Goal: Task Accomplishment & Management: Complete application form

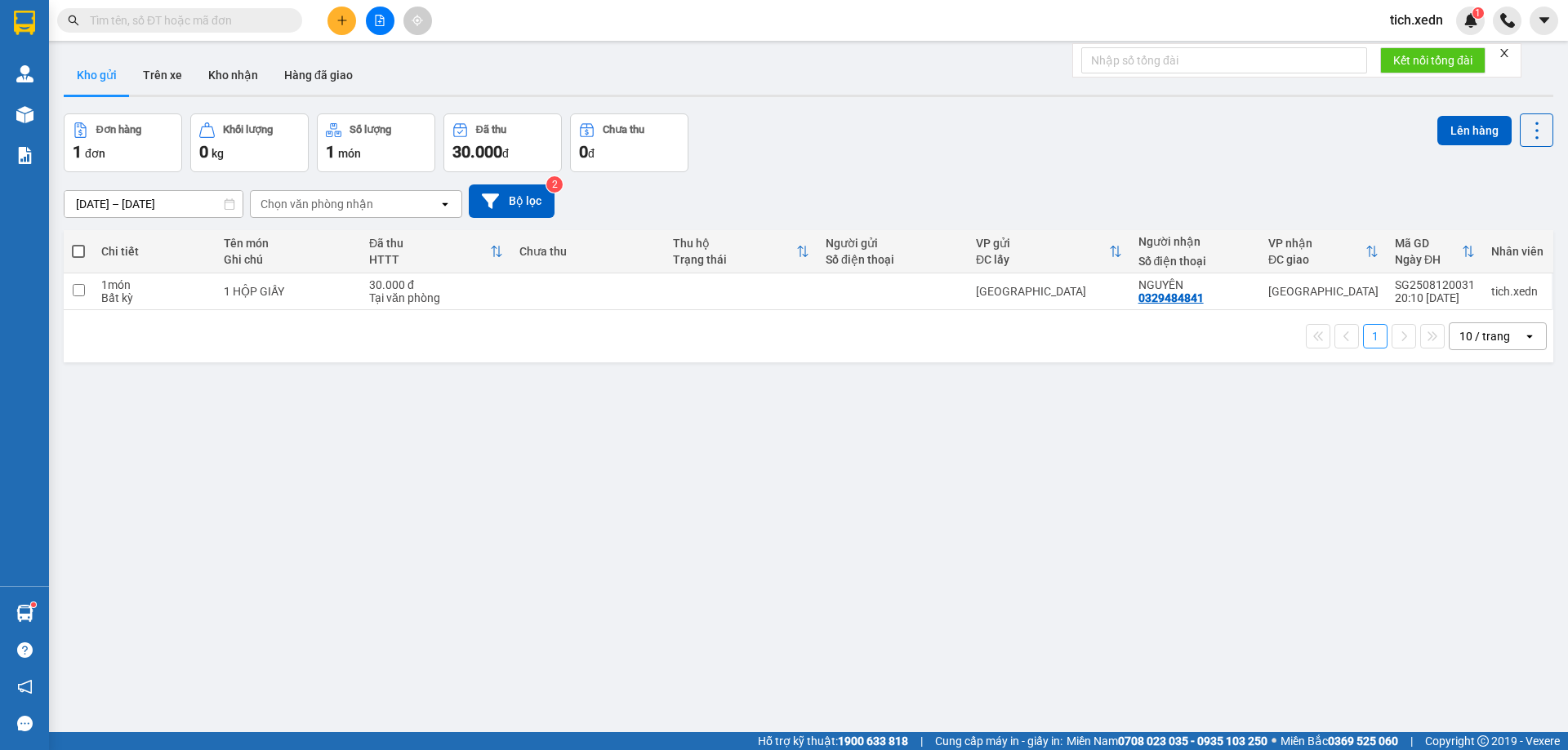
click at [76, 245] on span at bounding box center [78, 251] width 13 height 13
click at [78, 244] on input "checkbox" at bounding box center [78, 244] width 0 height 0
checkbox input "true"
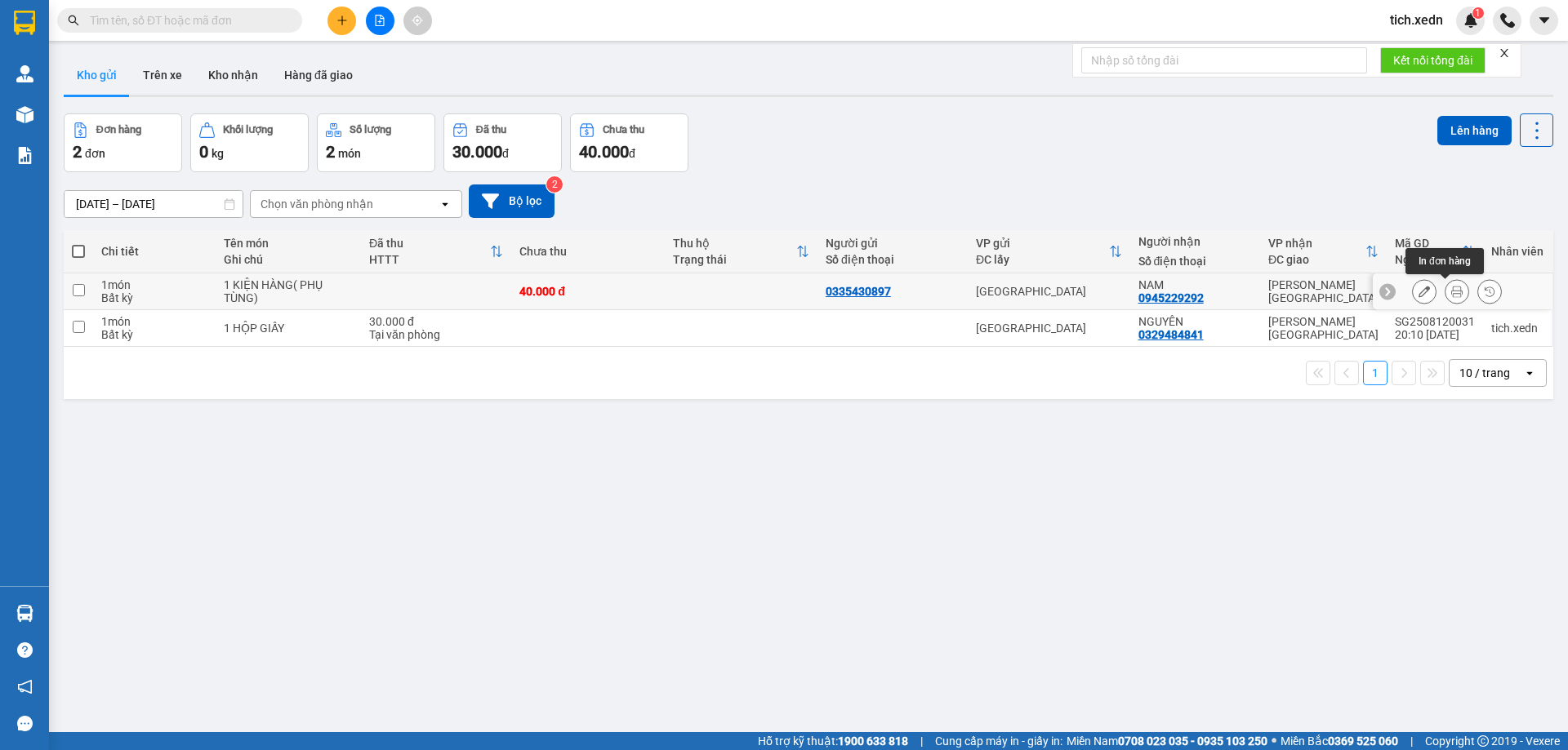
click at [1451, 296] on icon at bounding box center [1457, 291] width 12 height 12
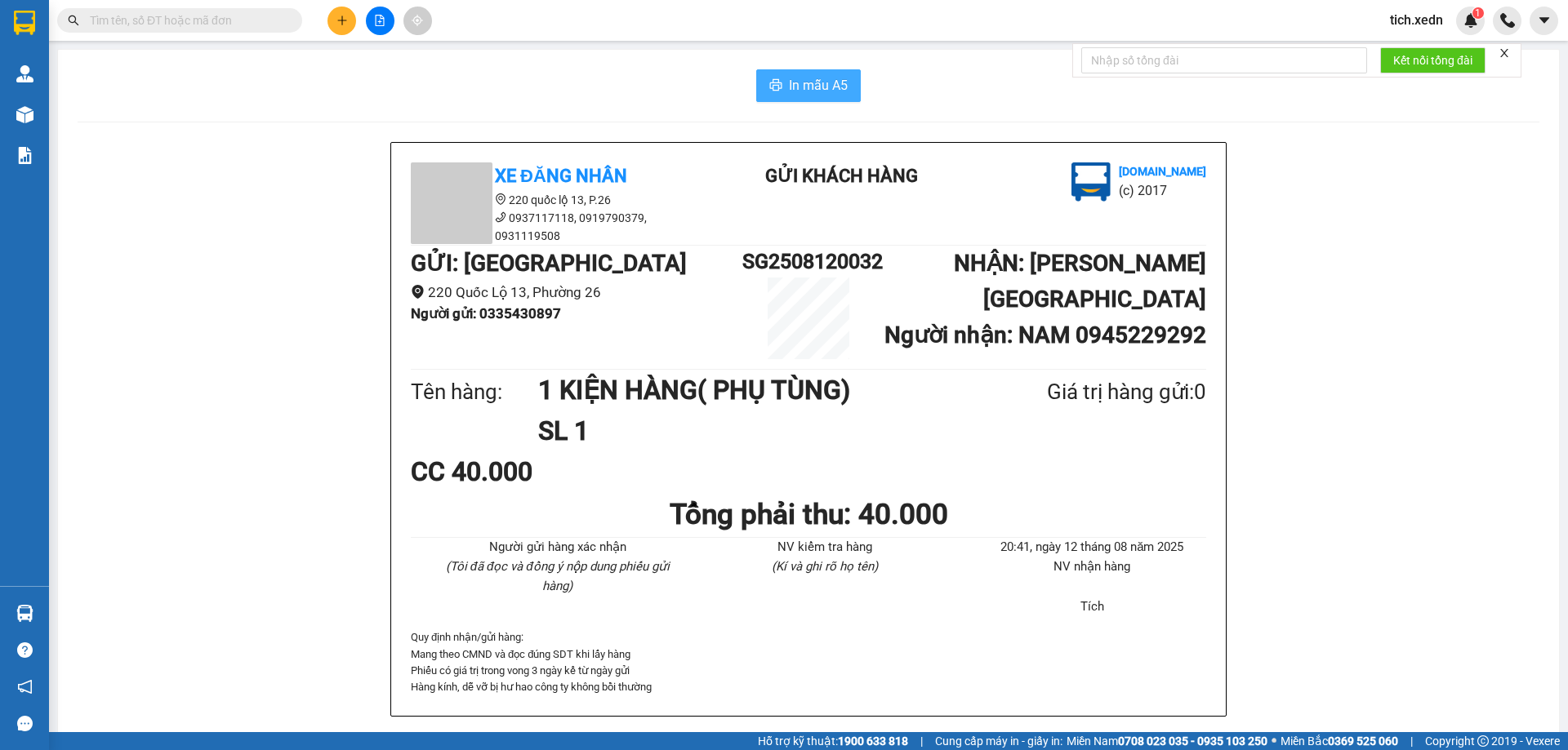
click at [843, 81] on button "In mẫu A5" at bounding box center [808, 86] width 105 height 33
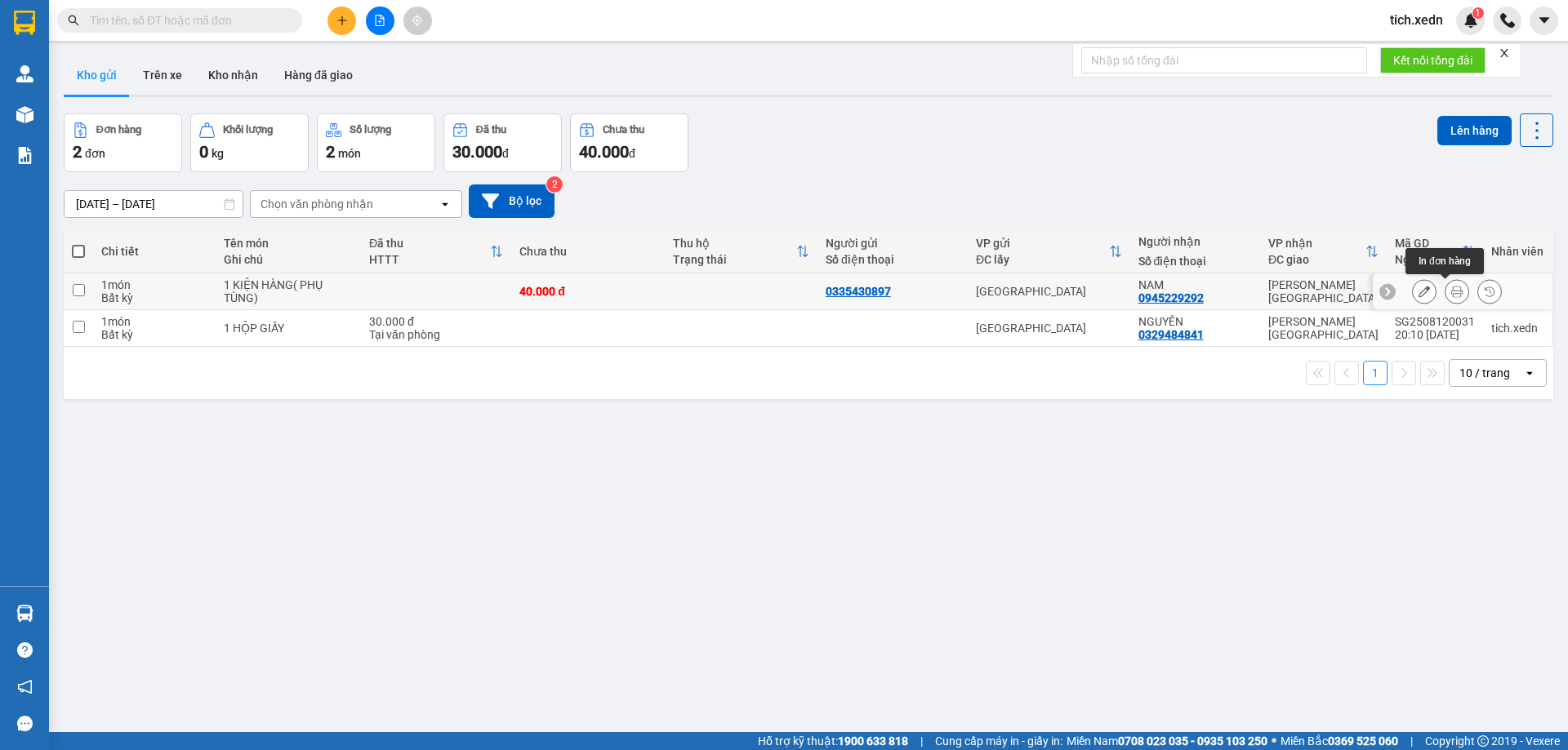
click at [1446, 290] on button at bounding box center [1457, 291] width 23 height 28
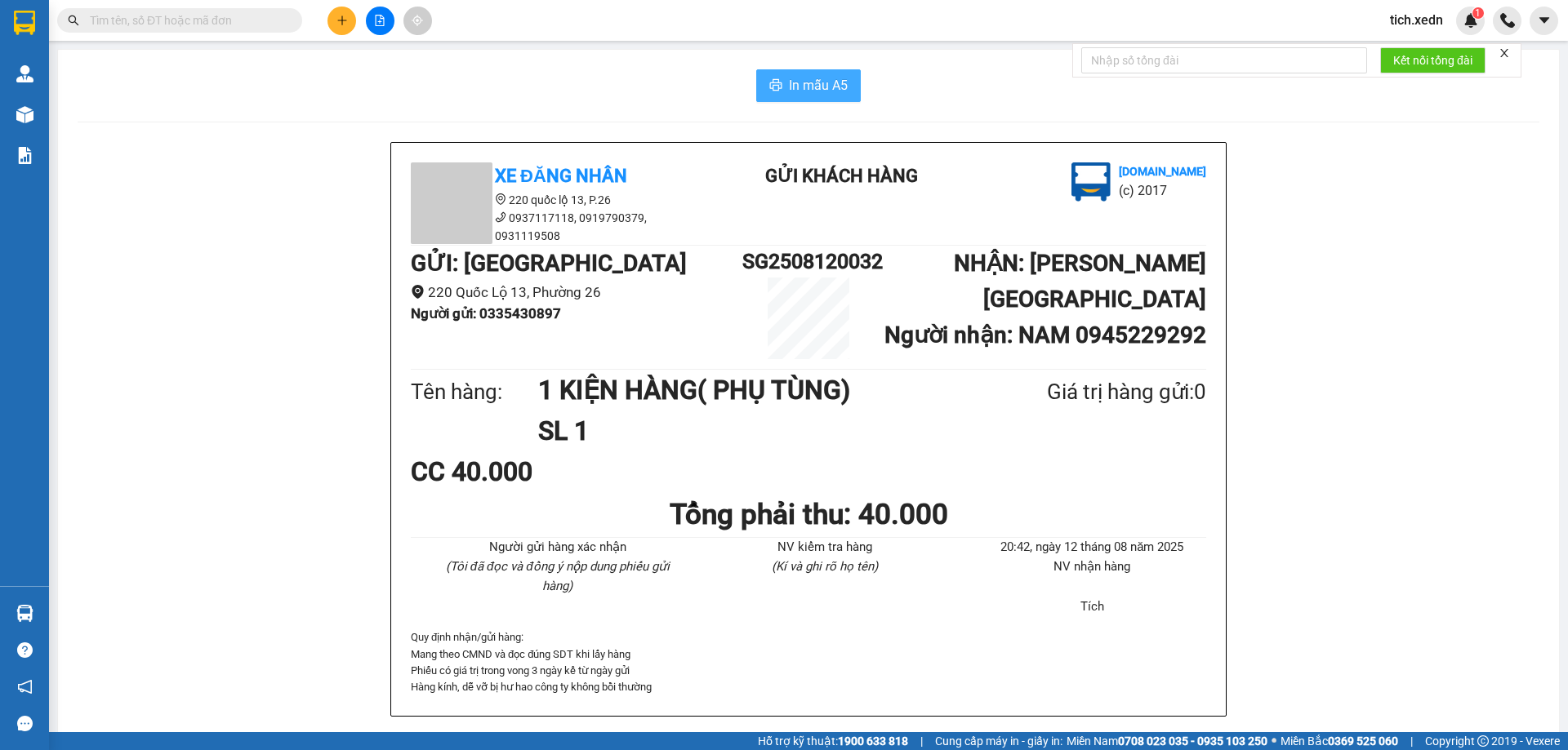
click at [809, 83] on span "In mẫu A5" at bounding box center [818, 85] width 58 height 20
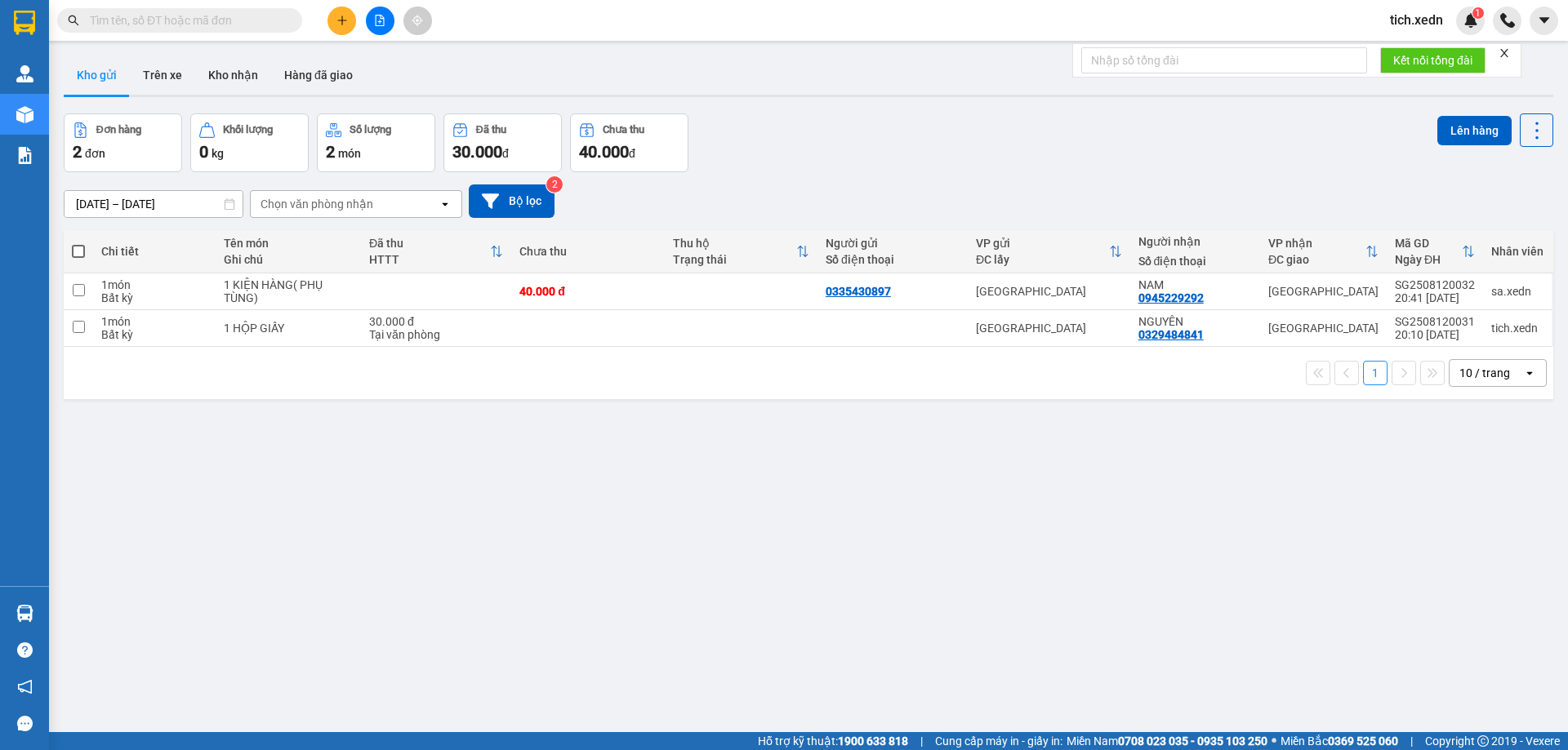
click at [79, 253] on span at bounding box center [78, 251] width 13 height 13
click at [78, 244] on input "checkbox" at bounding box center [78, 244] width 0 height 0
checkbox input "true"
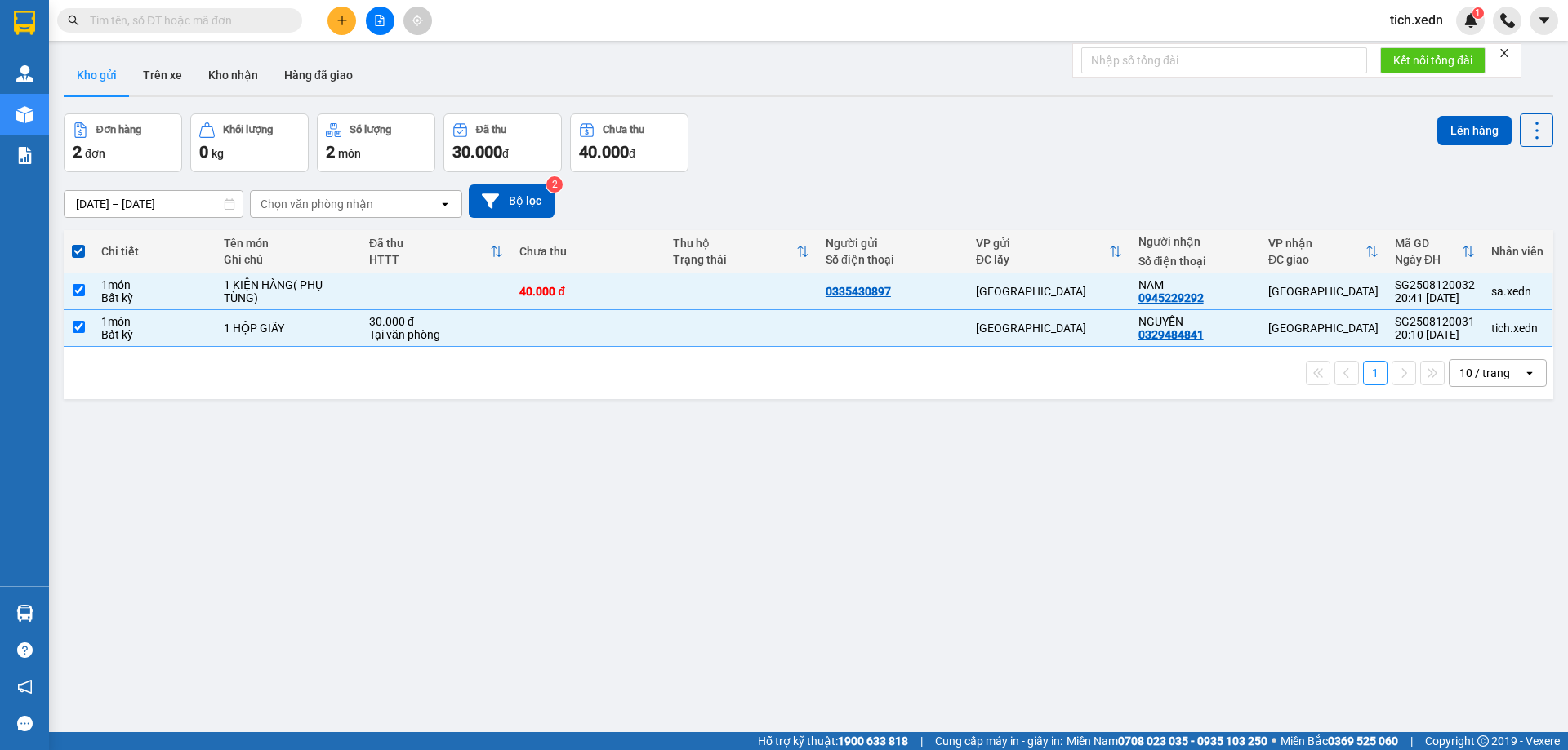
click at [1443, 114] on div "Lên hàng" at bounding box center [1495, 130] width 116 height 34
click at [1444, 120] on button "Lên hàng" at bounding box center [1474, 130] width 74 height 29
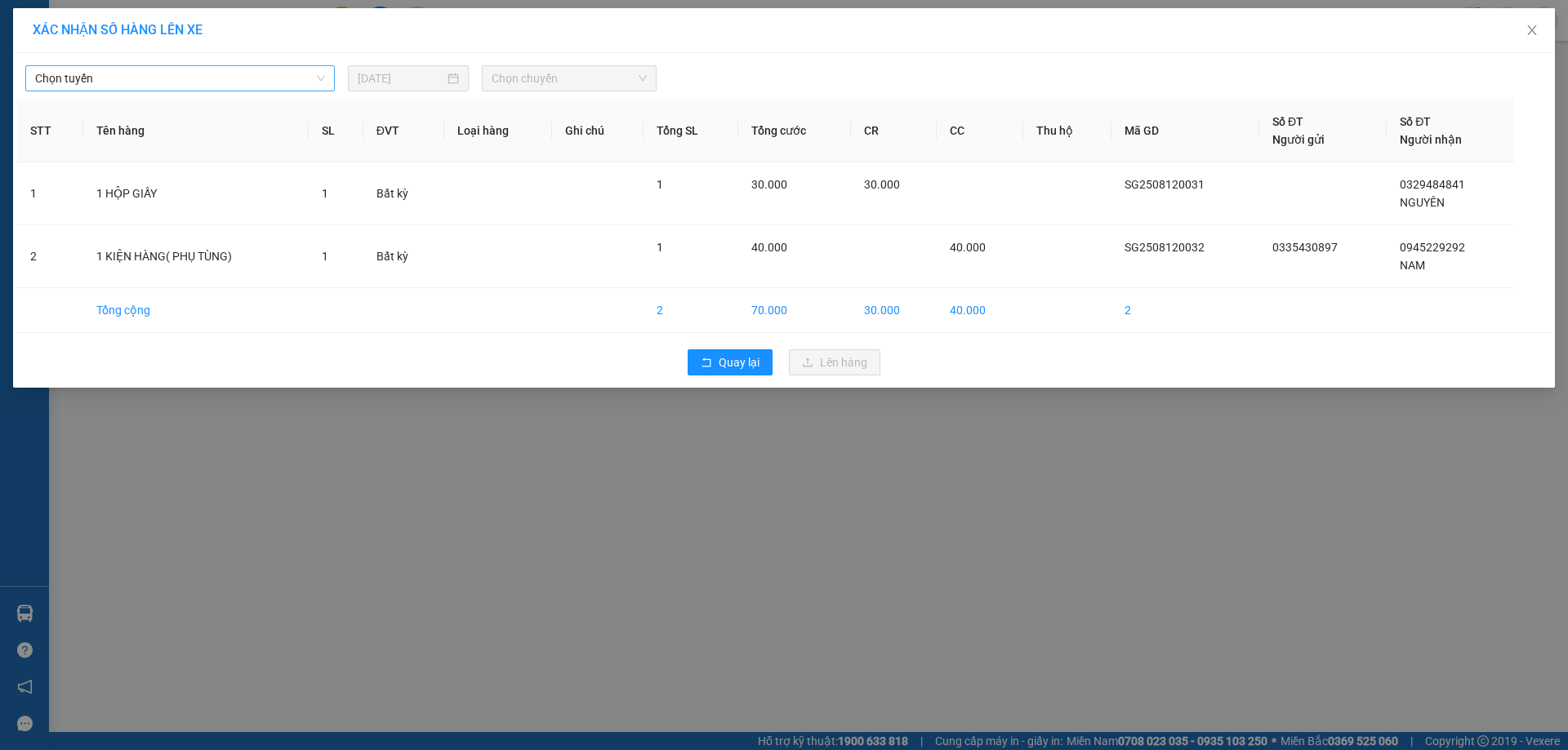
click at [320, 74] on span "Chọn tuyến" at bounding box center [180, 78] width 290 height 25
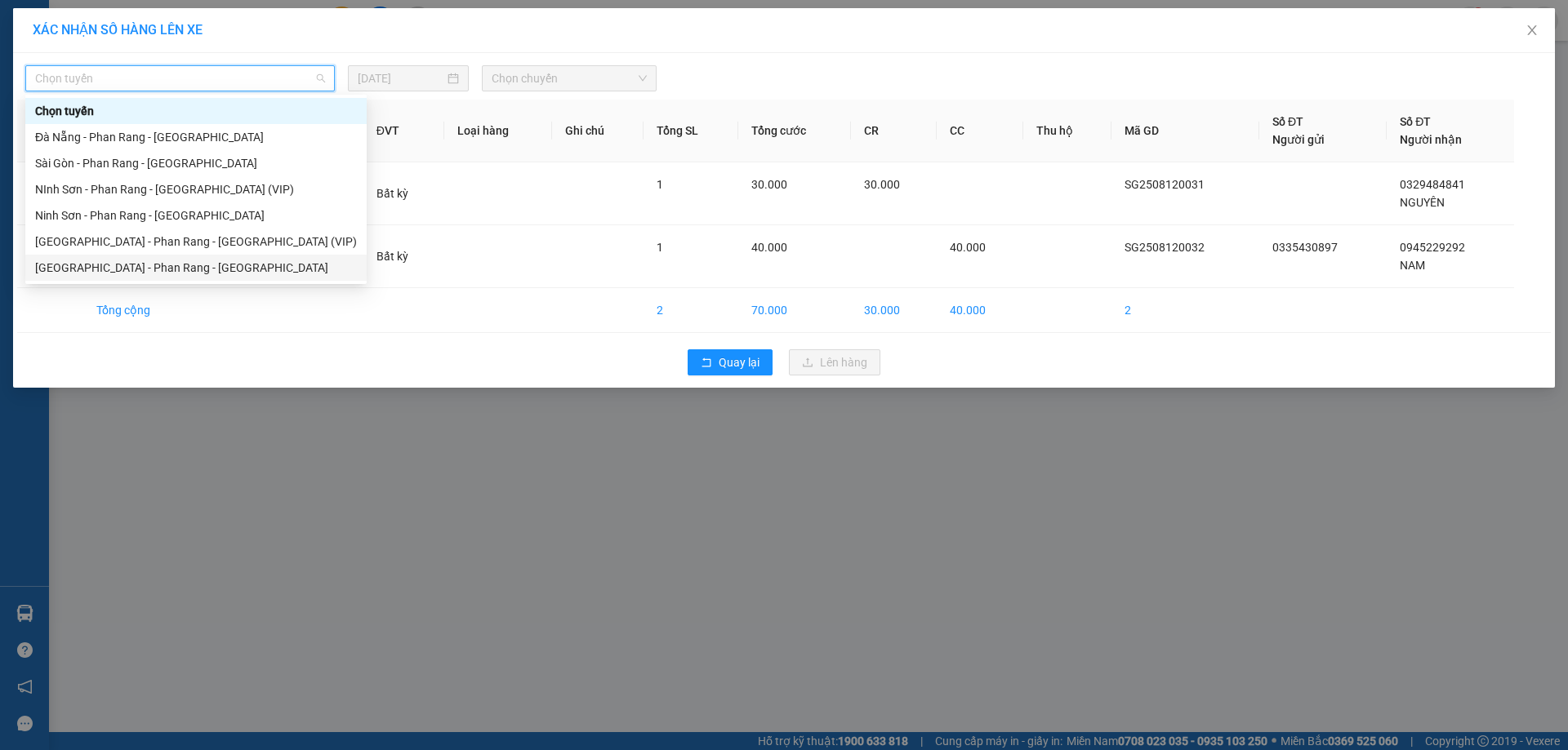
drag, startPoint x: 268, startPoint y: 262, endPoint x: 282, endPoint y: 248, distance: 19.8
click at [269, 260] on div "Sài Gòn - Phan Rang - Ninh Sơn" at bounding box center [195, 268] width 321 height 18
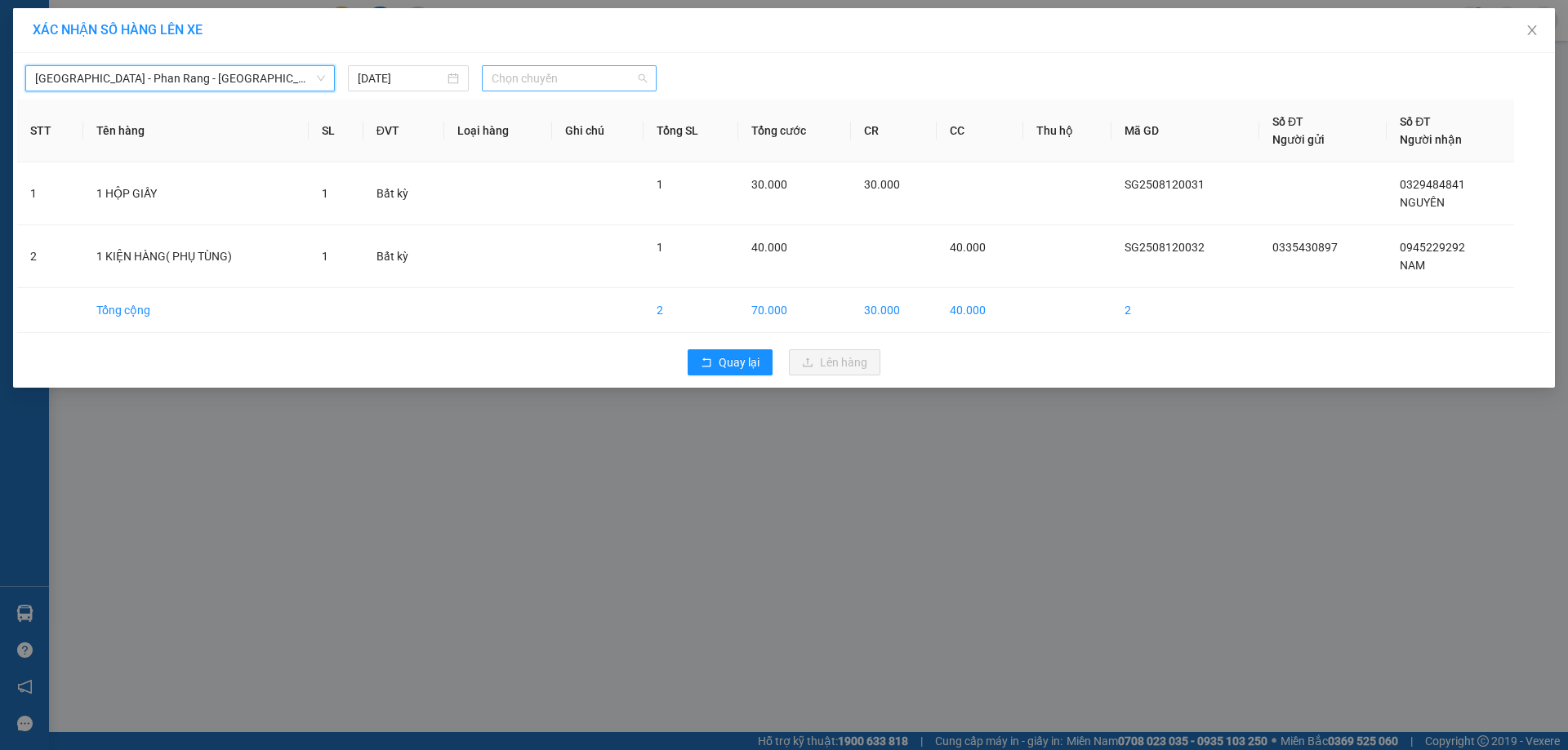
click at [535, 78] on span "Chọn chuyến" at bounding box center [570, 78] width 155 height 25
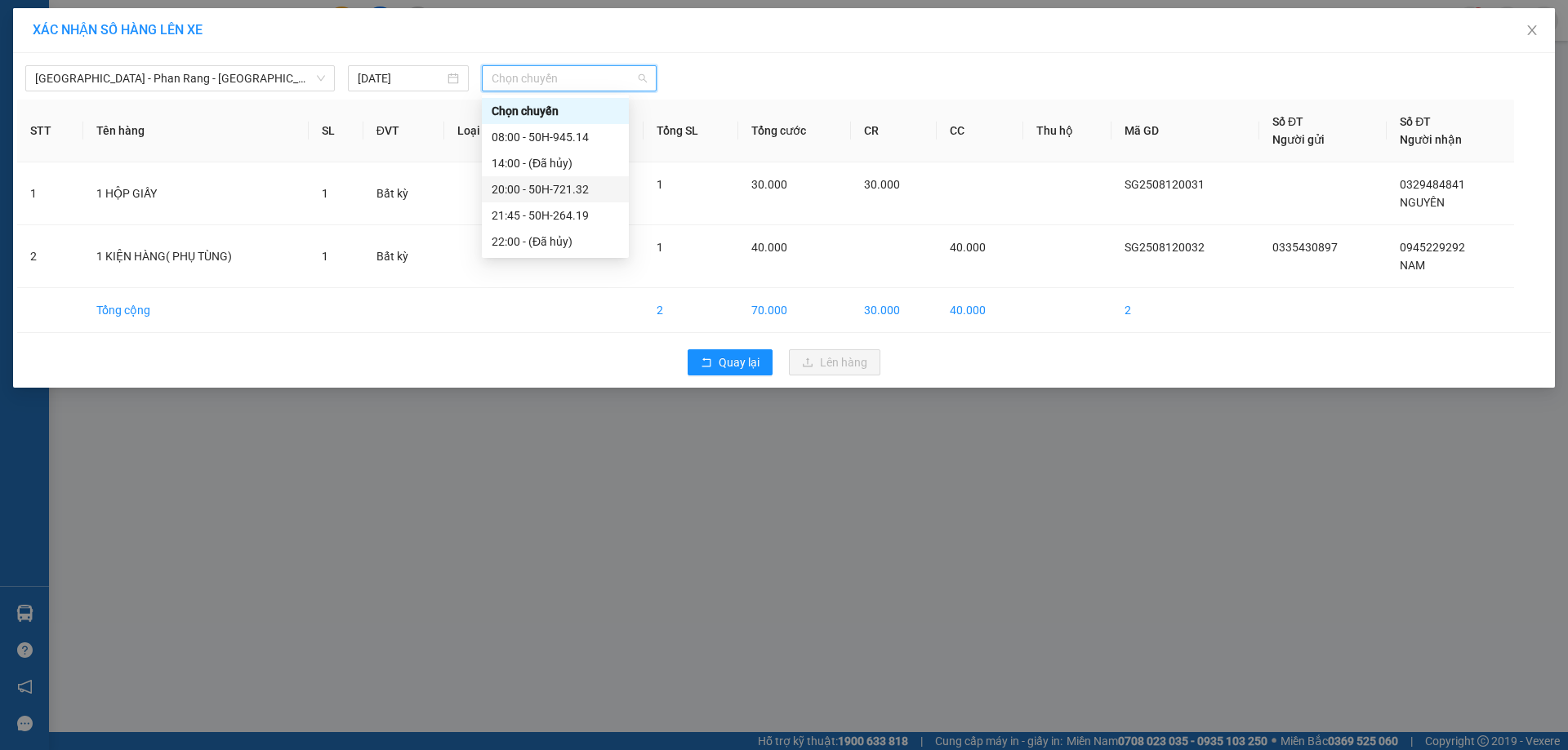
click at [556, 183] on div "20:00 - 50H-721.32" at bounding box center [556, 190] width 128 height 18
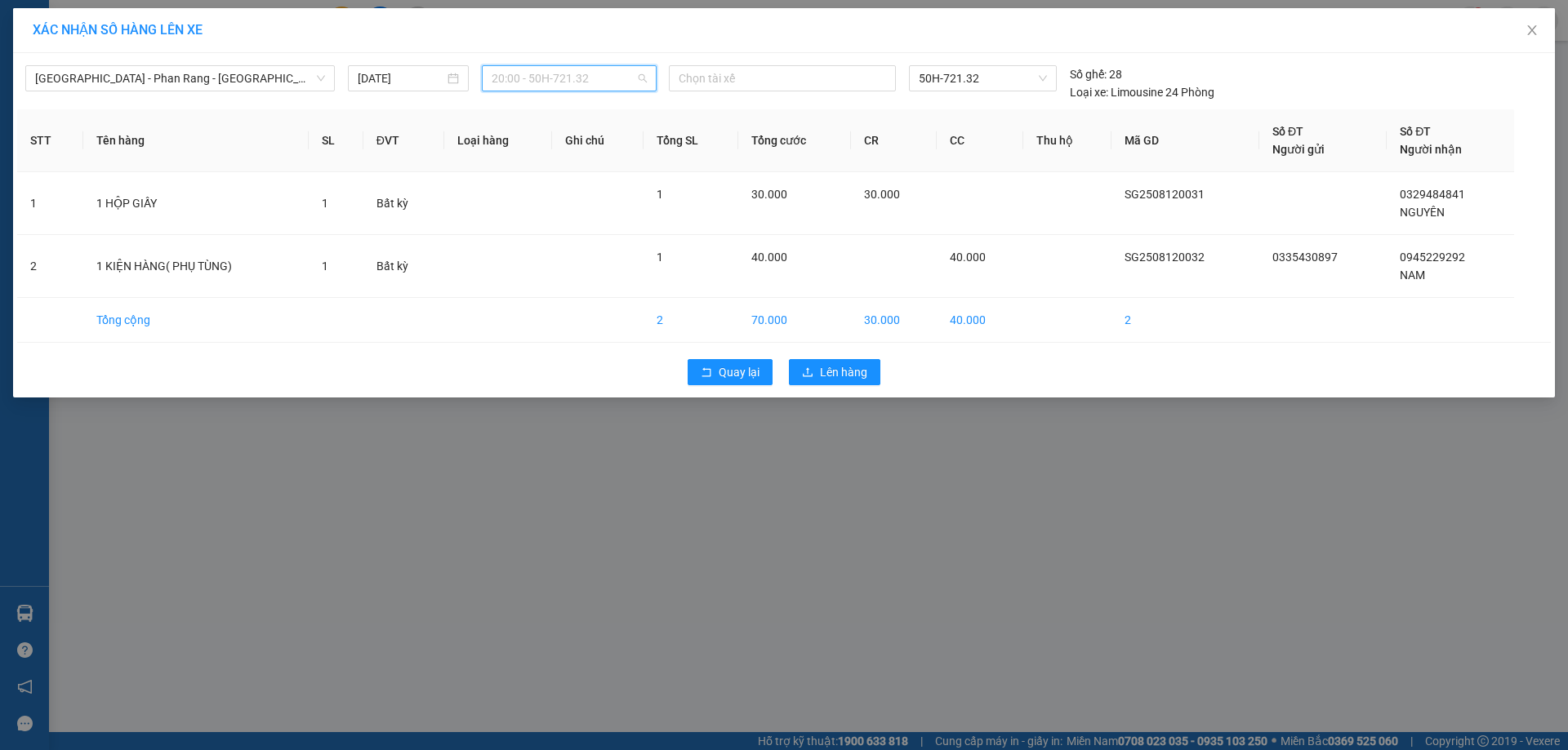
click at [633, 78] on span "20:00 - 50H-721.32" at bounding box center [570, 78] width 155 height 25
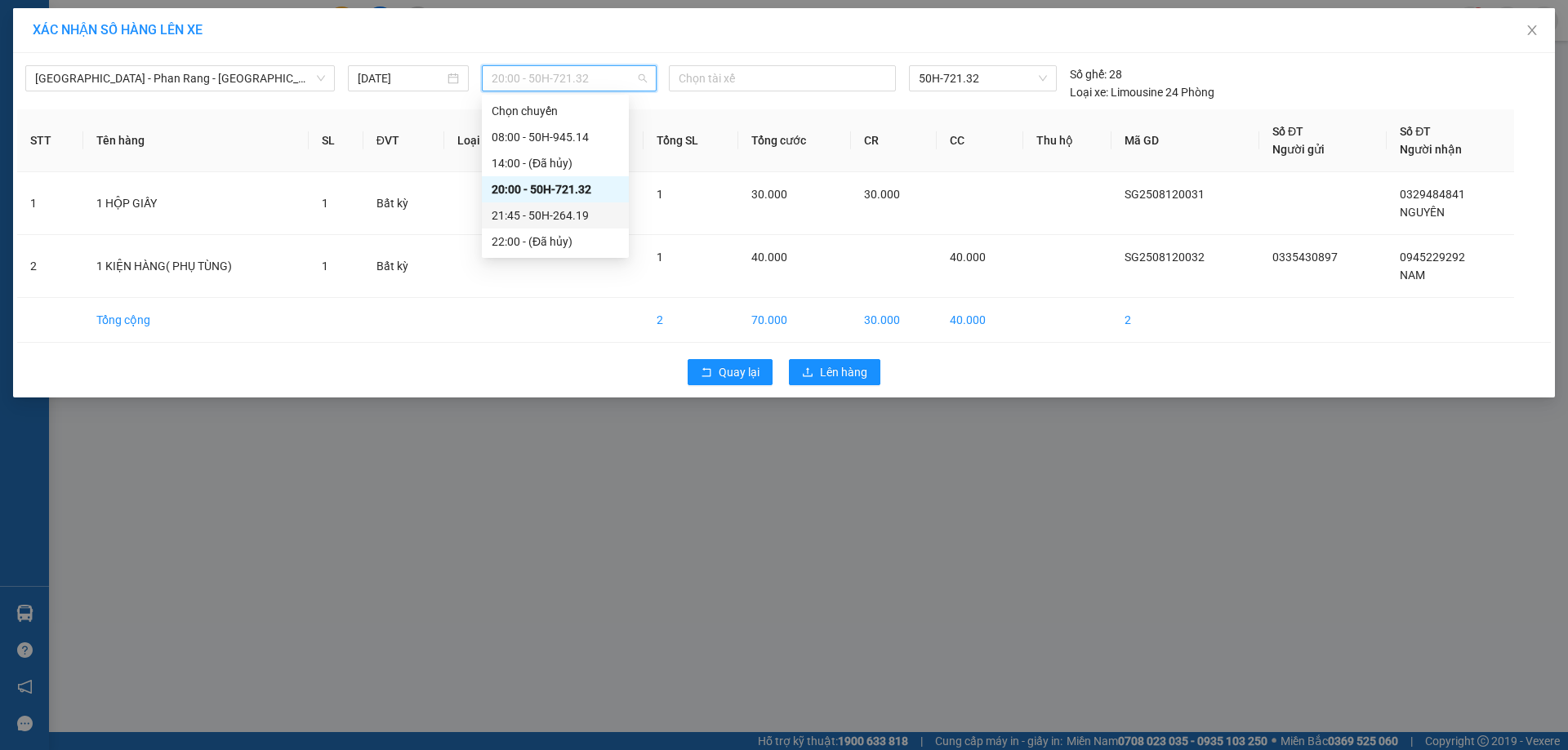
click at [555, 214] on div "21:45 - 50H-264.19" at bounding box center [556, 215] width 128 height 18
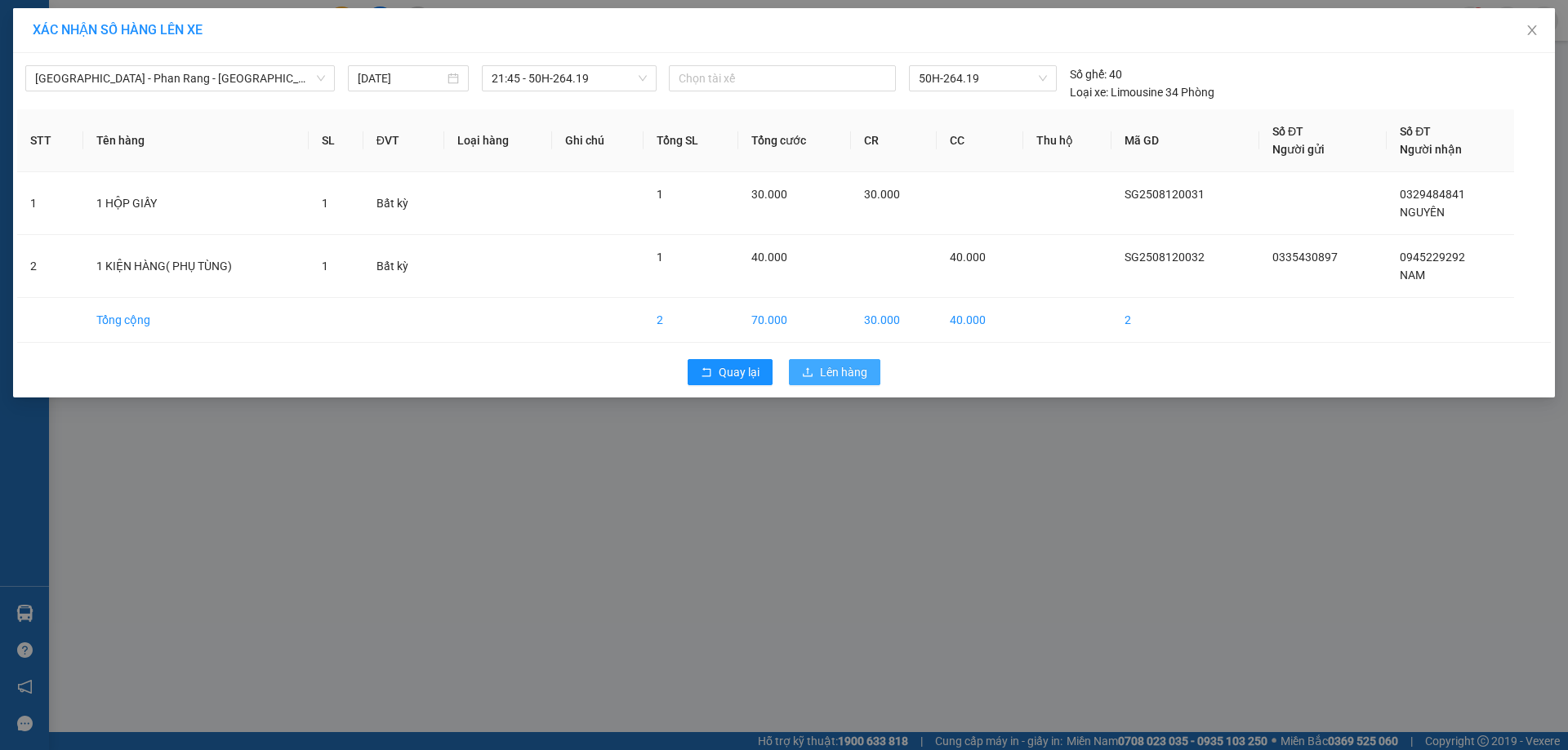
click at [838, 365] on span "Lên hàng" at bounding box center [843, 372] width 47 height 18
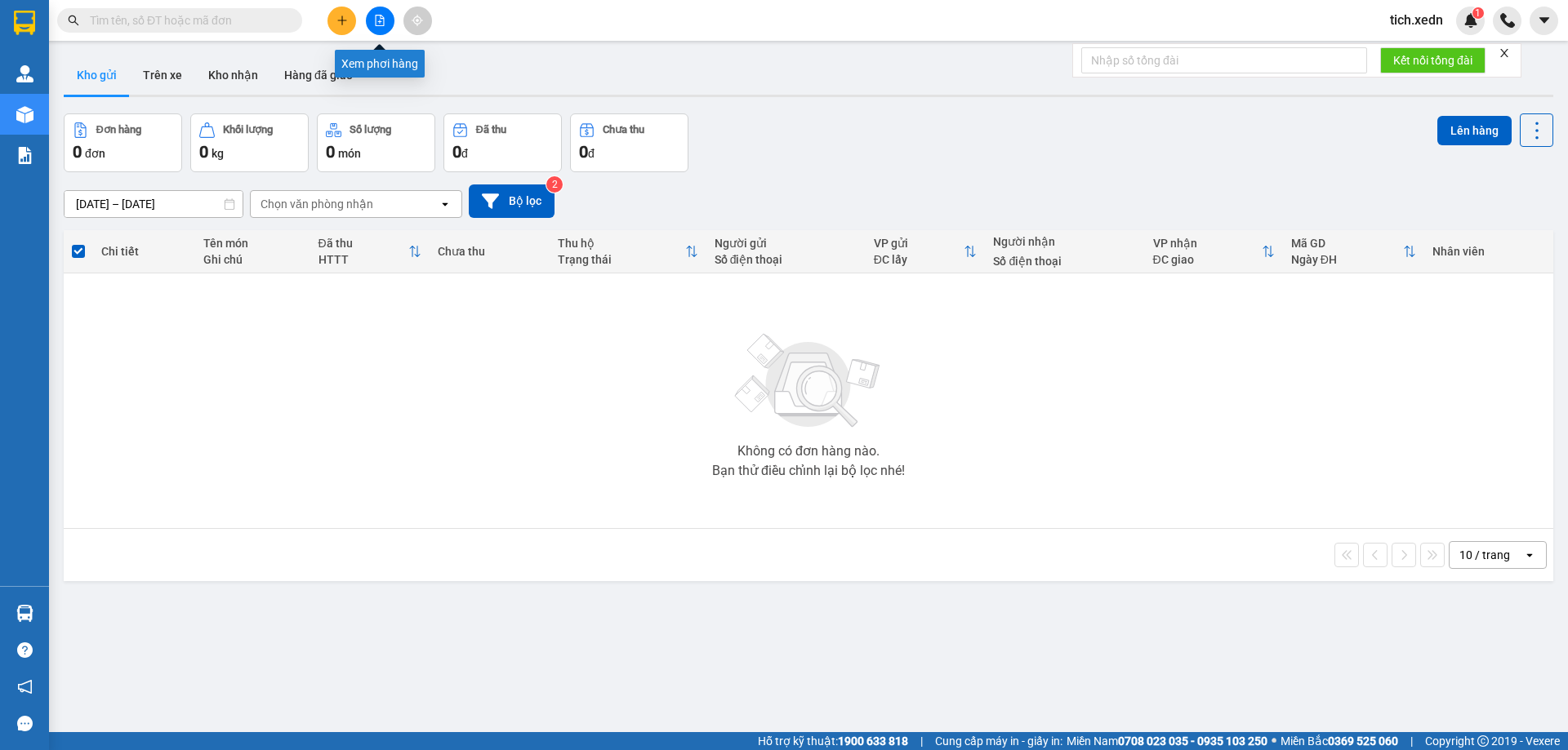
click at [378, 14] on button at bounding box center [380, 20] width 28 height 28
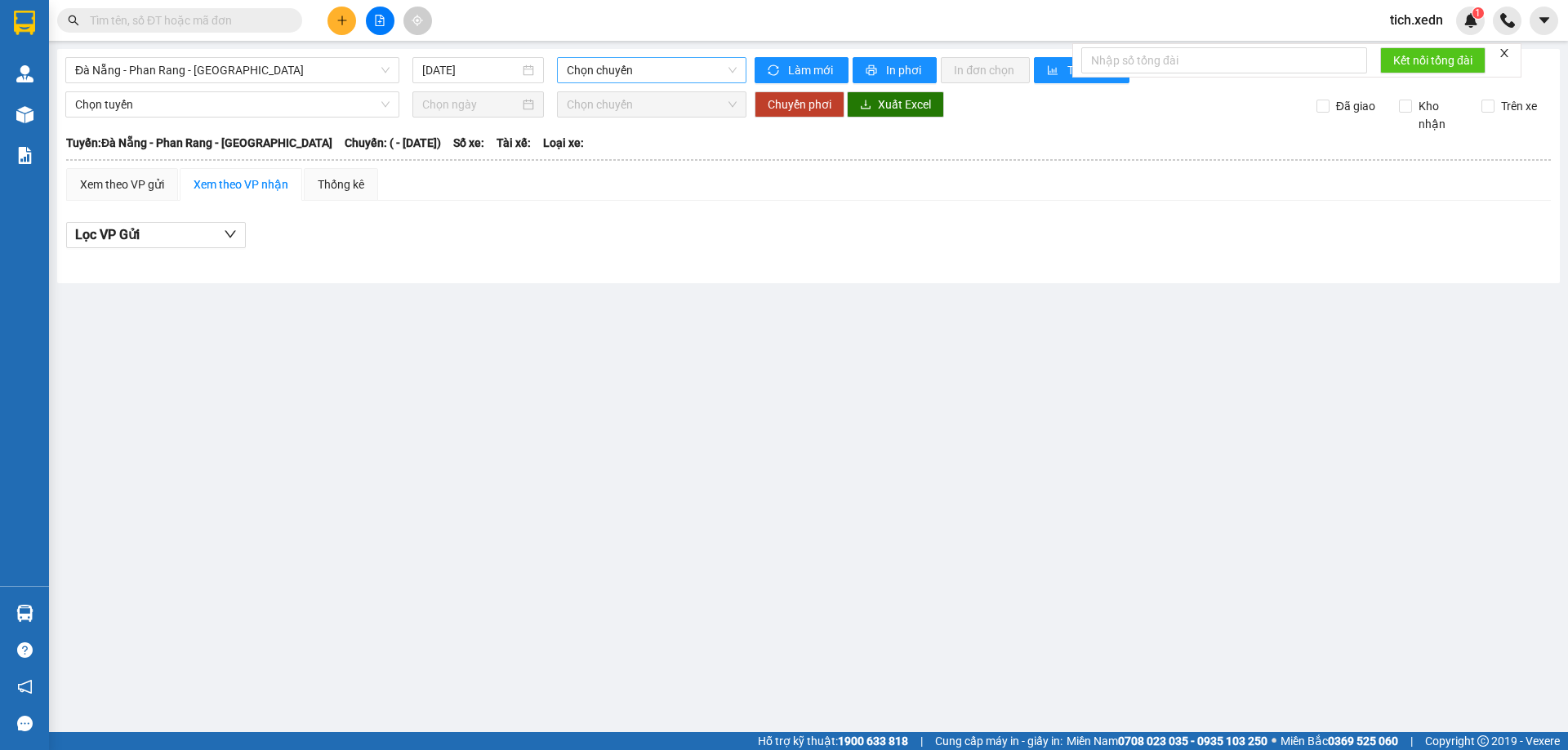
click at [674, 73] on span "Chọn chuyến" at bounding box center [652, 70] width 170 height 25
click at [367, 63] on span "Đà Nẵng - Phan Rang - Sài Gòn" at bounding box center [232, 70] width 314 height 25
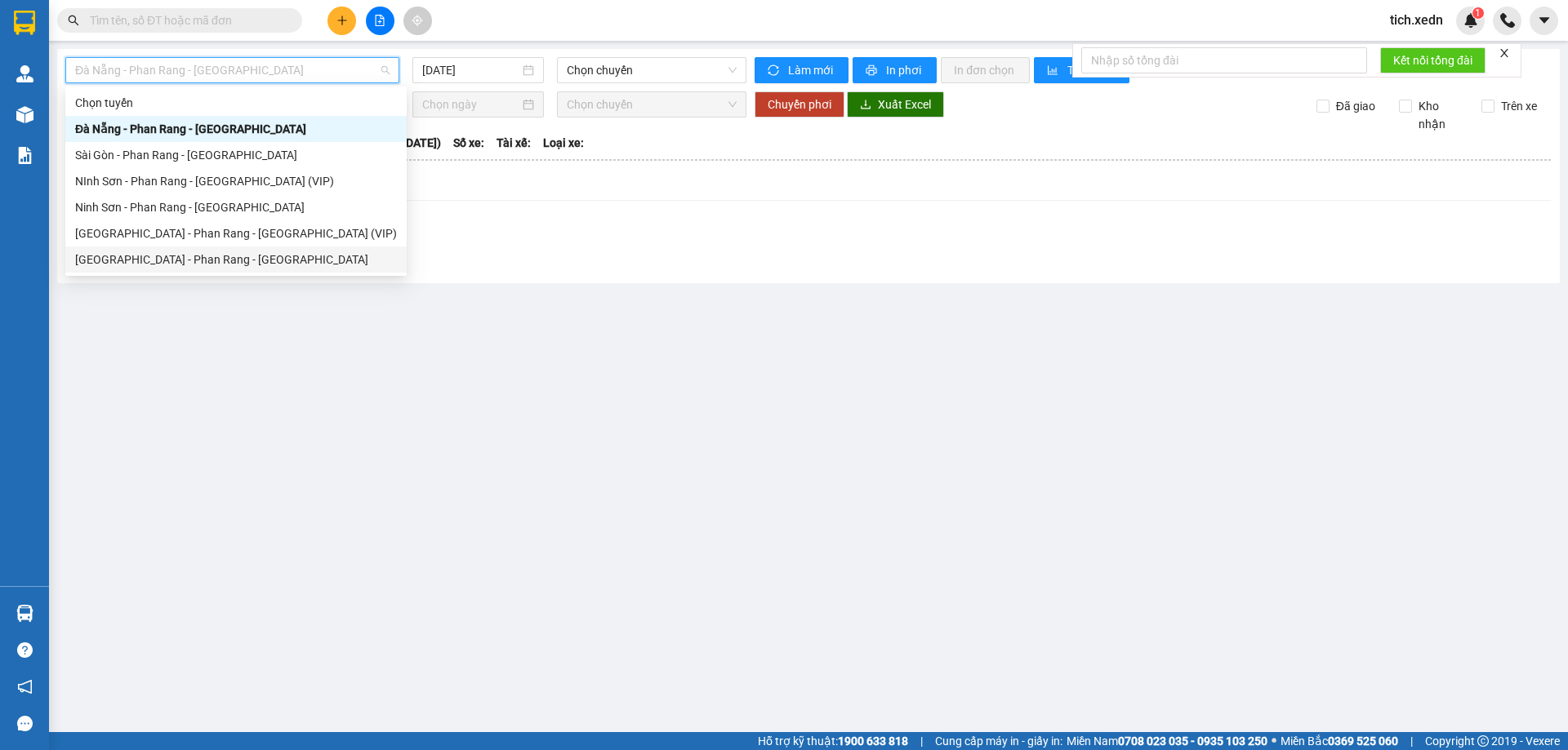
click at [267, 259] on div "Sài Gòn - Phan Rang - Ninh Sơn" at bounding box center [235, 260] width 321 height 18
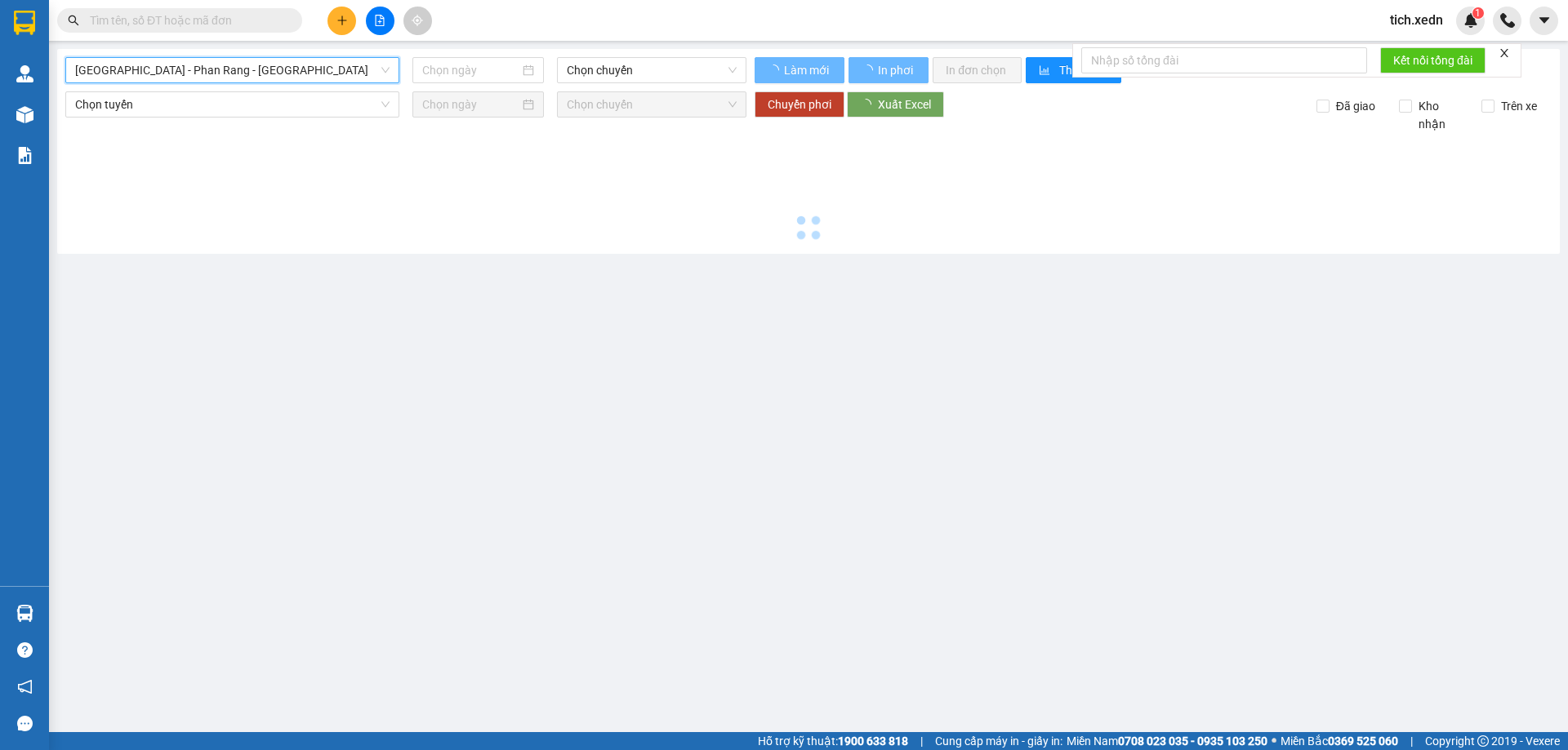
type input "12/08/2025"
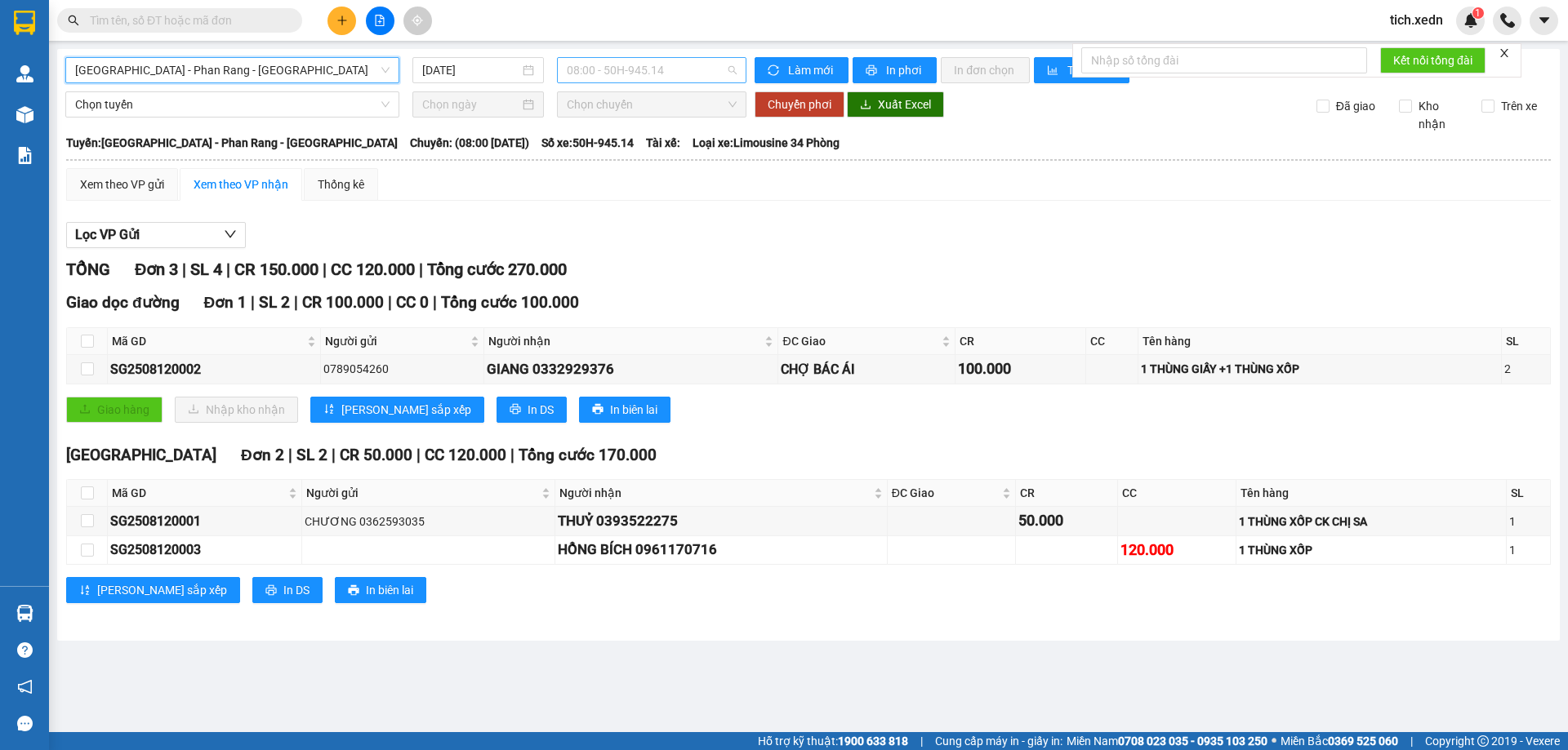
click at [622, 68] on span "08:00 - 50H-945.14" at bounding box center [652, 70] width 170 height 25
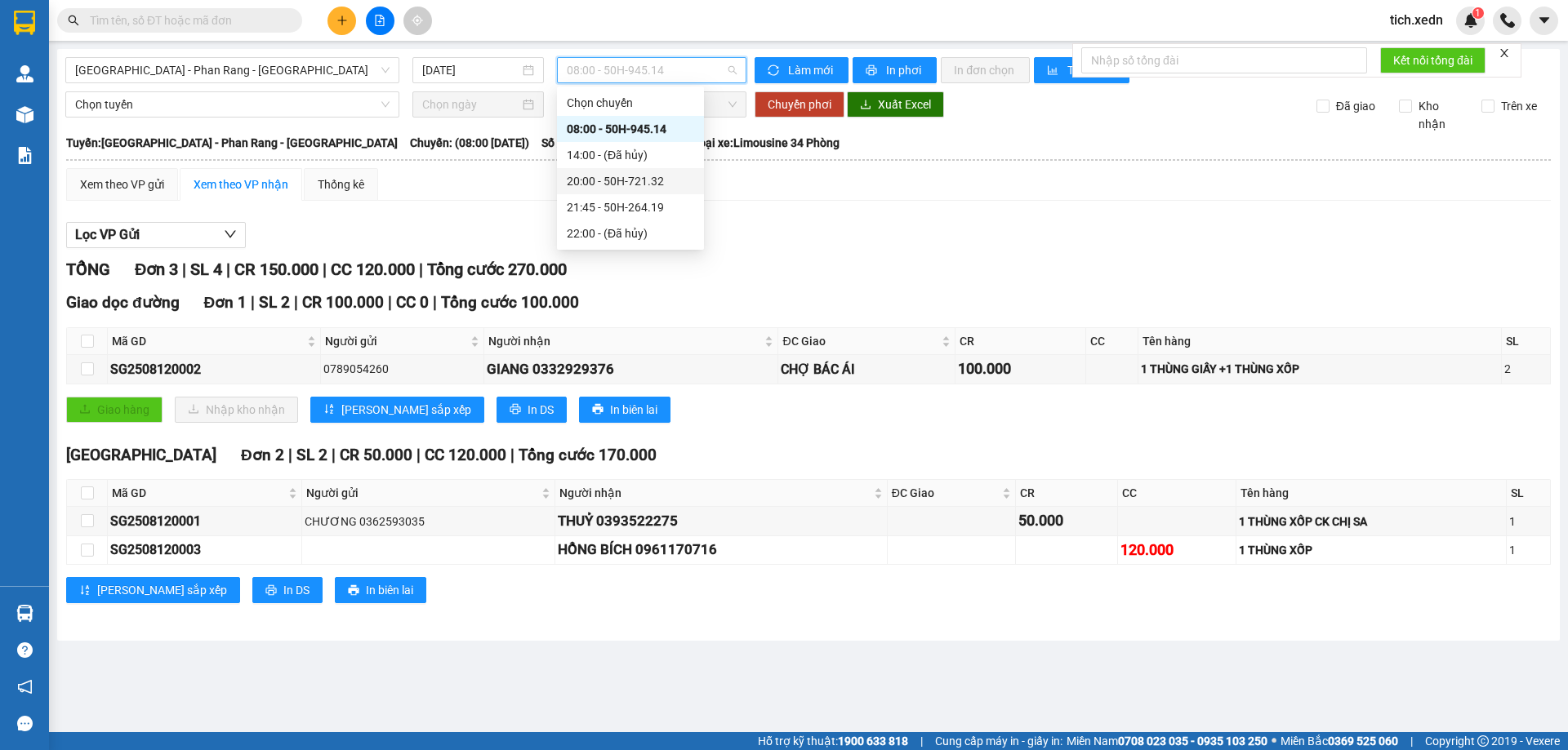
click at [647, 182] on div "20:00 - 50H-721.32" at bounding box center [631, 182] width 128 height 18
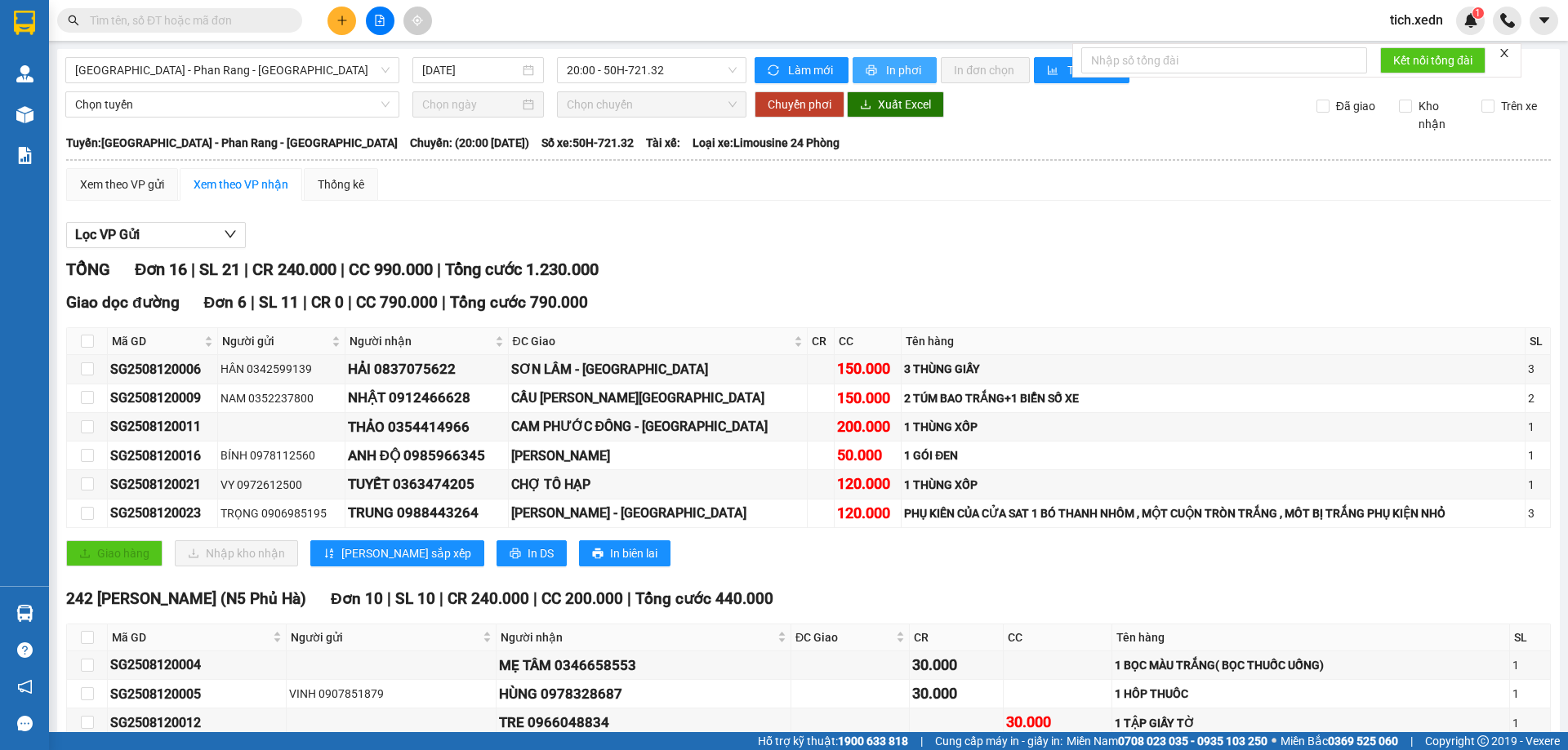
click at [862, 63] on button "In phơi" at bounding box center [894, 70] width 84 height 26
click at [605, 72] on span "20:00 - 50H-721.32" at bounding box center [652, 70] width 170 height 25
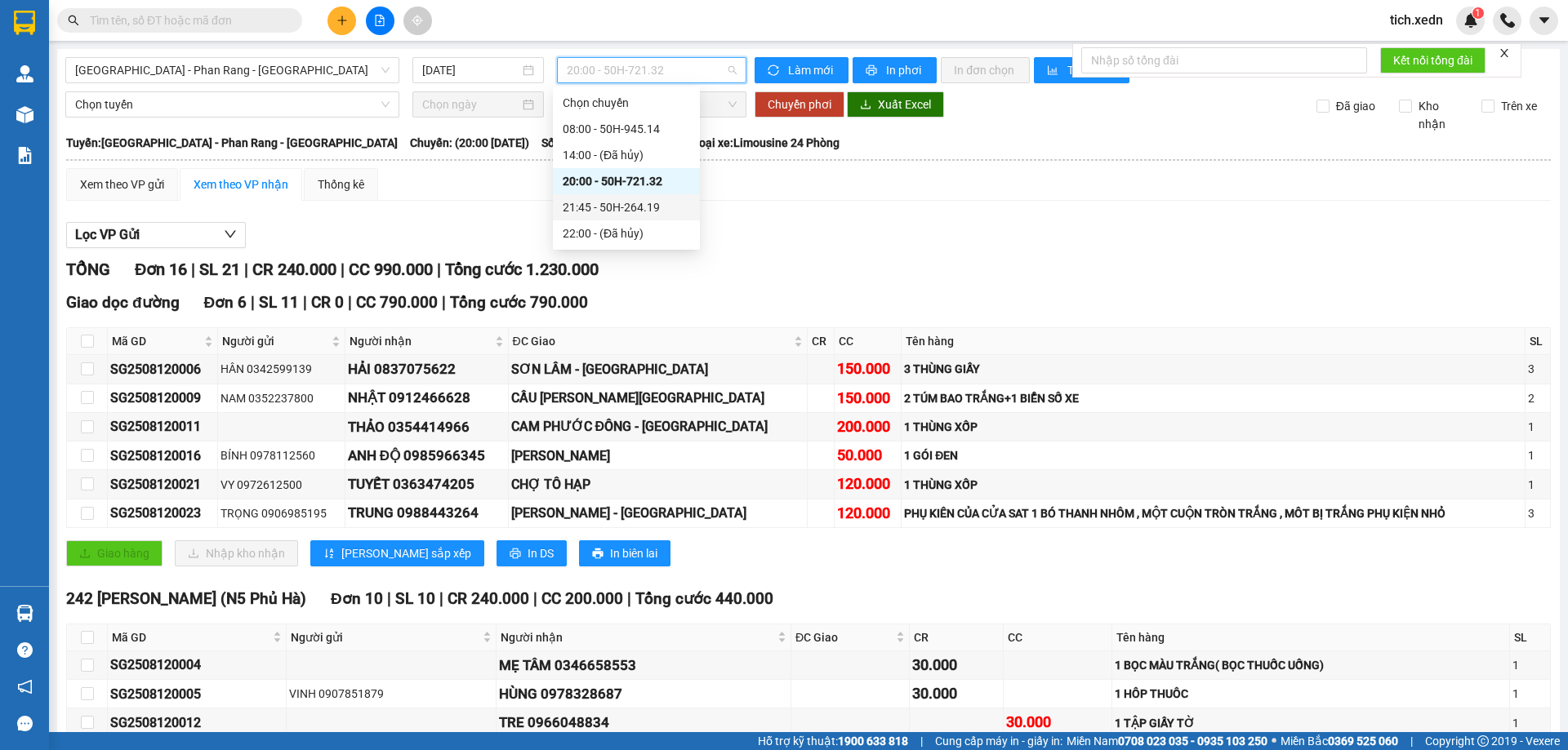
click at [627, 198] on div "21:45 - 50H-264.19" at bounding box center [626, 207] width 147 height 26
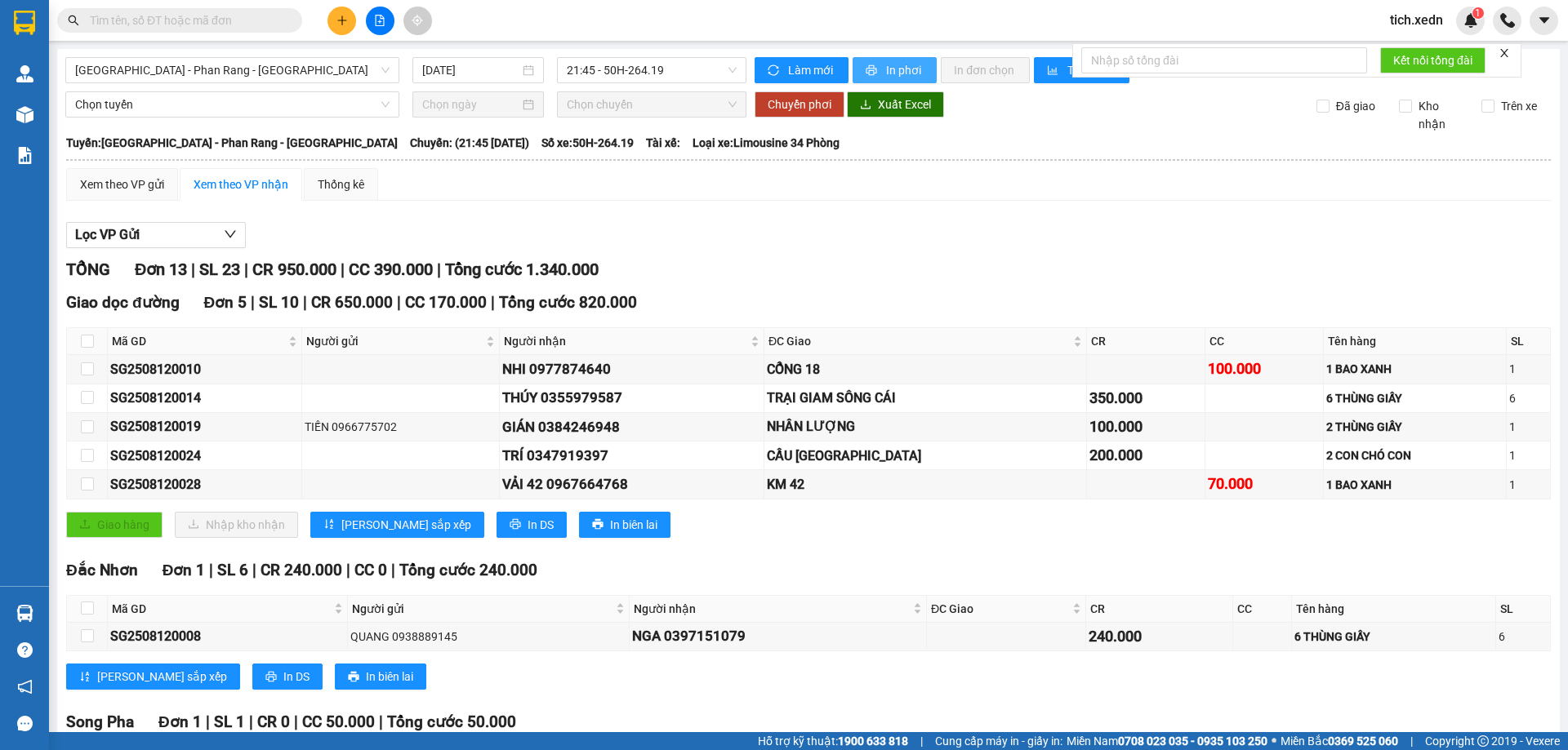
click at [856, 57] on button "In phơi" at bounding box center [894, 70] width 84 height 26
click at [655, 70] on span "21:45 - 50H-264.19" at bounding box center [652, 70] width 170 height 25
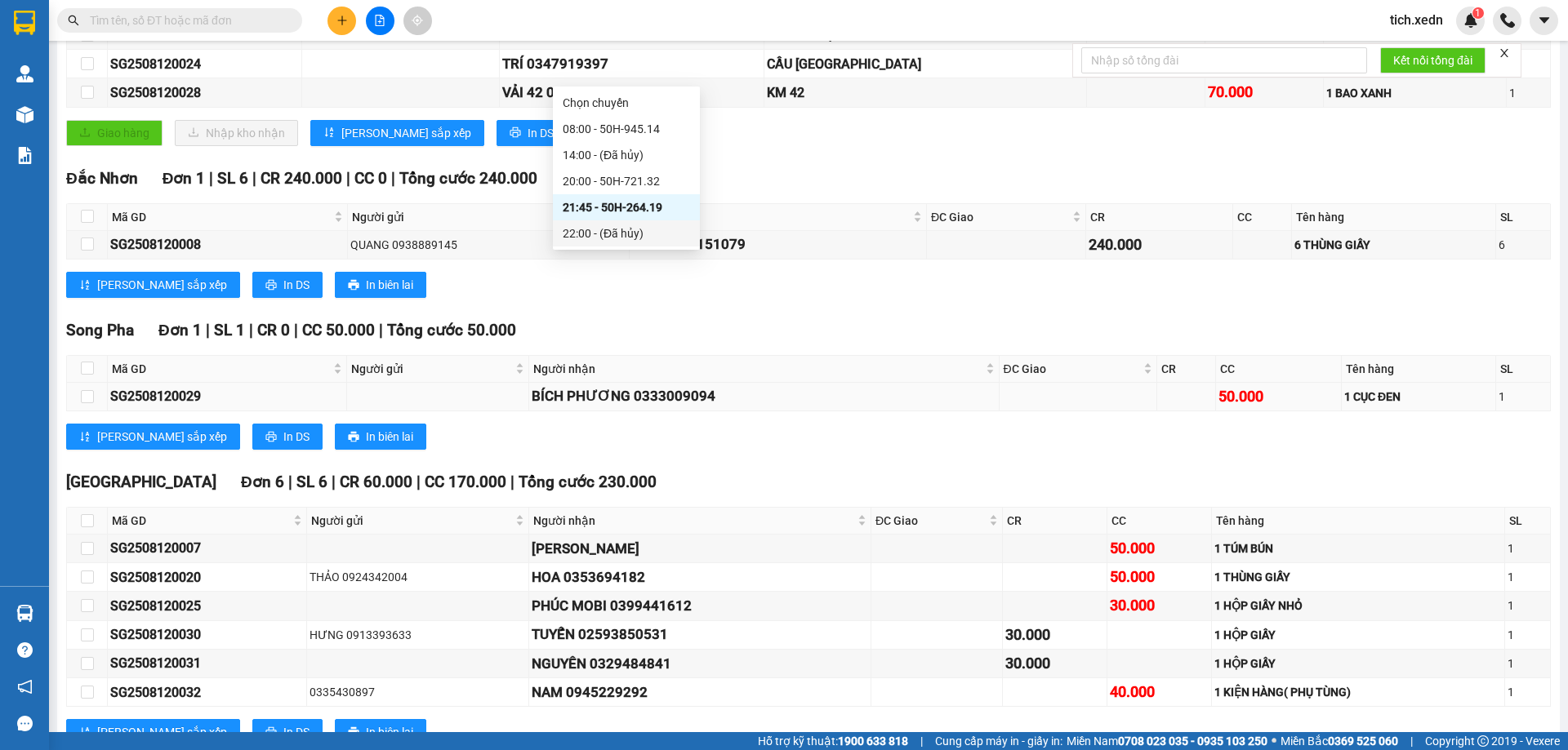
scroll to position [451, 0]
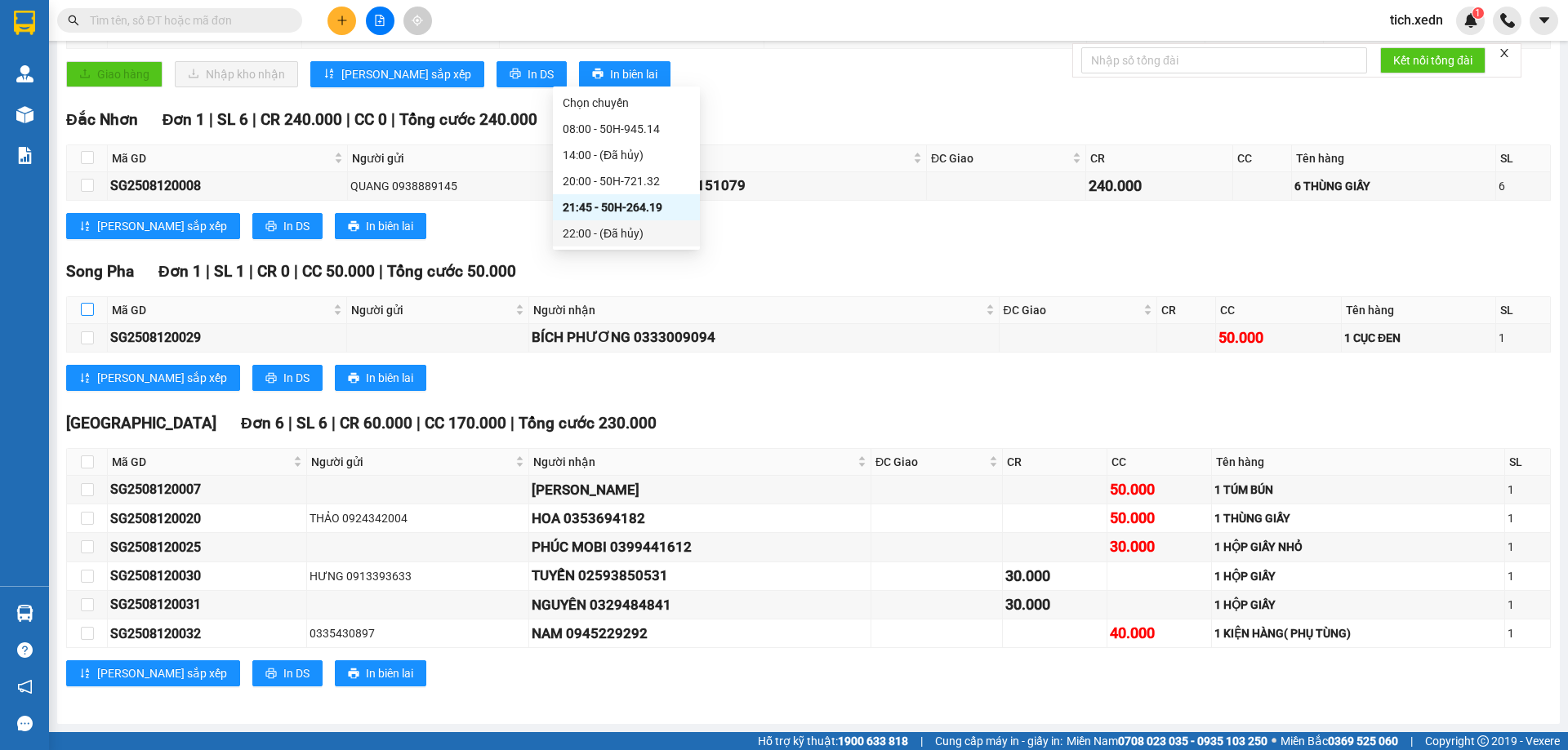
drag, startPoint x: 88, startPoint y: 309, endPoint x: 95, endPoint y: 284, distance: 26.0
click at [90, 309] on input "checkbox" at bounding box center [88, 309] width 13 height 13
checkbox input "true"
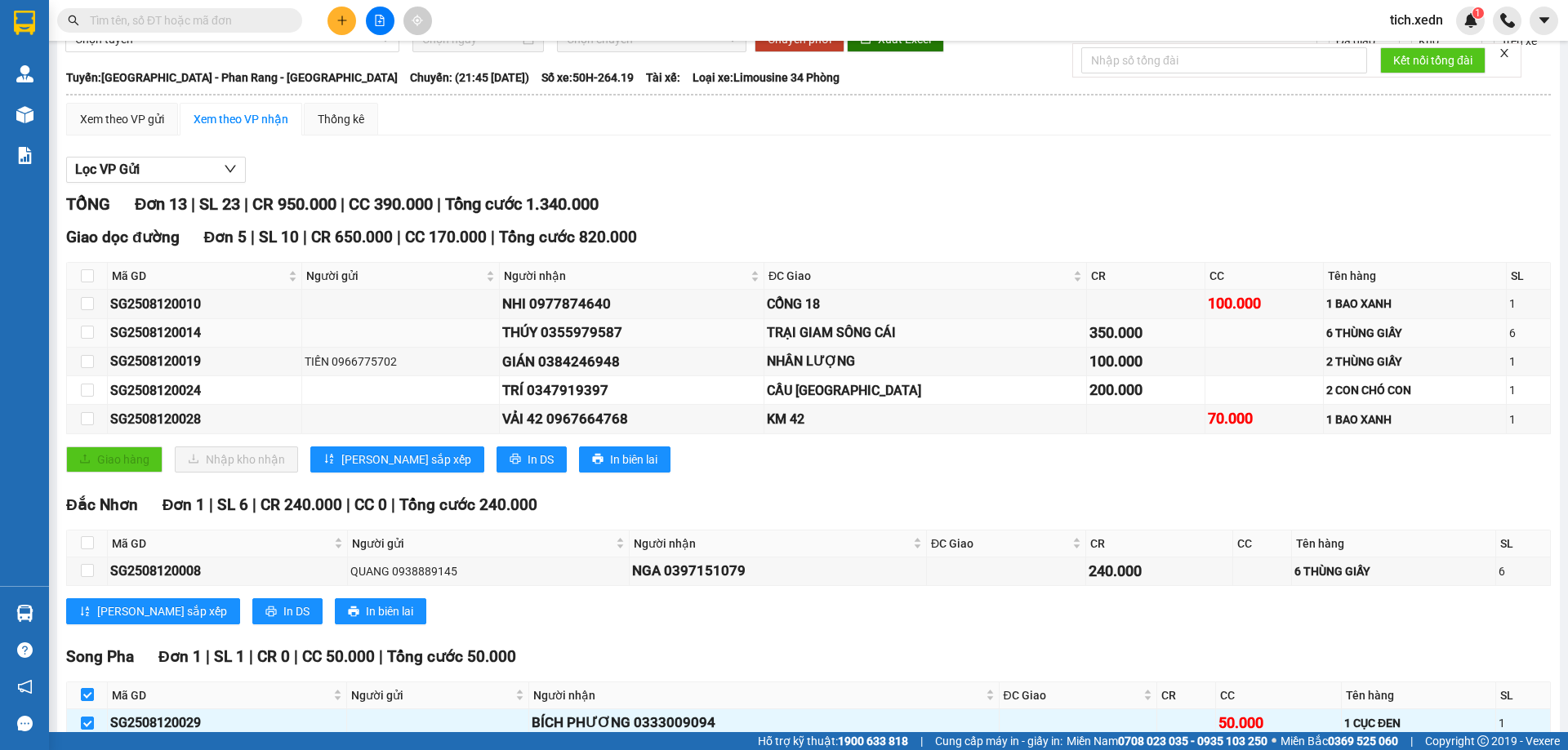
scroll to position [0, 0]
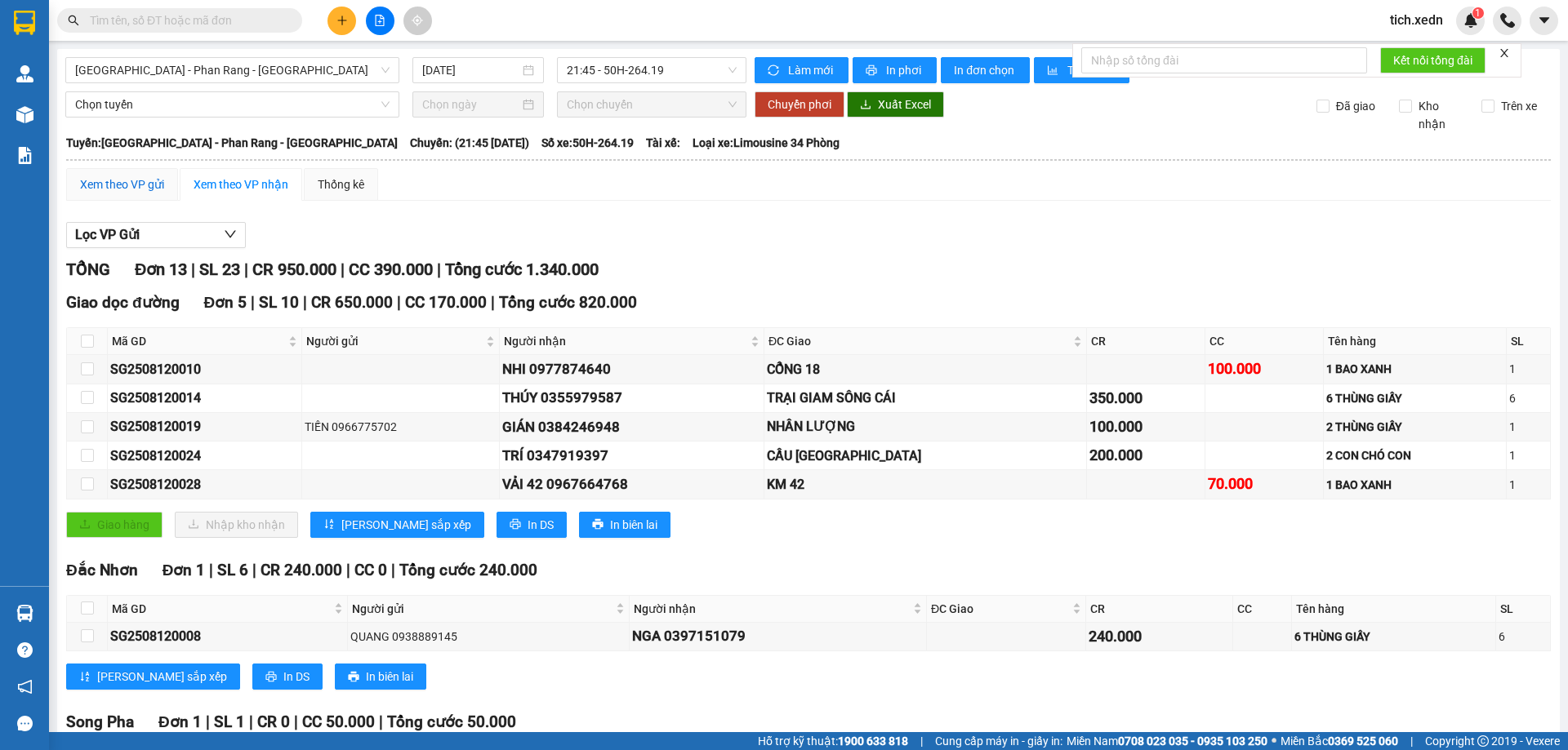
click at [156, 176] on div "Xem theo VP gửi" at bounding box center [122, 184] width 84 height 18
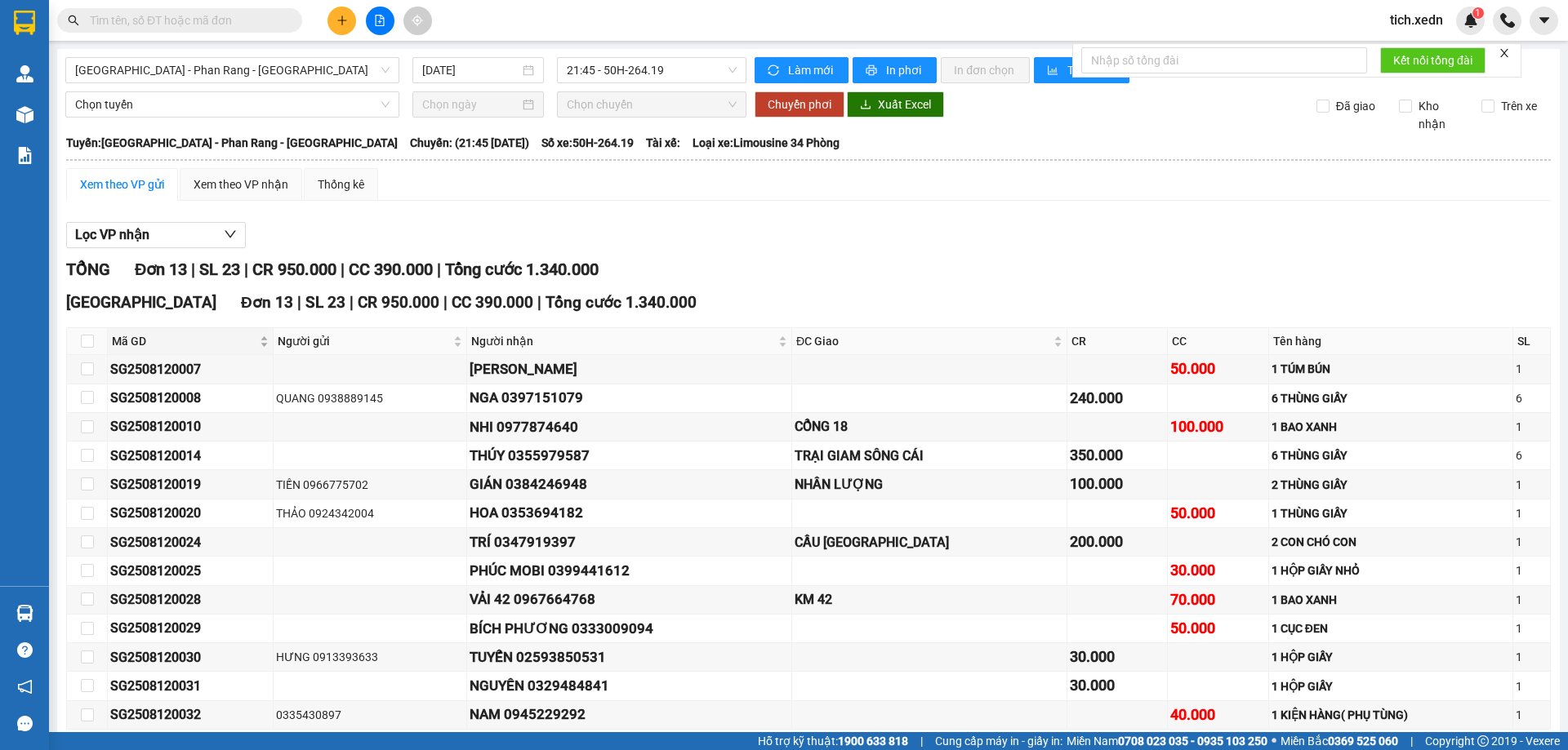
scroll to position [81, 0]
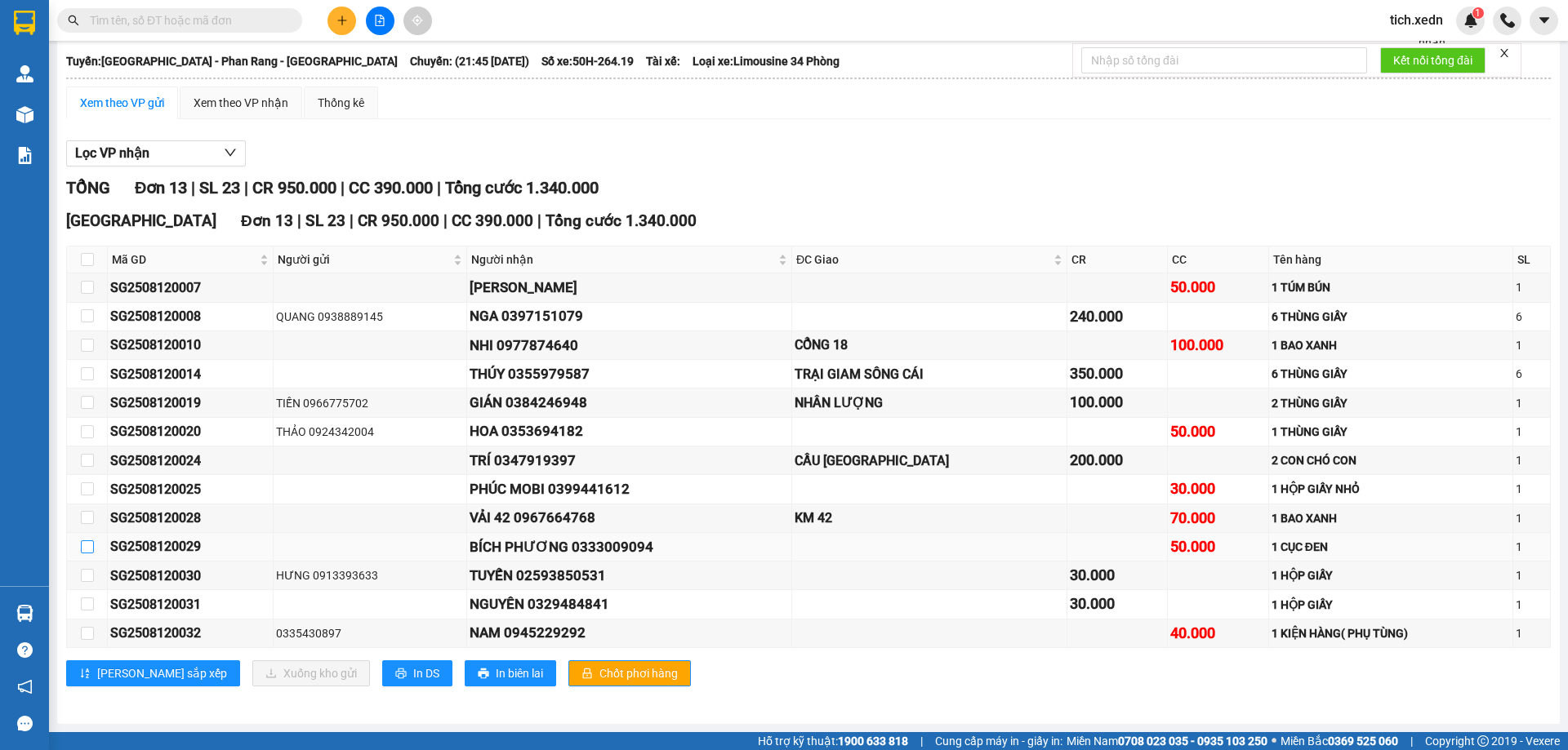
click at [90, 548] on input "checkbox" at bounding box center [88, 547] width 13 height 13
checkbox input "true"
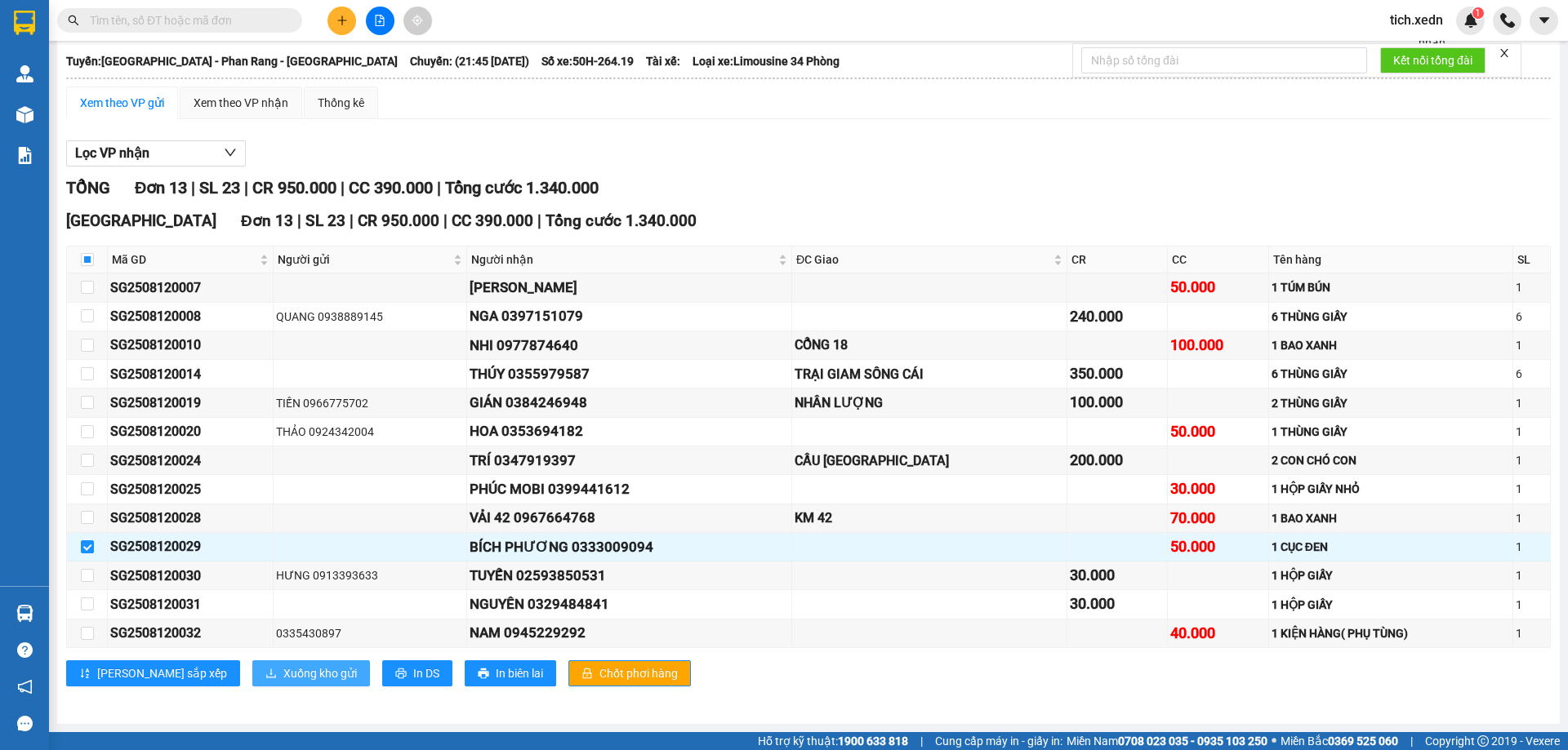
click at [283, 673] on span "Xuống kho gửi" at bounding box center [319, 673] width 74 height 18
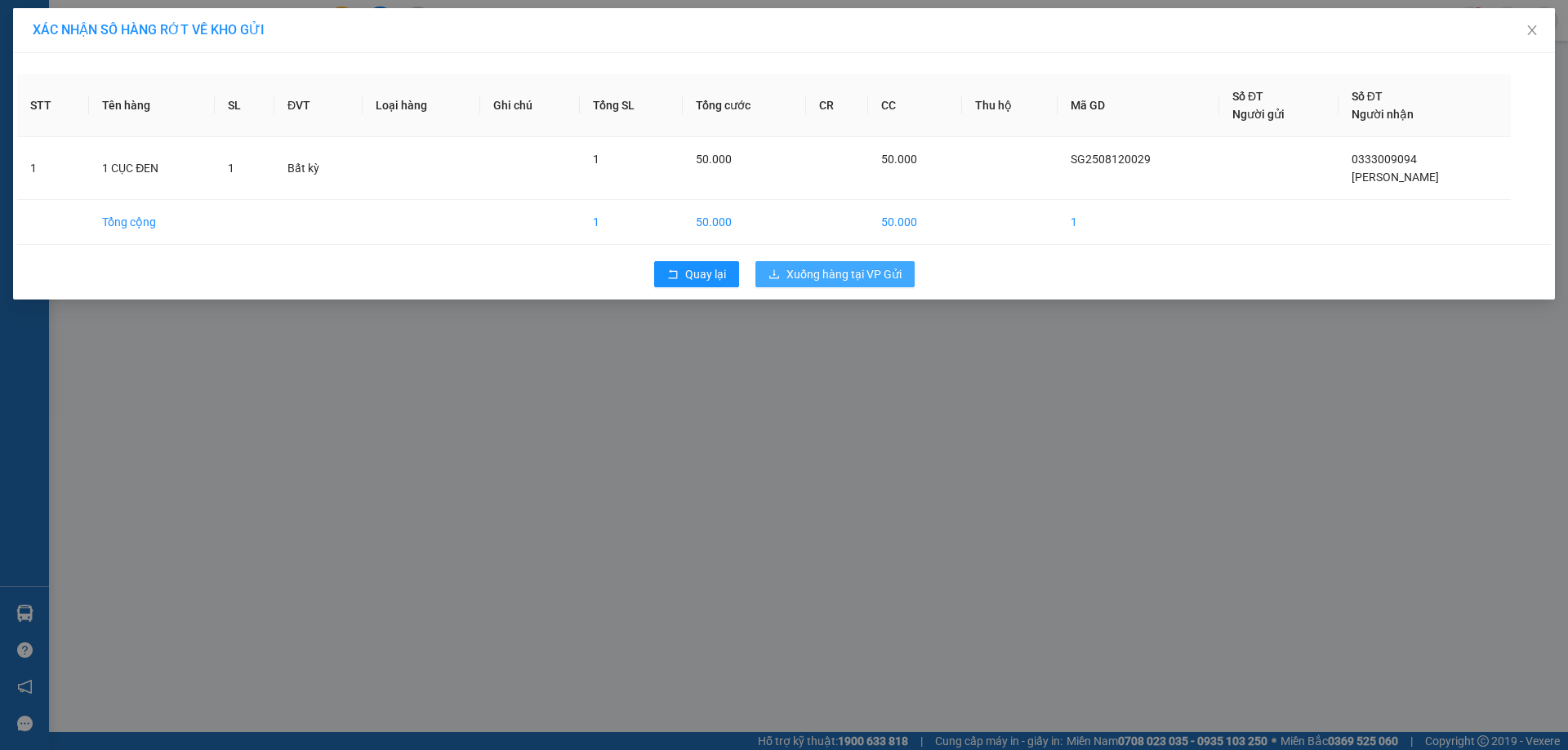
click at [856, 266] on span "Xuống hàng tại VP Gửi" at bounding box center [844, 275] width 115 height 18
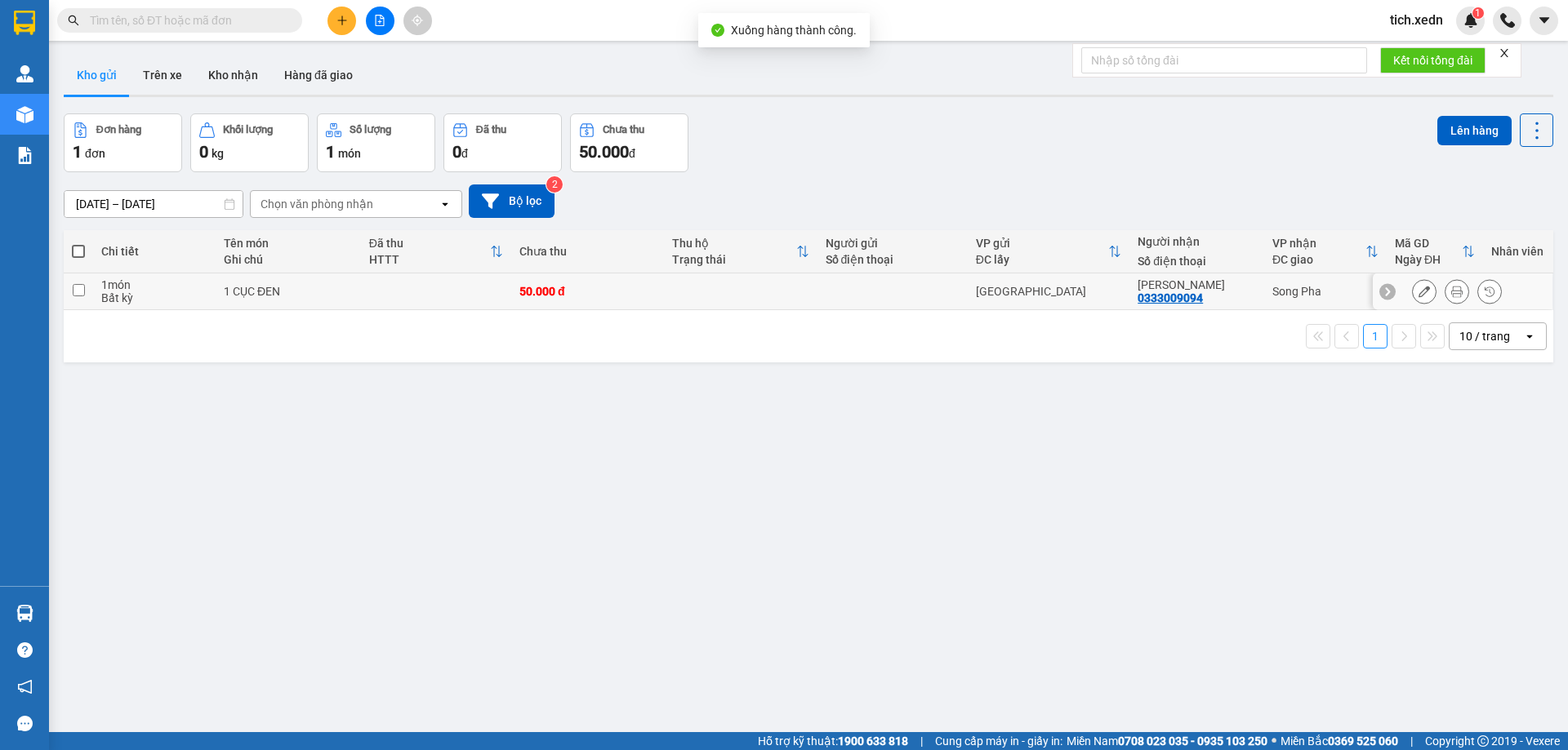
click at [1445, 286] on div at bounding box center [1457, 291] width 25 height 25
click at [1451, 287] on icon at bounding box center [1457, 291] width 12 height 12
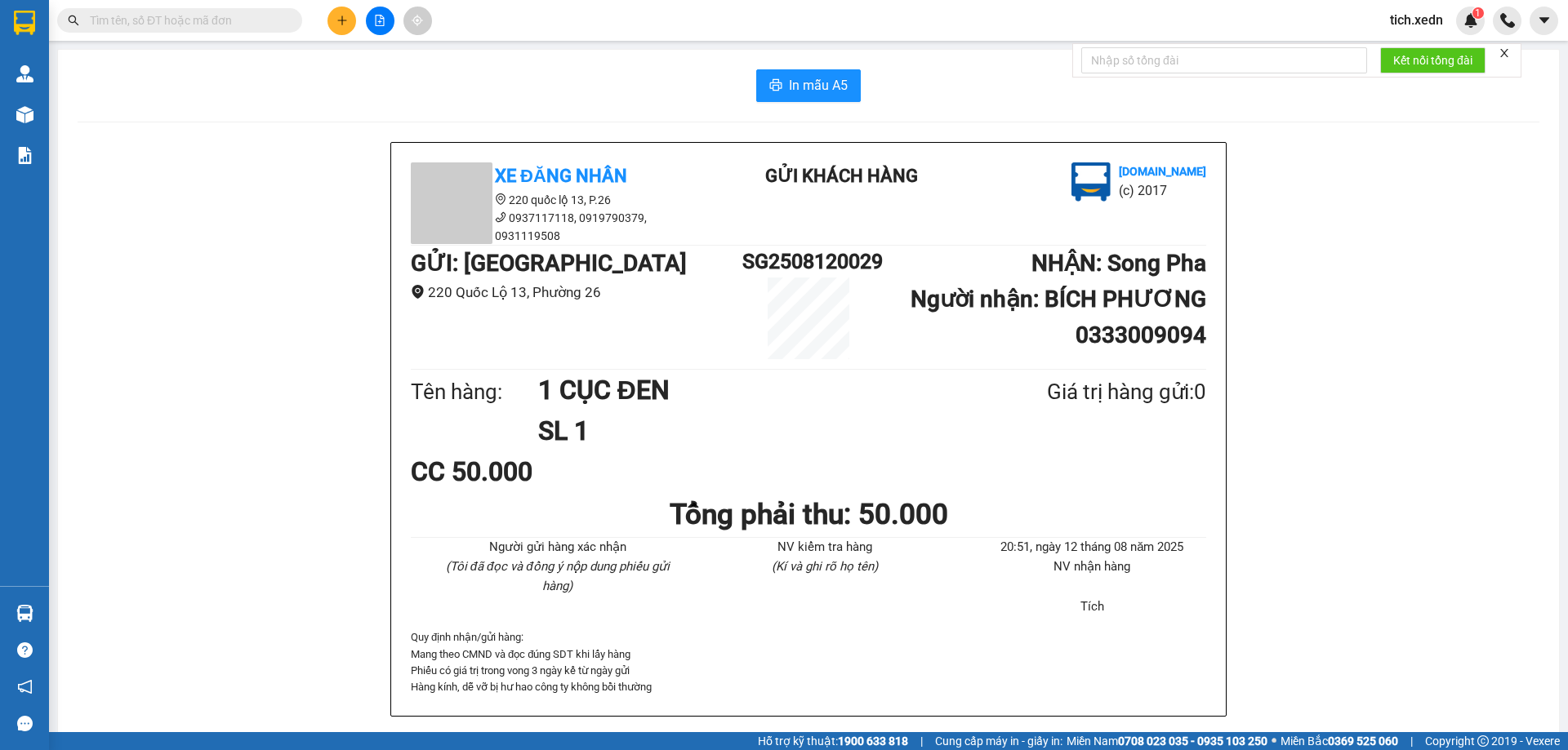
drag, startPoint x: 817, startPoint y: 68, endPoint x: 800, endPoint y: 78, distance: 19.7
click at [811, 68] on div "In mẫu A5 Xe Đăng Nhân 220 quốc lộ 13, P.26 0937117118, 0919790379, 0931119508 …" at bounding box center [809, 413] width 1500 height 726
click at [800, 89] on span "In mẫu A5" at bounding box center [818, 85] width 58 height 20
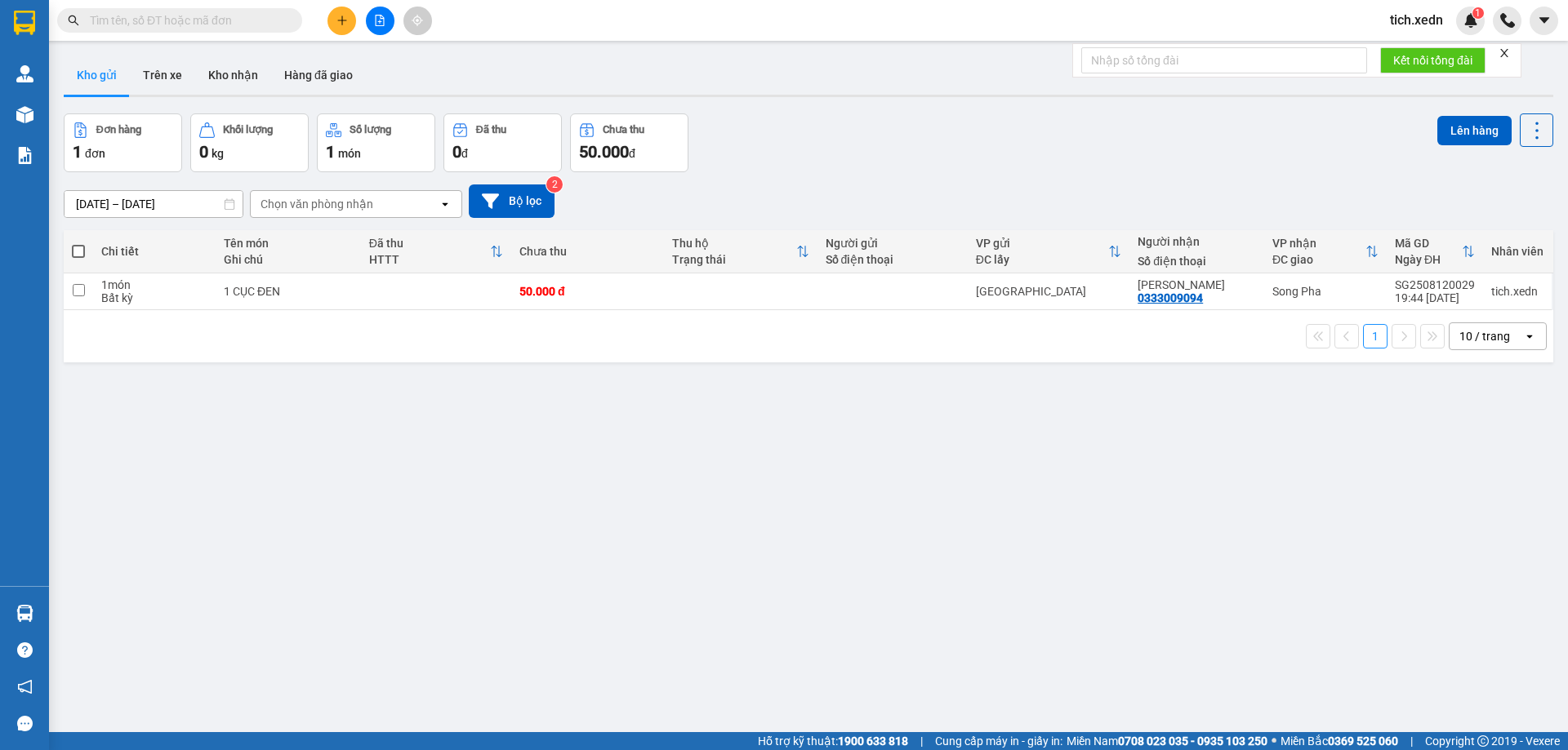
click at [76, 250] on span at bounding box center [78, 251] width 13 height 13
click at [78, 244] on input "checkbox" at bounding box center [78, 244] width 0 height 0
checkbox input "true"
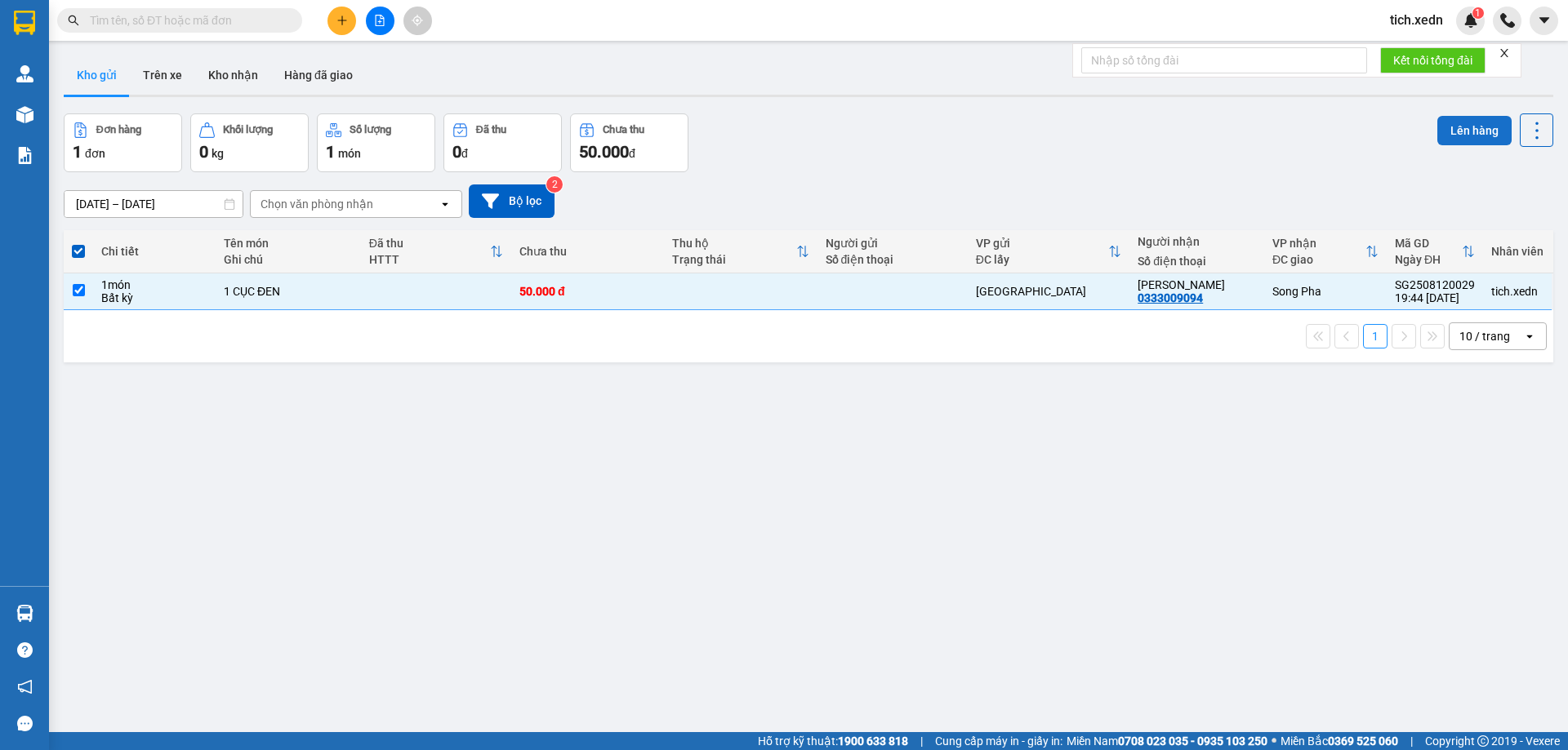
click at [1464, 133] on button "Lên hàng" at bounding box center [1474, 130] width 74 height 29
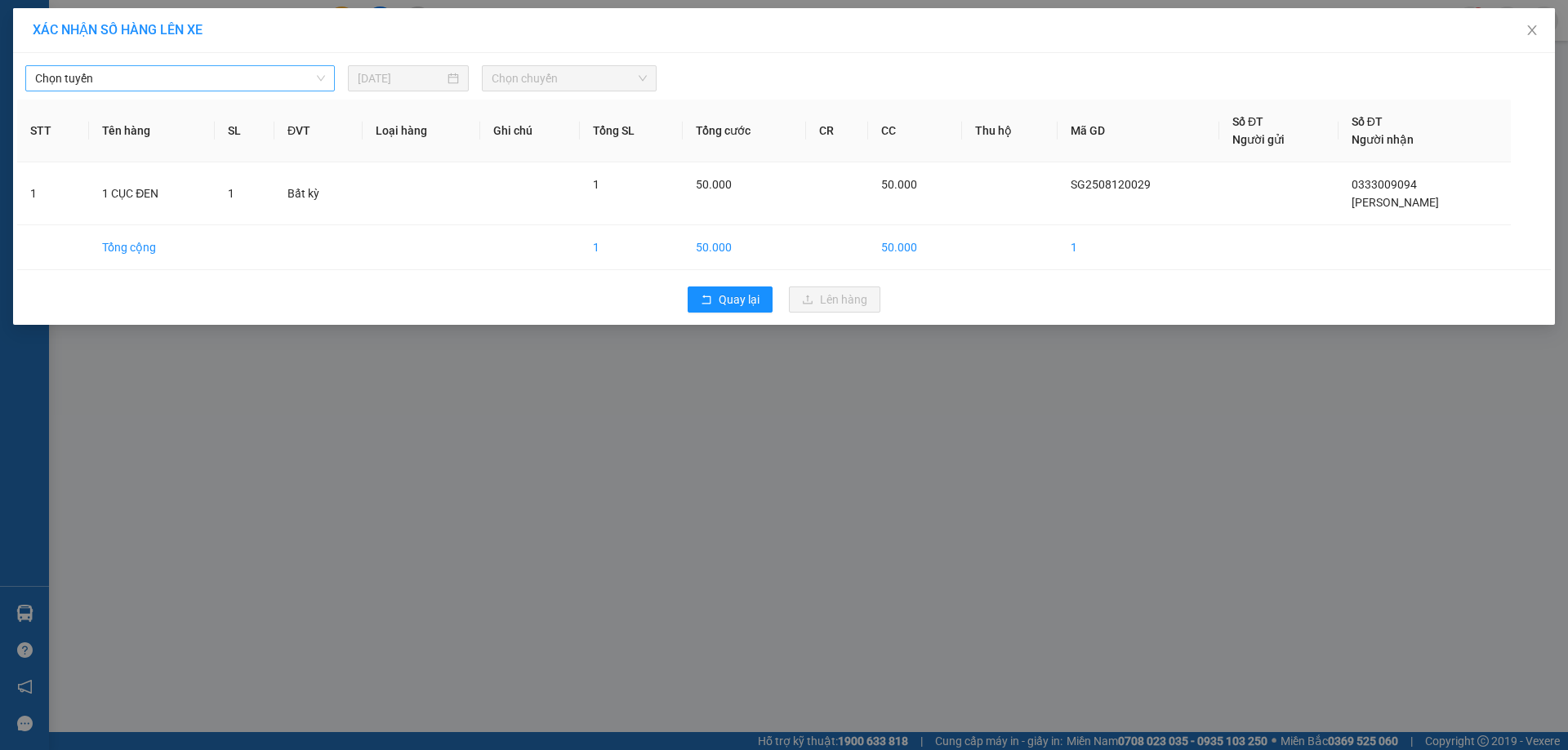
click at [321, 80] on span "Chọn tuyến" at bounding box center [180, 78] width 290 height 25
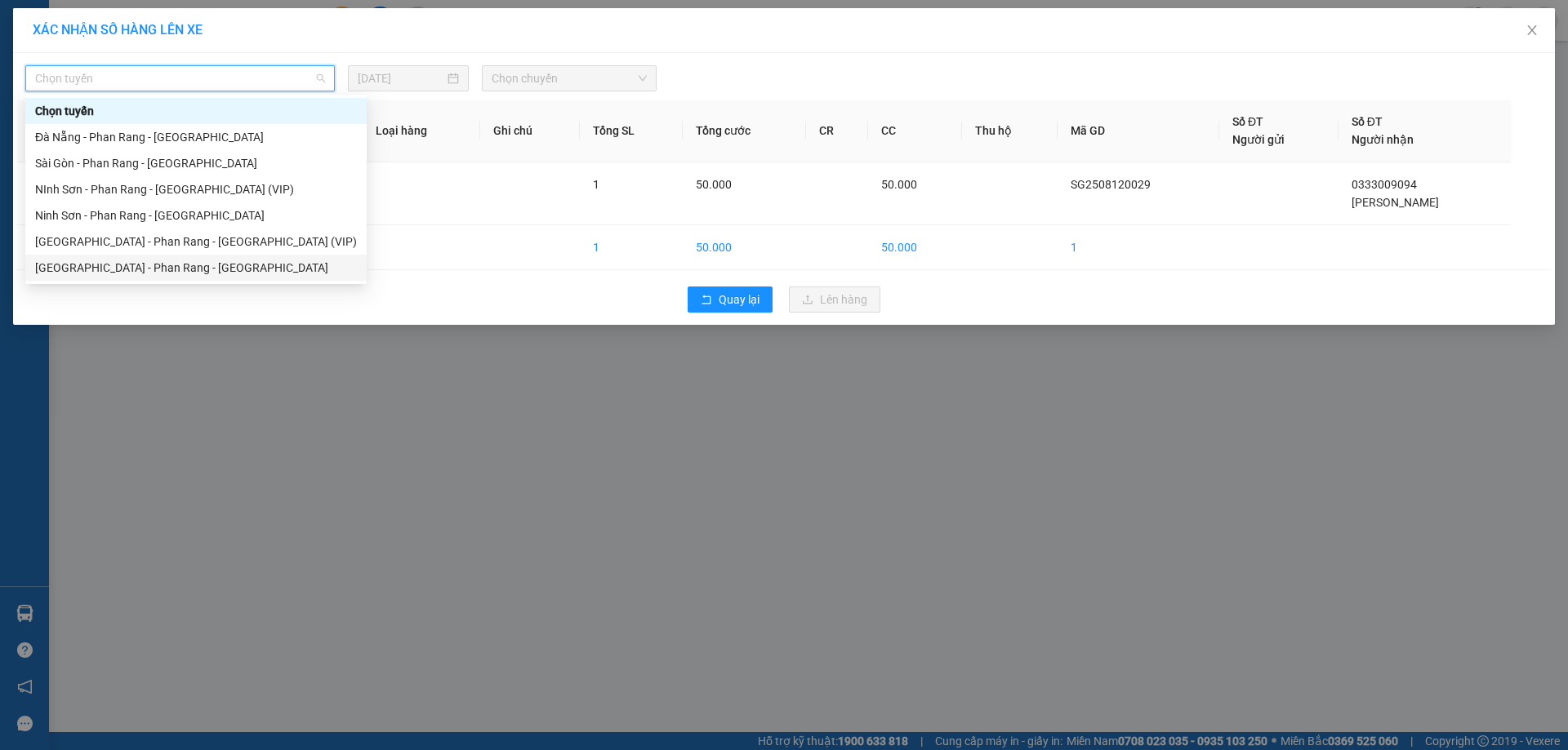
click at [292, 262] on div "Sài Gòn - Phan Rang - Ninh Sơn" at bounding box center [195, 268] width 321 height 18
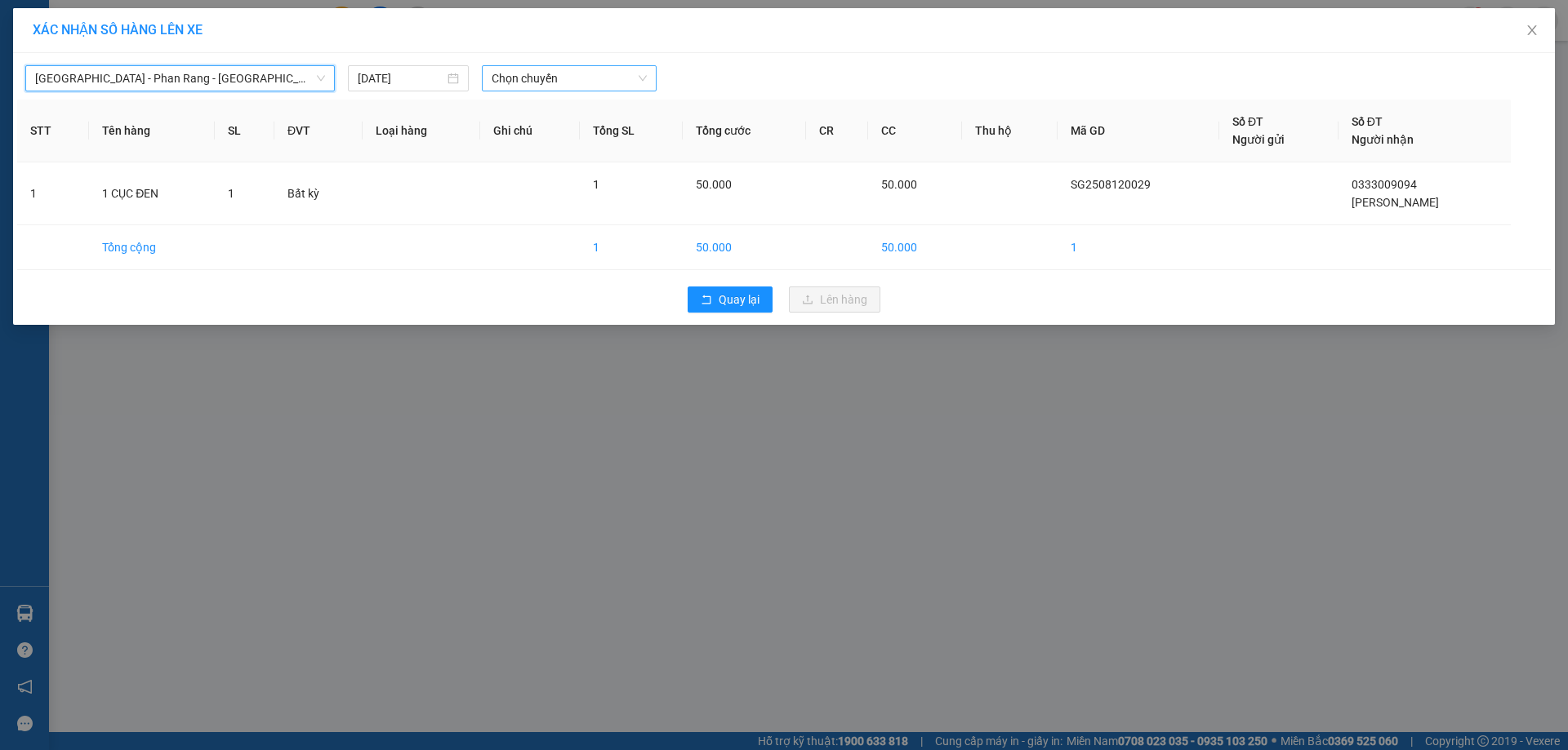
click at [548, 78] on span "Chọn chuyến" at bounding box center [570, 78] width 155 height 25
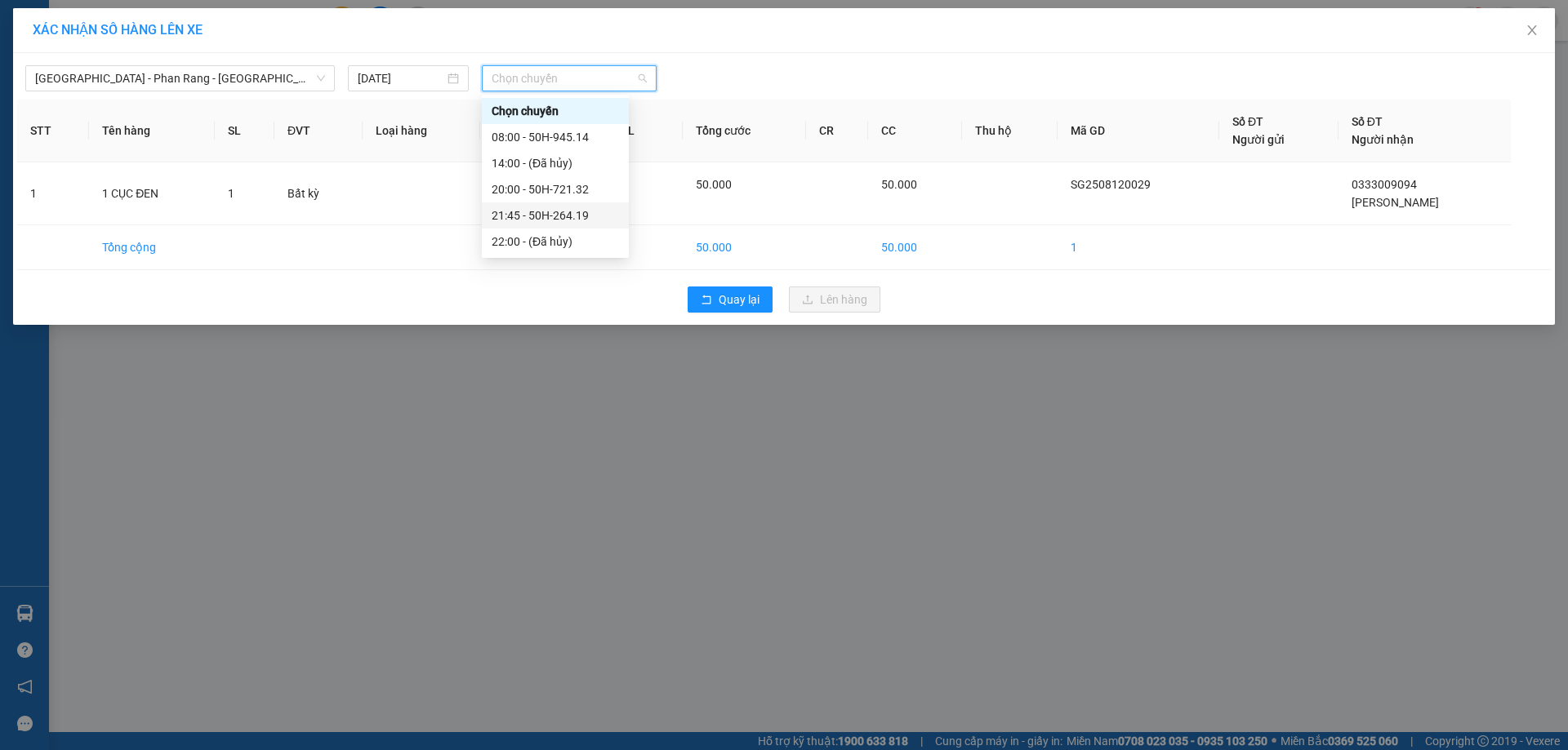
click at [594, 209] on div "21:45 - 50H-264.19" at bounding box center [556, 215] width 128 height 18
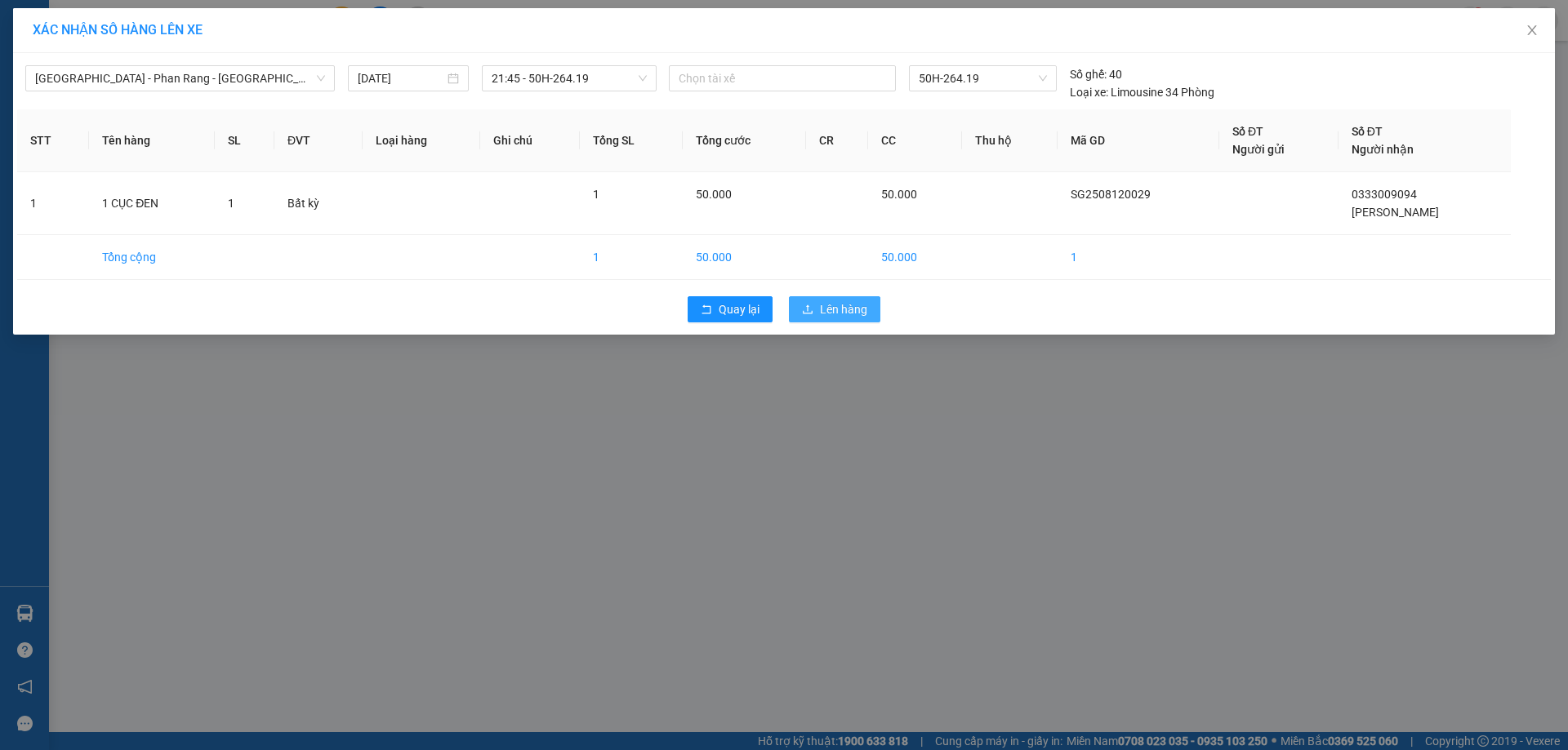
click at [840, 305] on span "Lên hàng" at bounding box center [843, 309] width 47 height 18
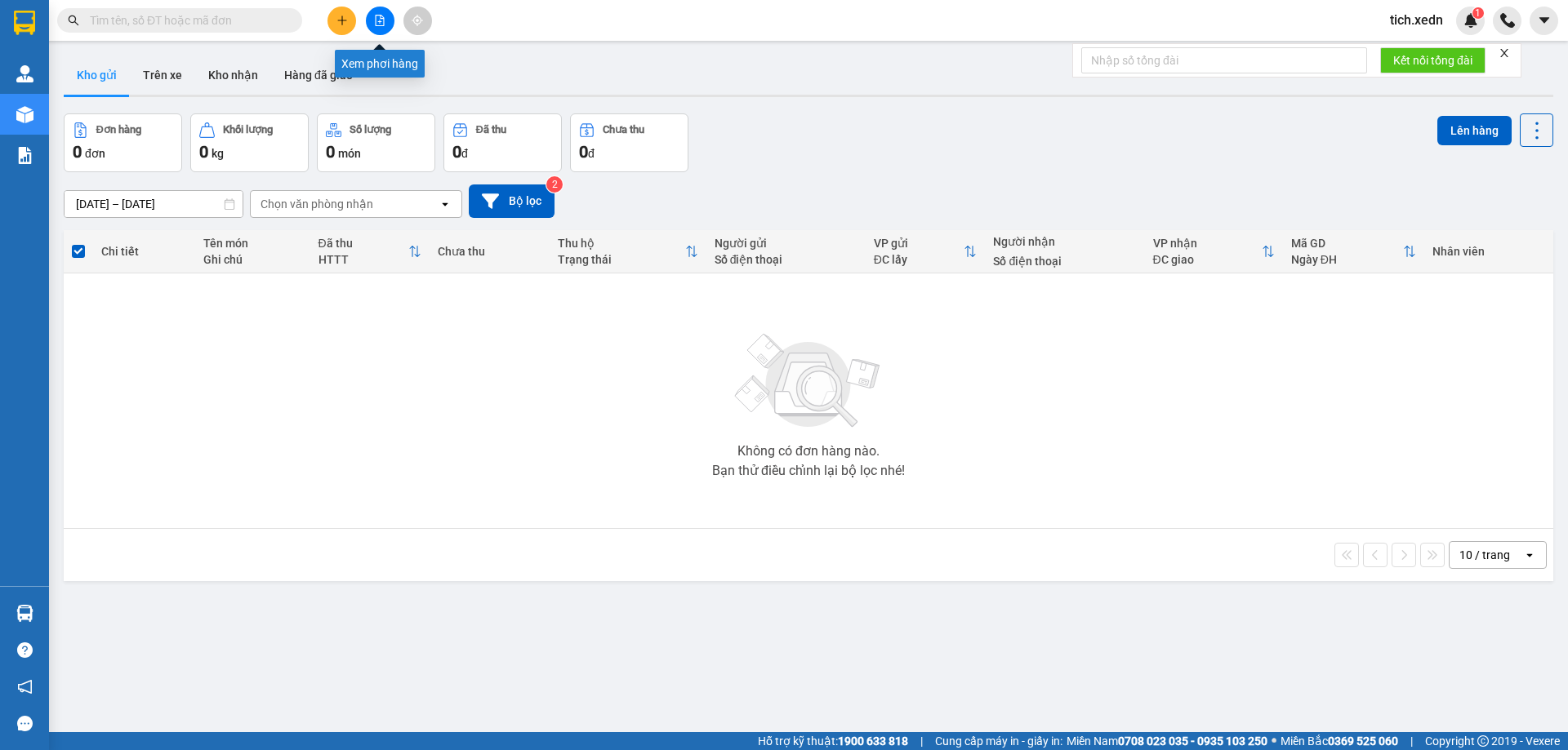
click at [371, 20] on button at bounding box center [380, 20] width 28 height 28
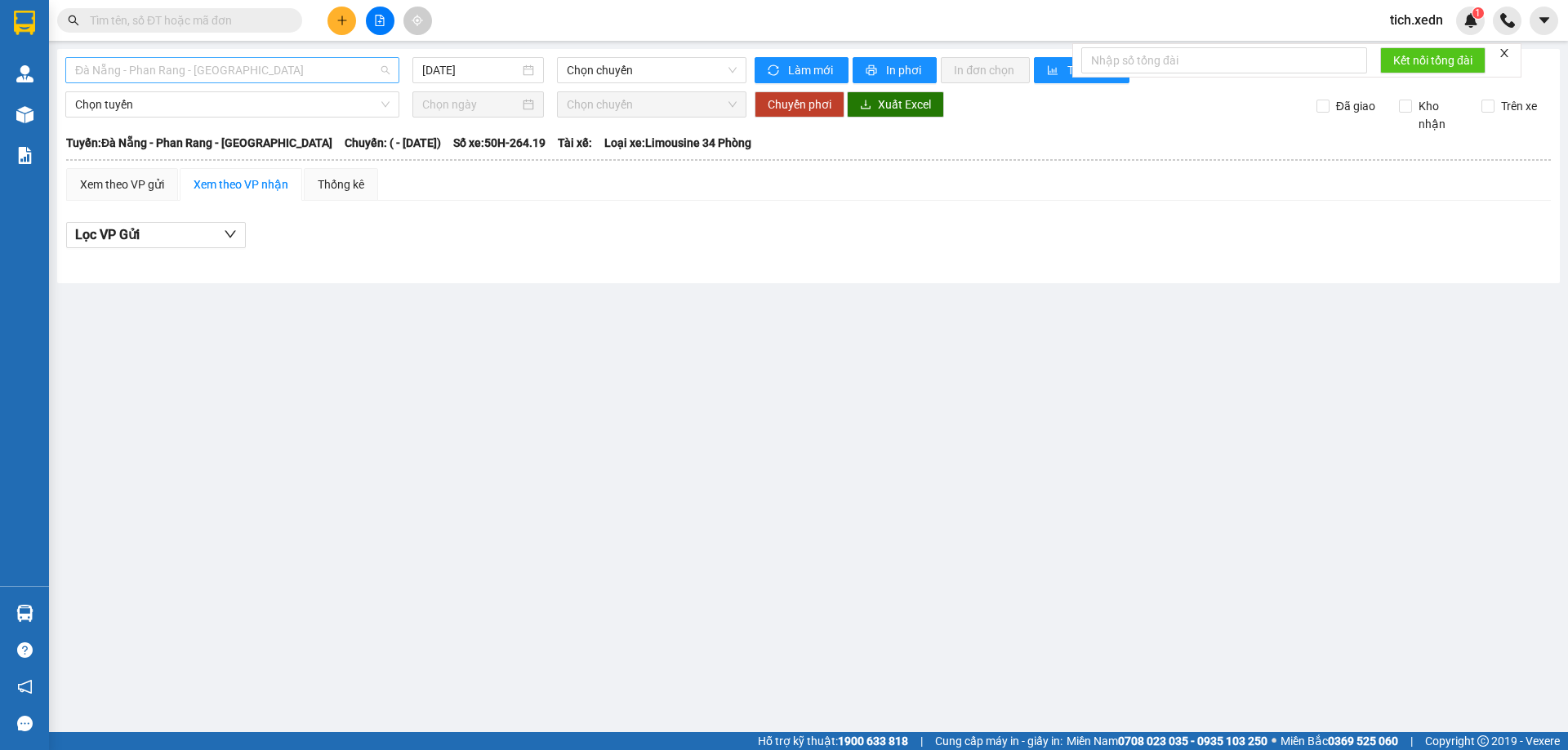
drag, startPoint x: 191, startPoint y: 63, endPoint x: 195, endPoint y: 76, distance: 13.6
click at [193, 67] on span "Đà Nẵng - Phan Rang - Sài Gòn" at bounding box center [232, 70] width 314 height 25
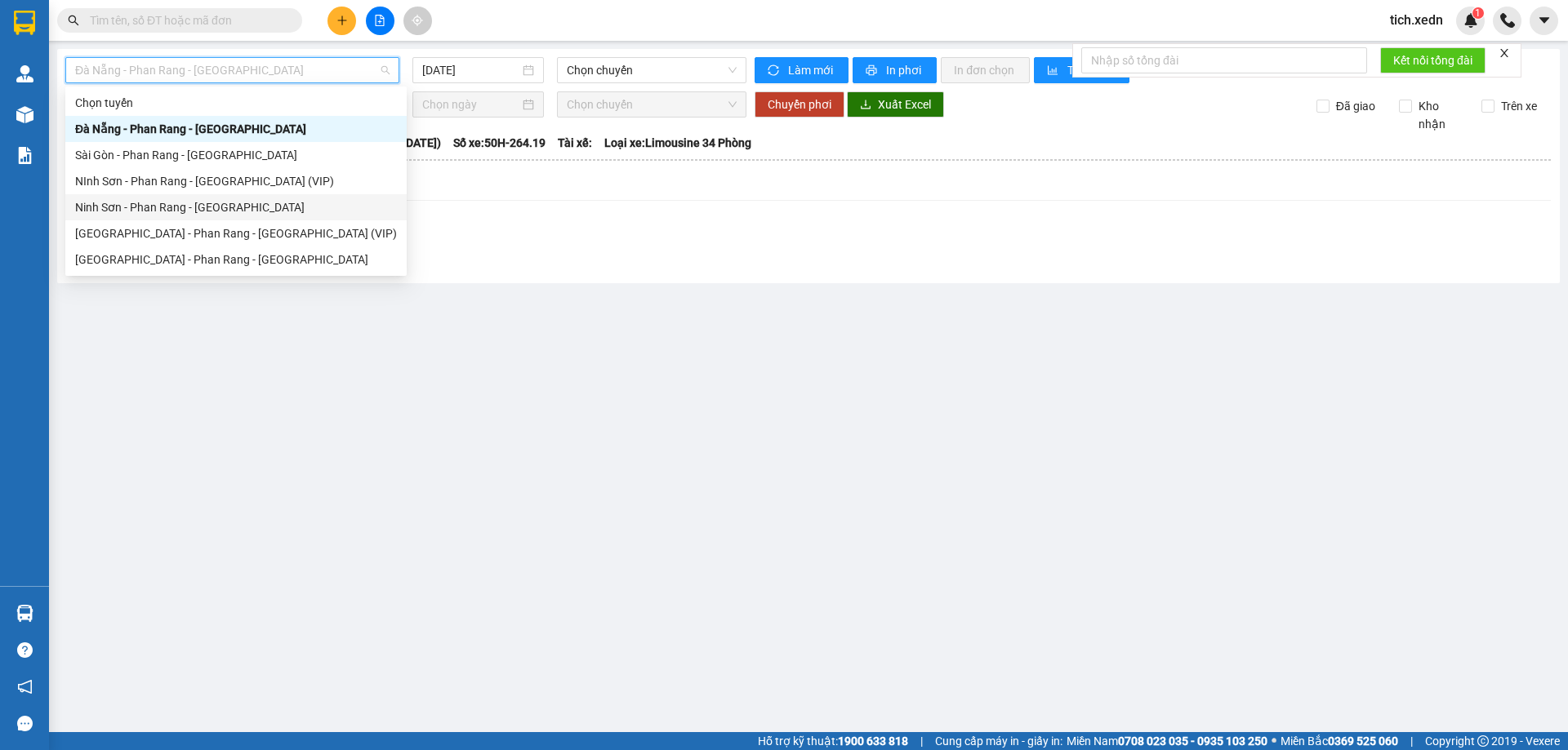
click at [177, 210] on div "Ninh Sơn - Phan Rang - Sài Gòn" at bounding box center [235, 207] width 321 height 18
type input "12/08/2025"
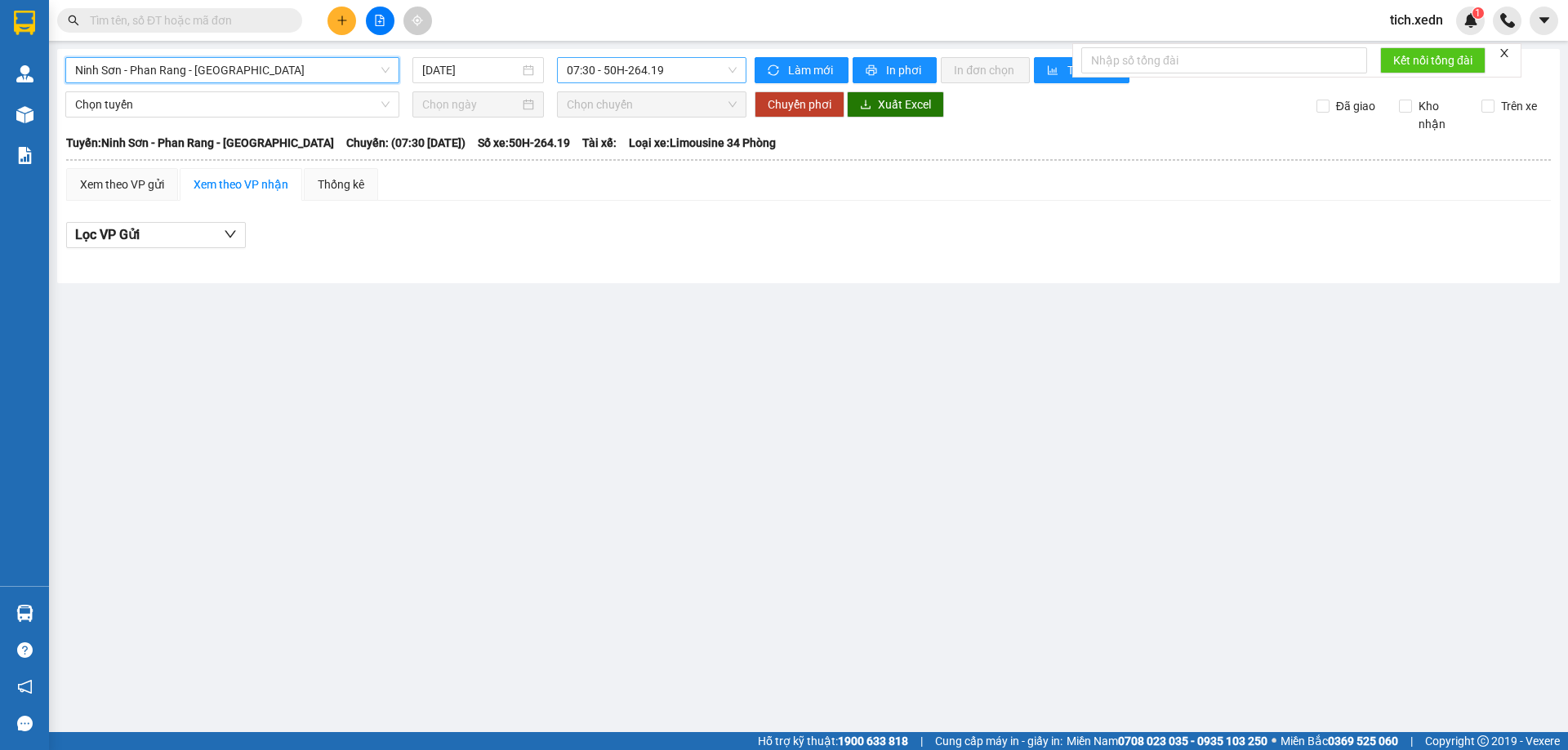
click at [634, 70] on span "07:30 - 50H-264.19" at bounding box center [652, 70] width 170 height 25
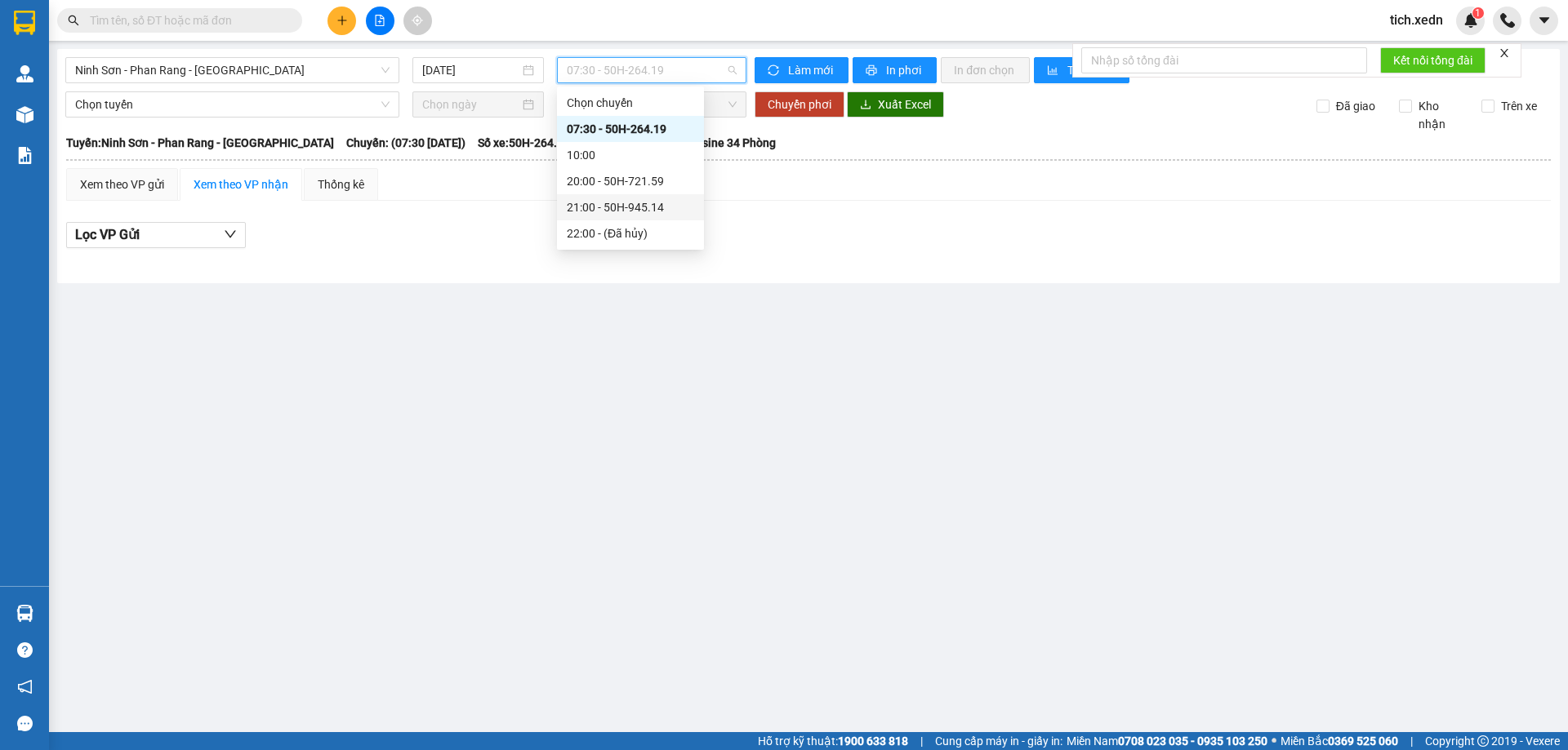
click at [681, 200] on div "21:00 - 50H-945.14" at bounding box center [631, 207] width 128 height 18
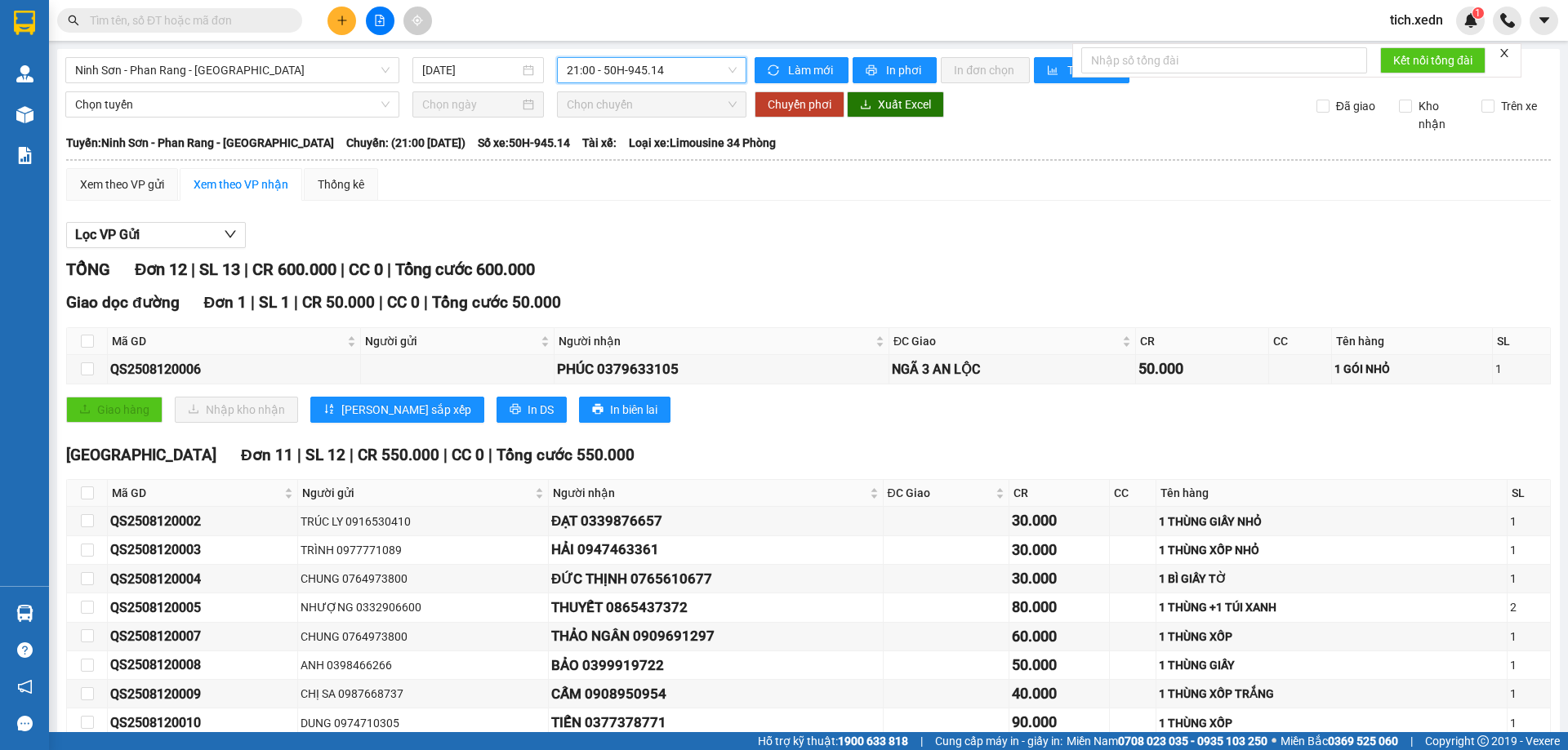
click at [662, 79] on span "21:00 - 50H-945.14" at bounding box center [652, 70] width 170 height 25
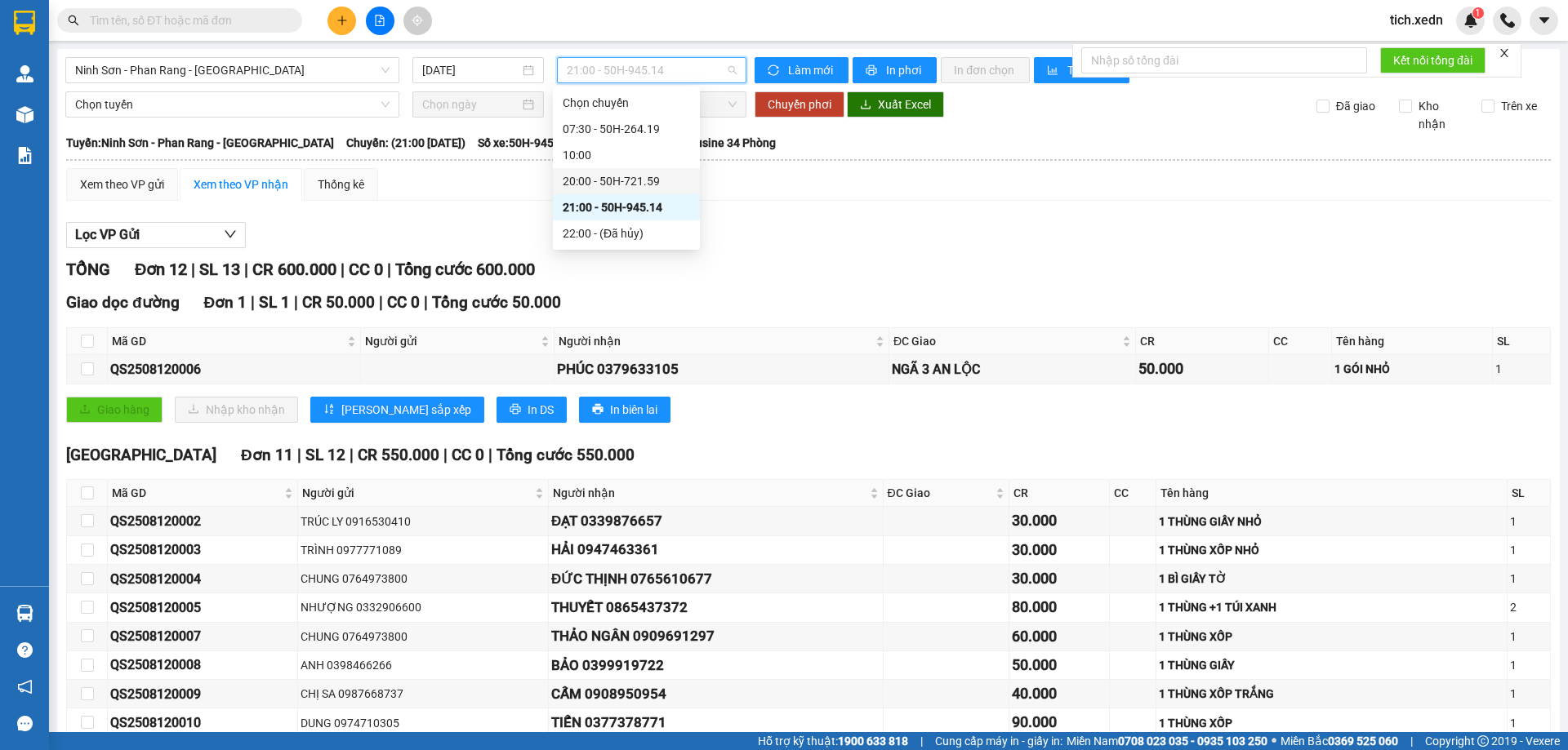
click at [640, 172] on div "20:00 - 50H-721.59" at bounding box center [626, 181] width 147 height 26
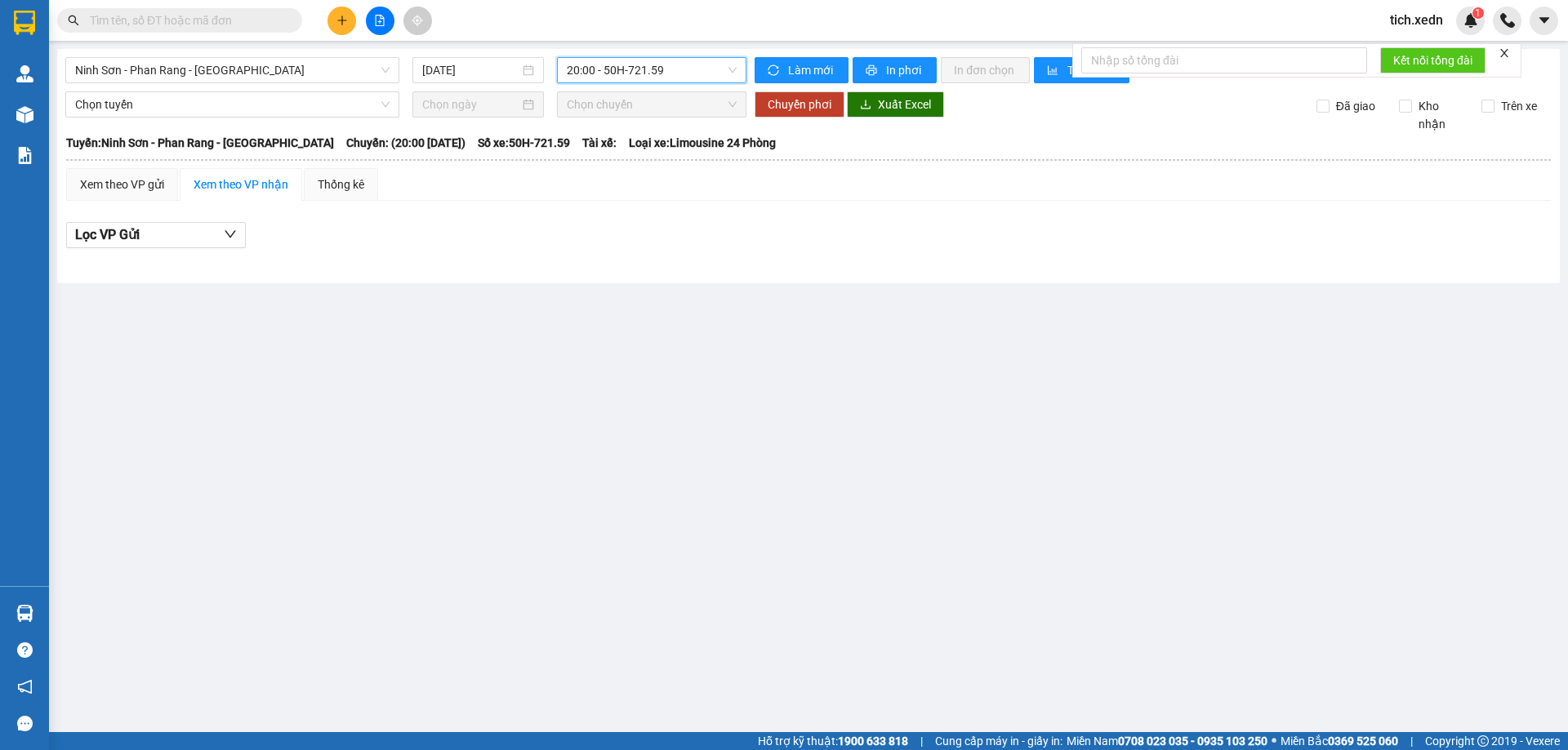
click at [688, 66] on span "20:00 - 50H-721.59" at bounding box center [652, 70] width 170 height 25
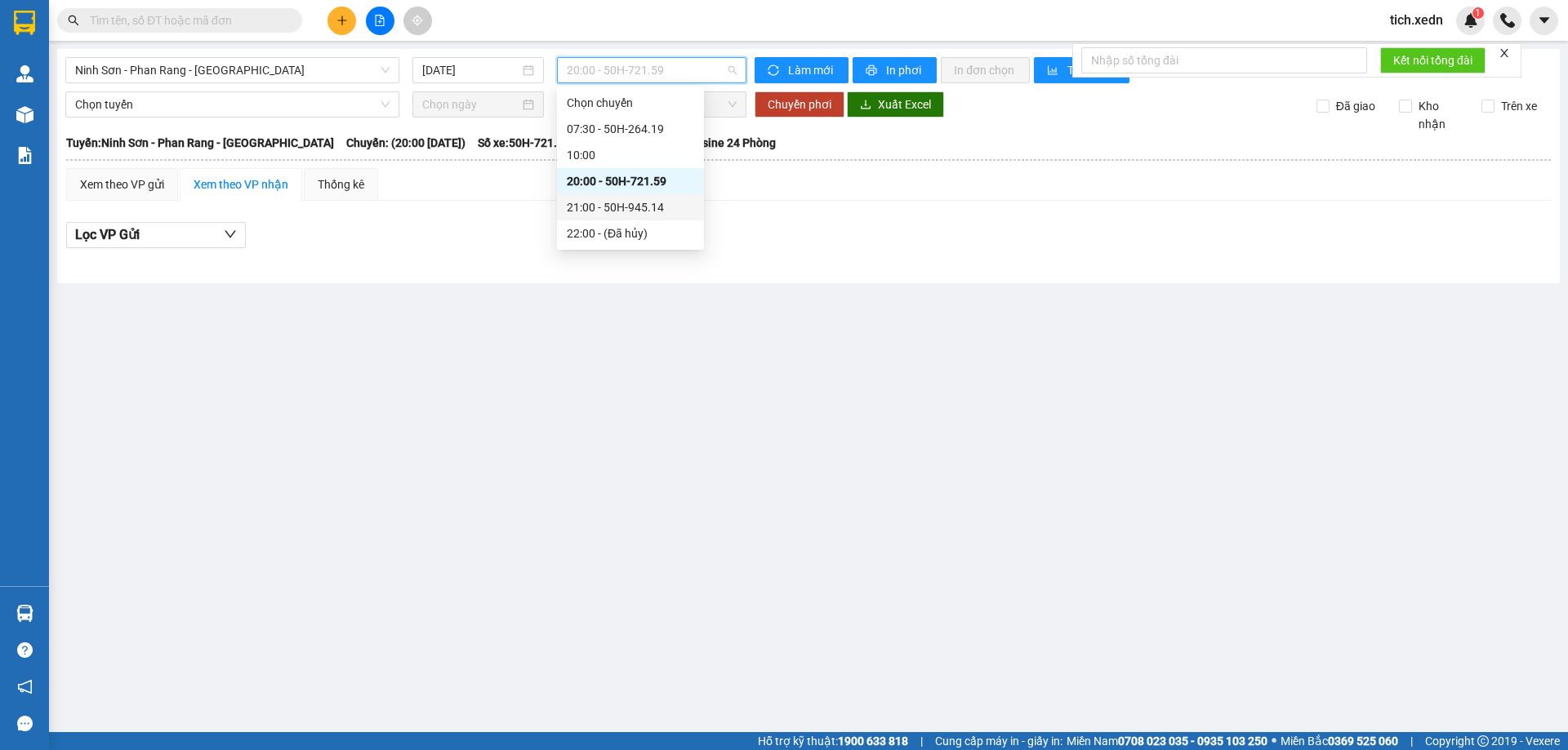
click at [644, 207] on div "21:00 - 50H-945.14" at bounding box center [631, 207] width 128 height 18
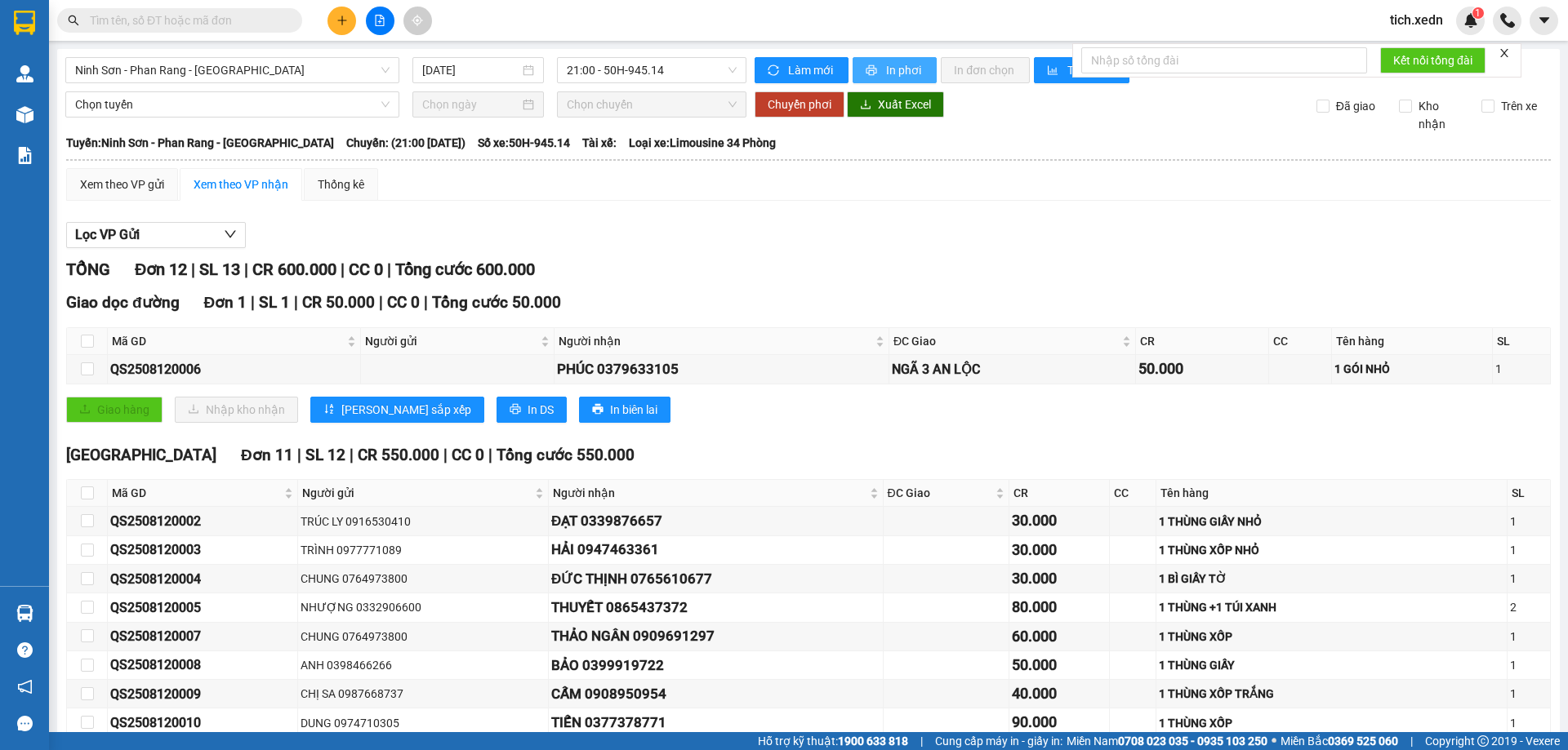
click at [888, 70] on span "In phơi" at bounding box center [904, 70] width 37 height 18
click at [374, 64] on span "Ninh Sơn - Phan Rang - Sài Gòn" at bounding box center [232, 70] width 314 height 25
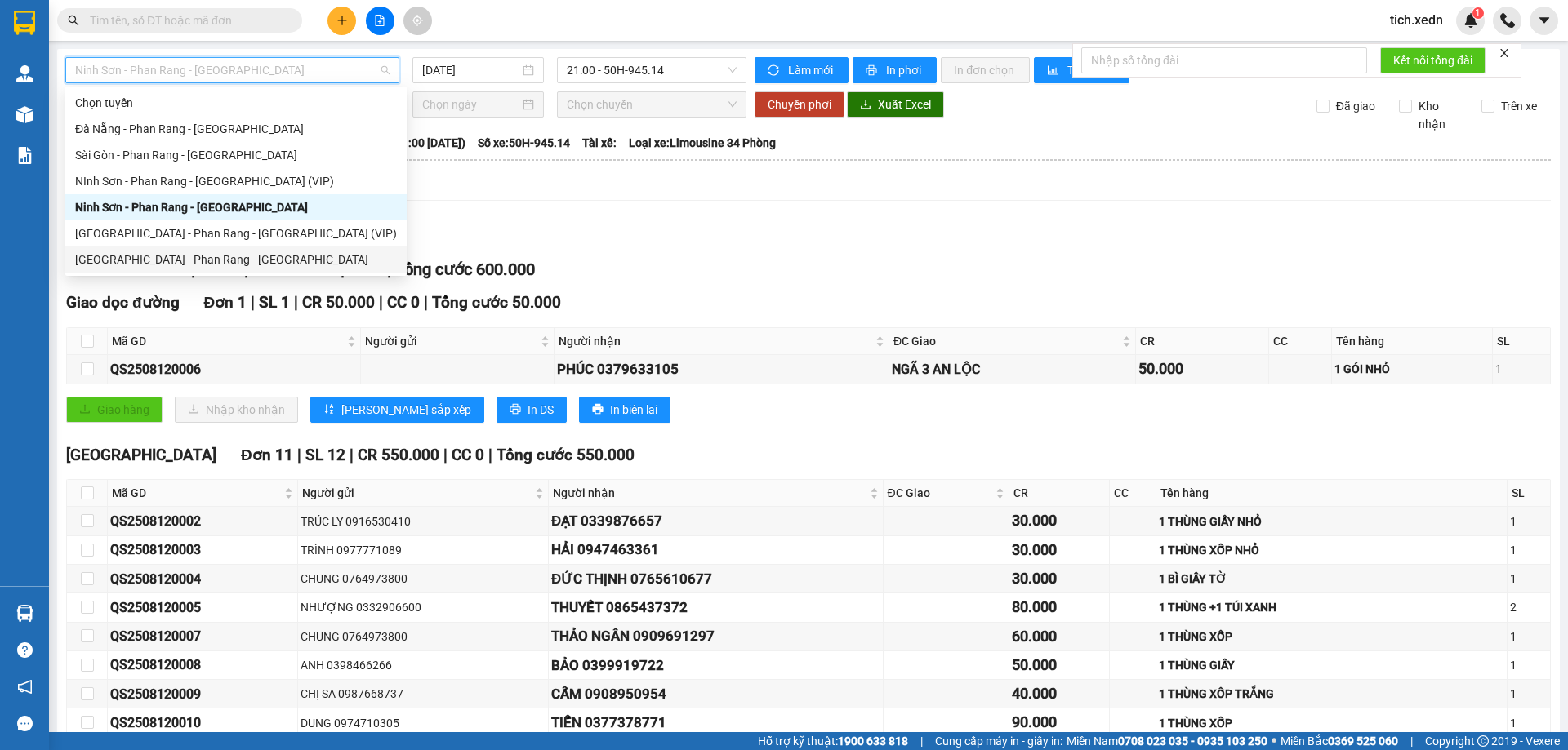
click at [242, 253] on div "Sài Gòn - Phan Rang - Ninh Sơn" at bounding box center [235, 260] width 321 height 18
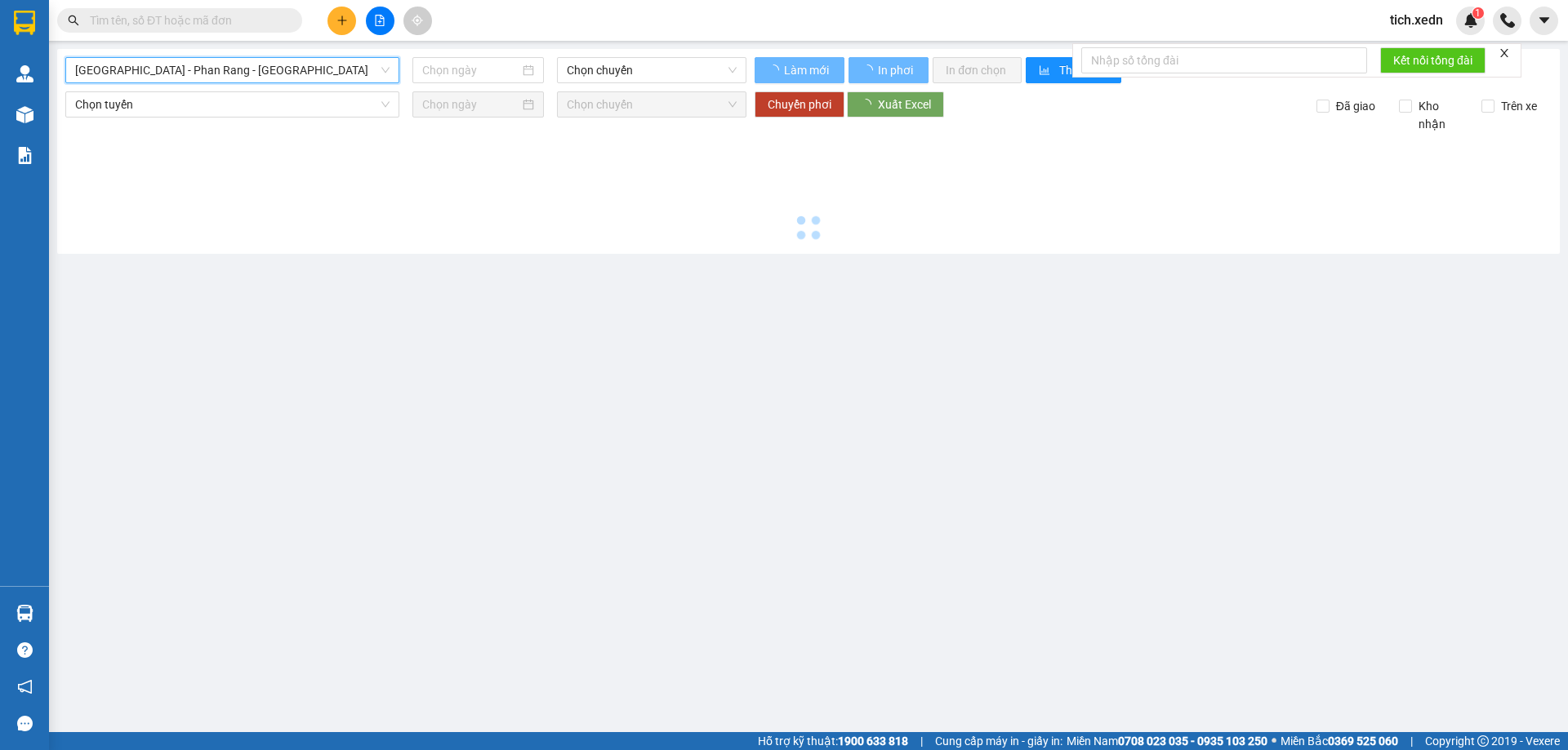
type input "12/08/2025"
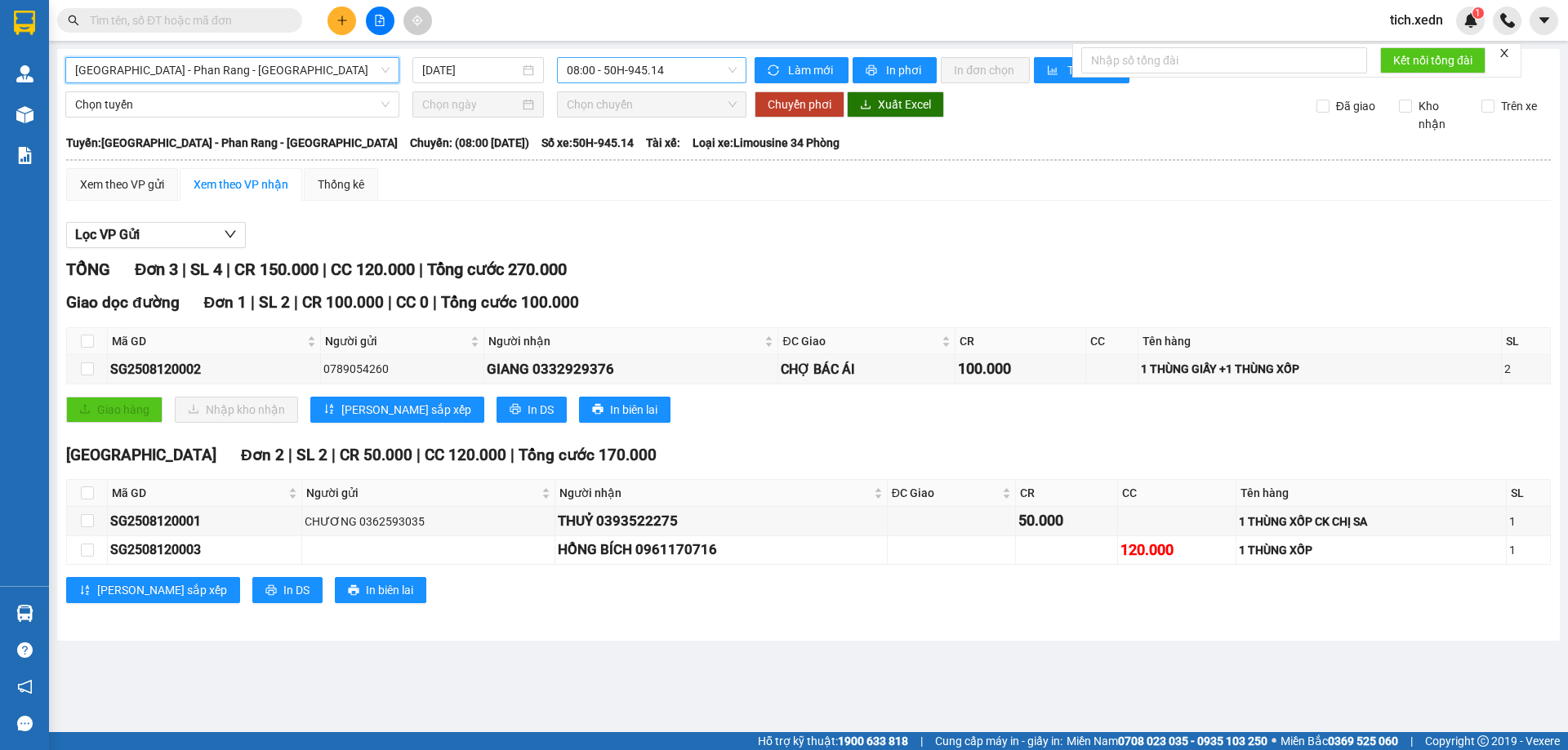
click at [681, 65] on span "08:00 - 50H-945.14" at bounding box center [652, 70] width 170 height 25
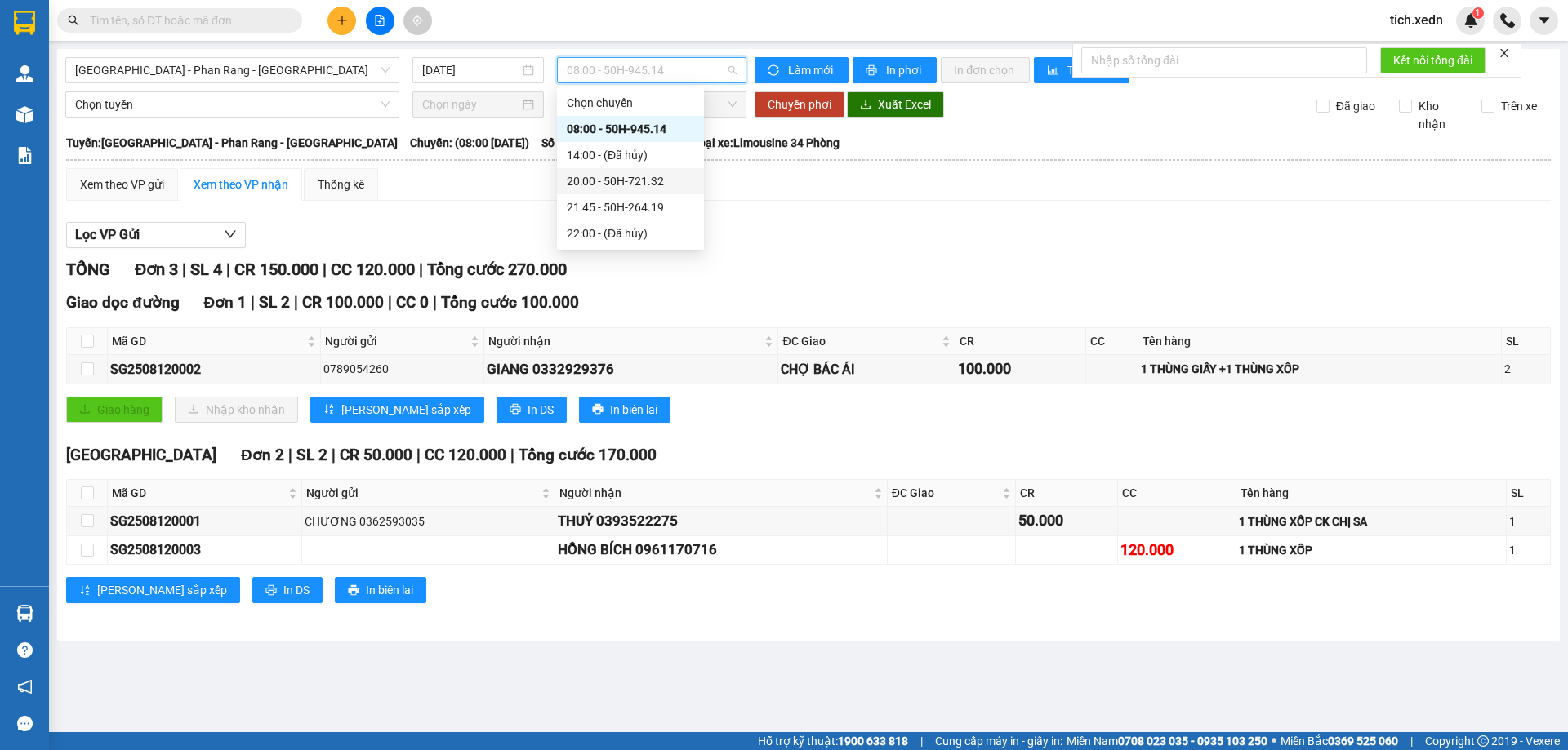
click at [740, 207] on div "Xem theo VP gửi Xem theo VP nhận Thống kê Lọc VP Gửi TỔNG Đơn 3 | SL 4 | CR 15…" at bounding box center [808, 395] width 1484 height 455
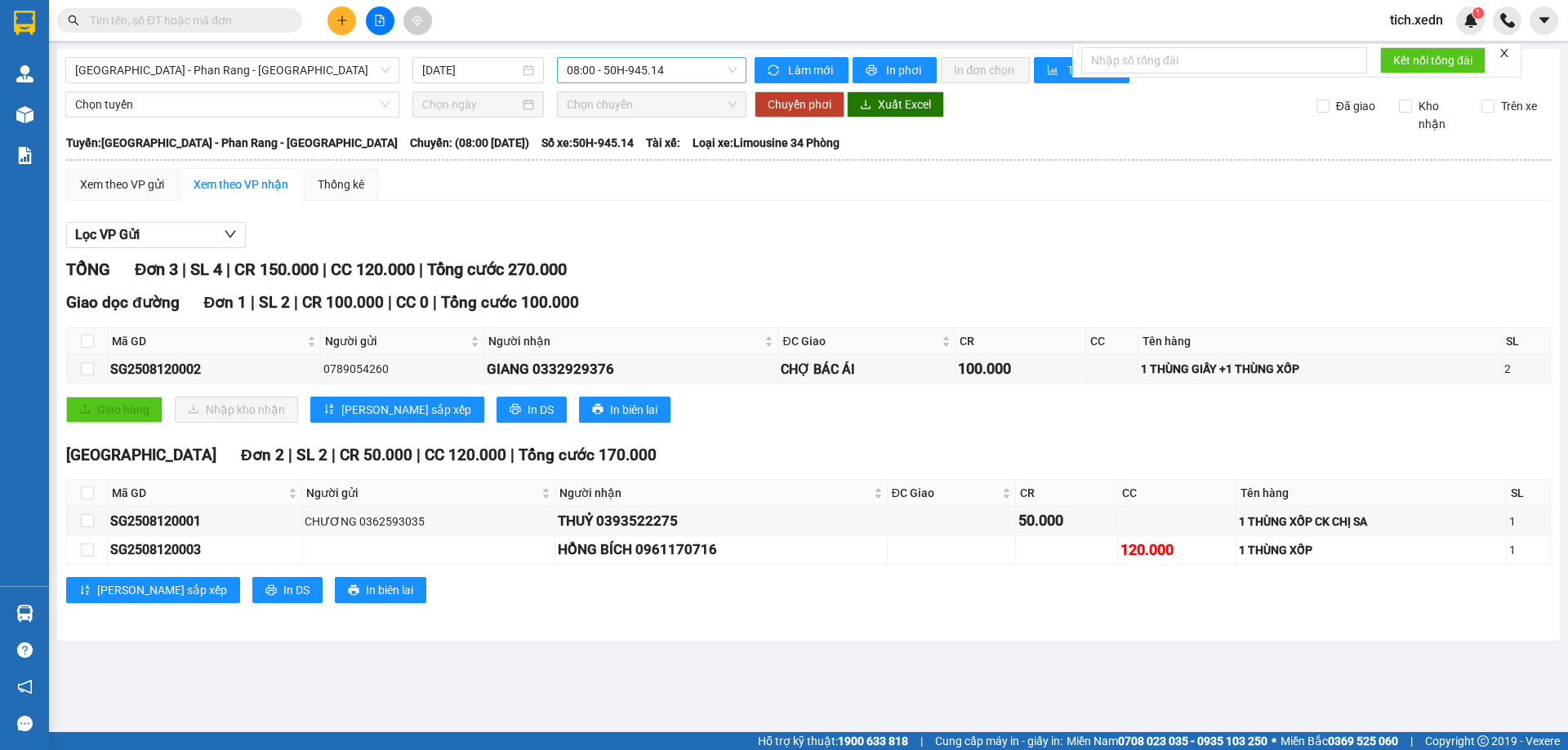
click at [692, 68] on span "08:00 - 50H-945.14" at bounding box center [652, 70] width 170 height 25
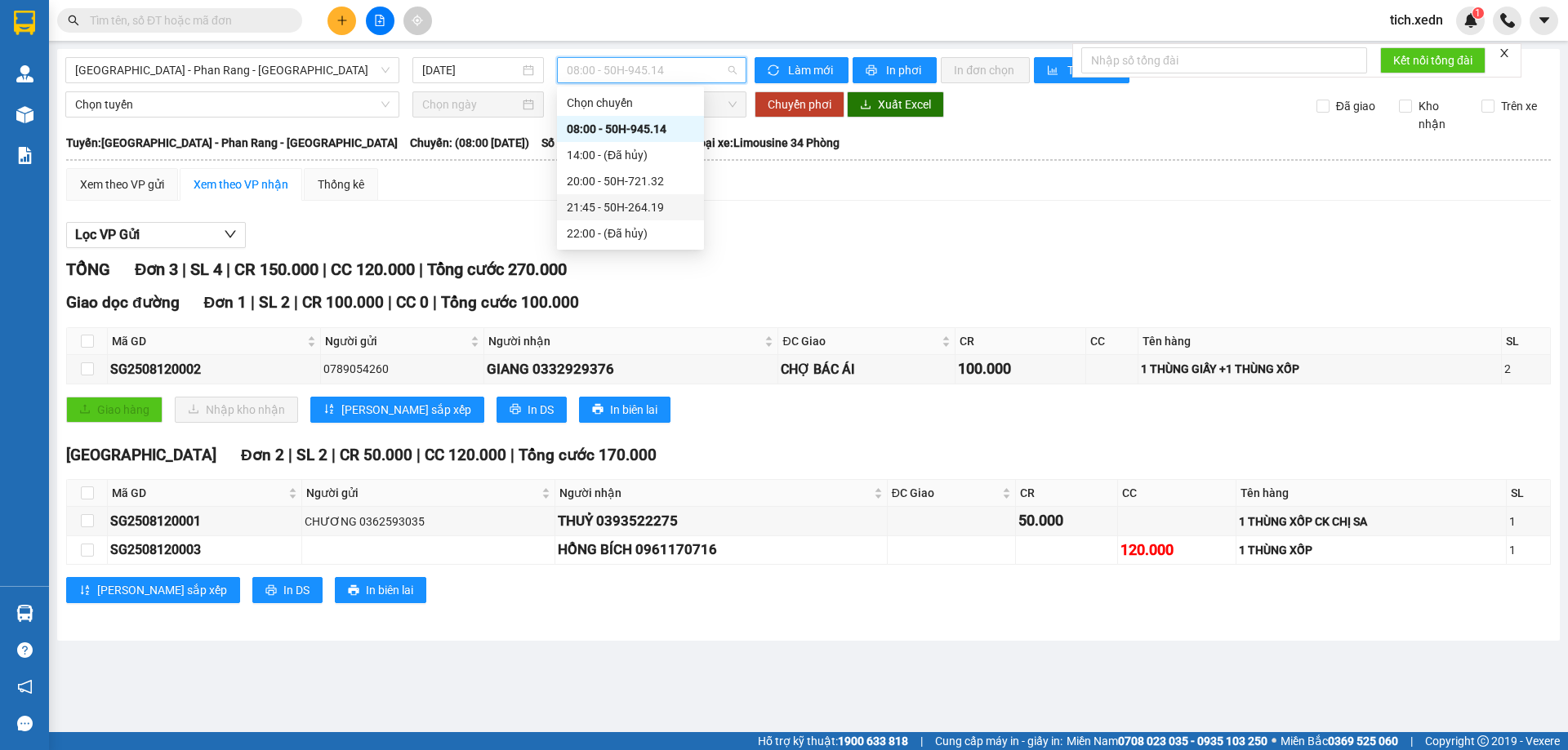
click at [680, 200] on div "21:45 - 50H-264.19" at bounding box center [631, 207] width 128 height 18
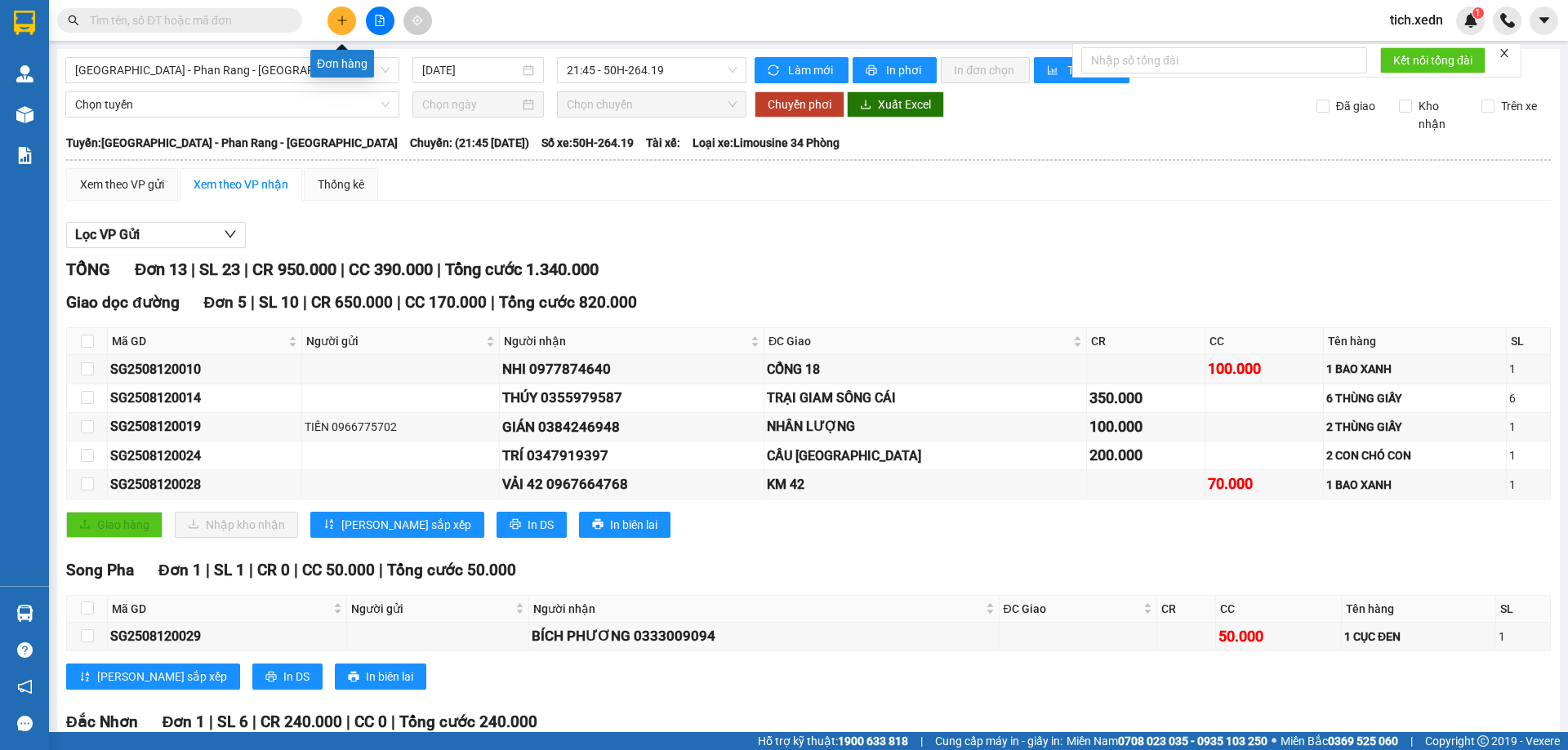
click at [333, 23] on button at bounding box center [341, 20] width 28 height 28
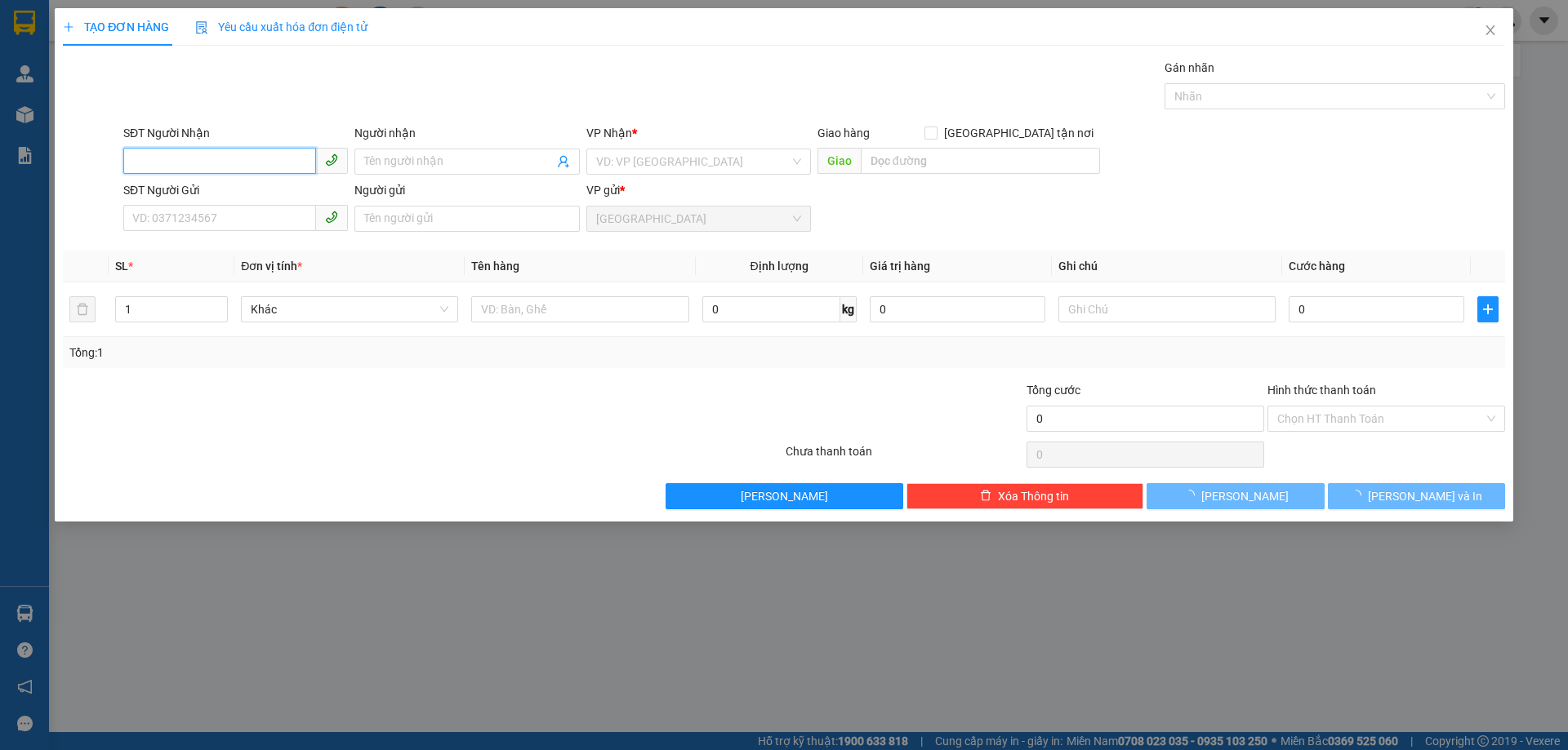
click at [167, 167] on input "SĐT Người Nhận" at bounding box center [219, 161] width 193 height 26
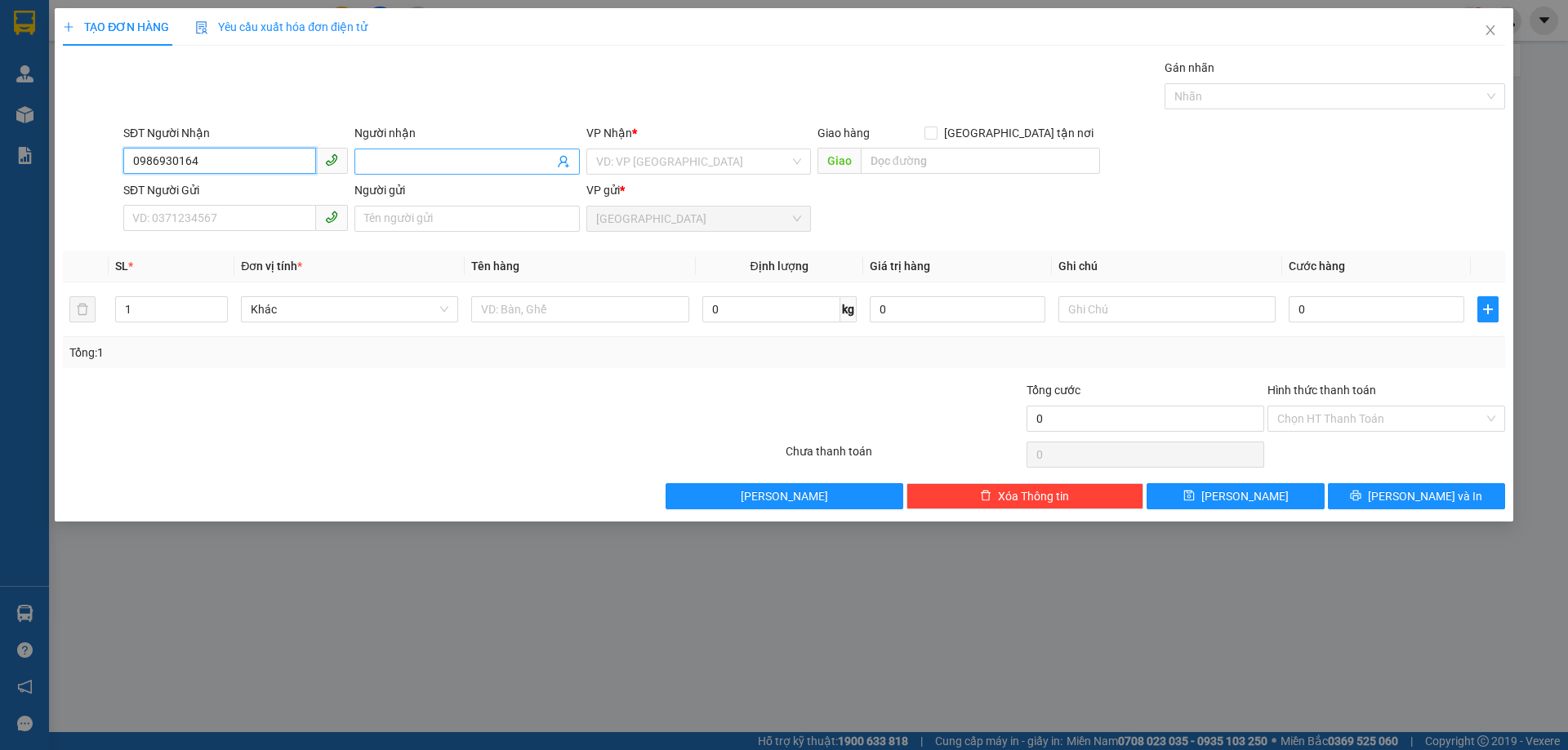
type input "0986930164"
click at [386, 159] on input "Người nhận" at bounding box center [458, 161] width 189 height 18
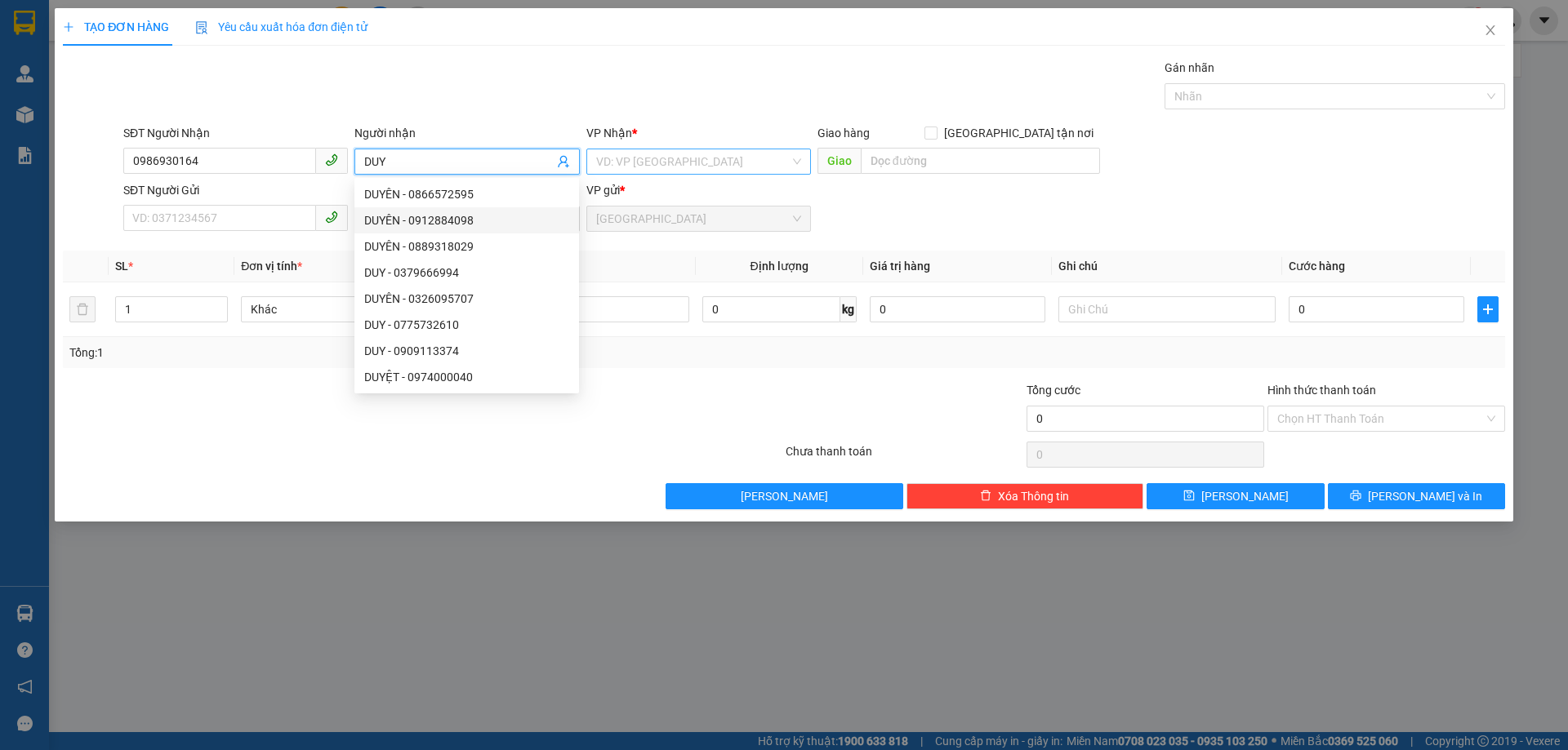
type input "DUY"
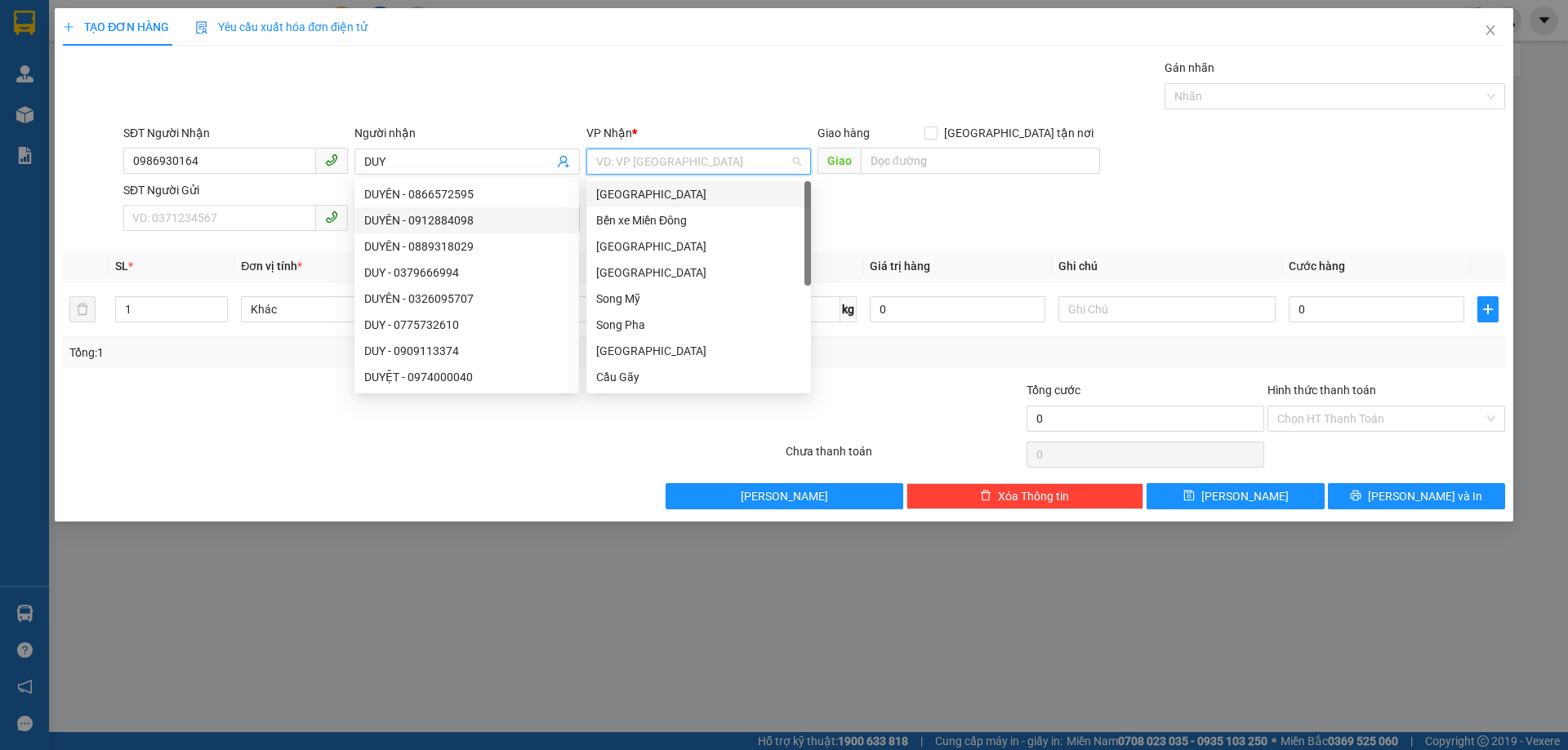
click at [653, 151] on input "search" at bounding box center [693, 161] width 193 height 25
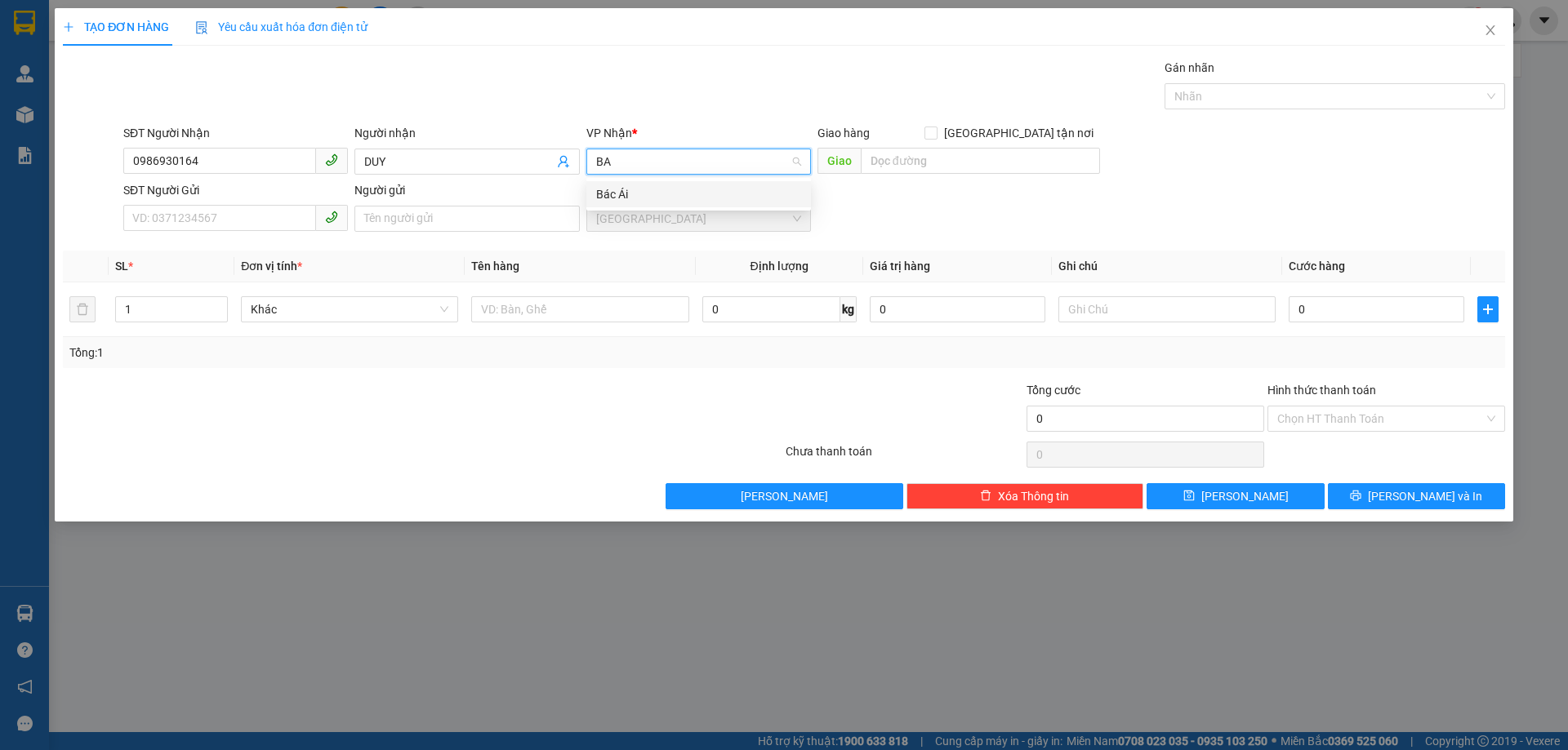
type input "B"
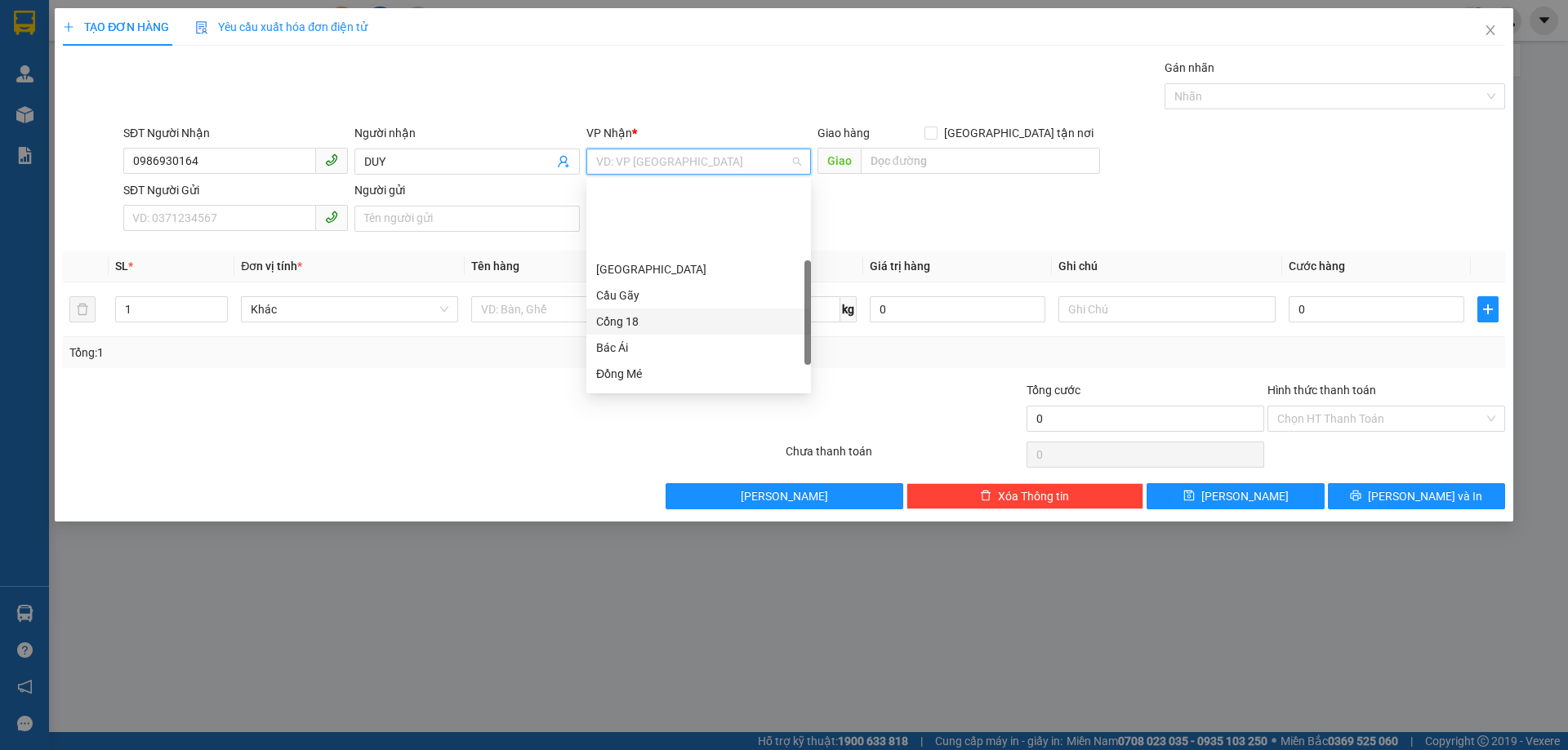
scroll to position [235, 0]
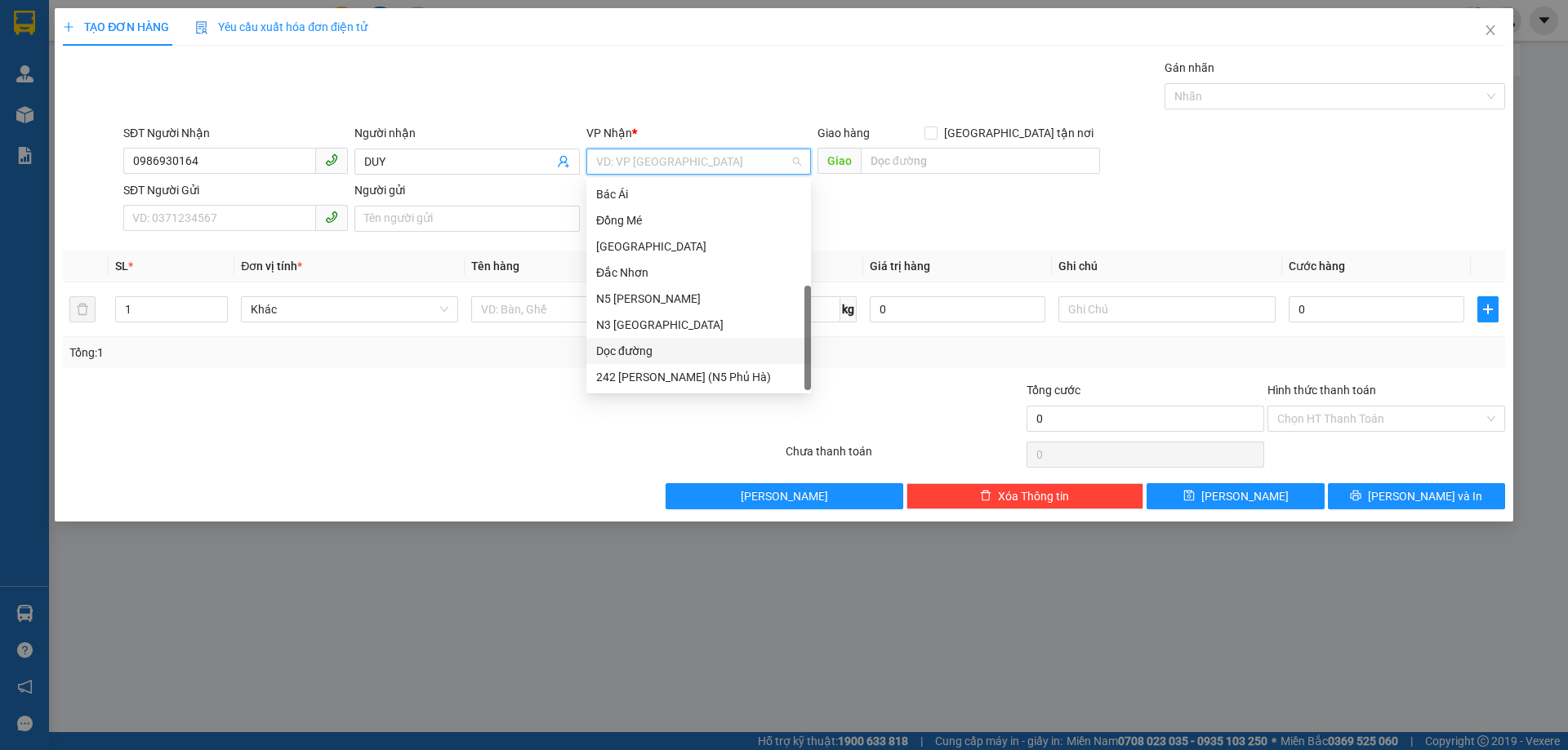
click at [644, 346] on div "Dọc đường" at bounding box center [698, 351] width 205 height 18
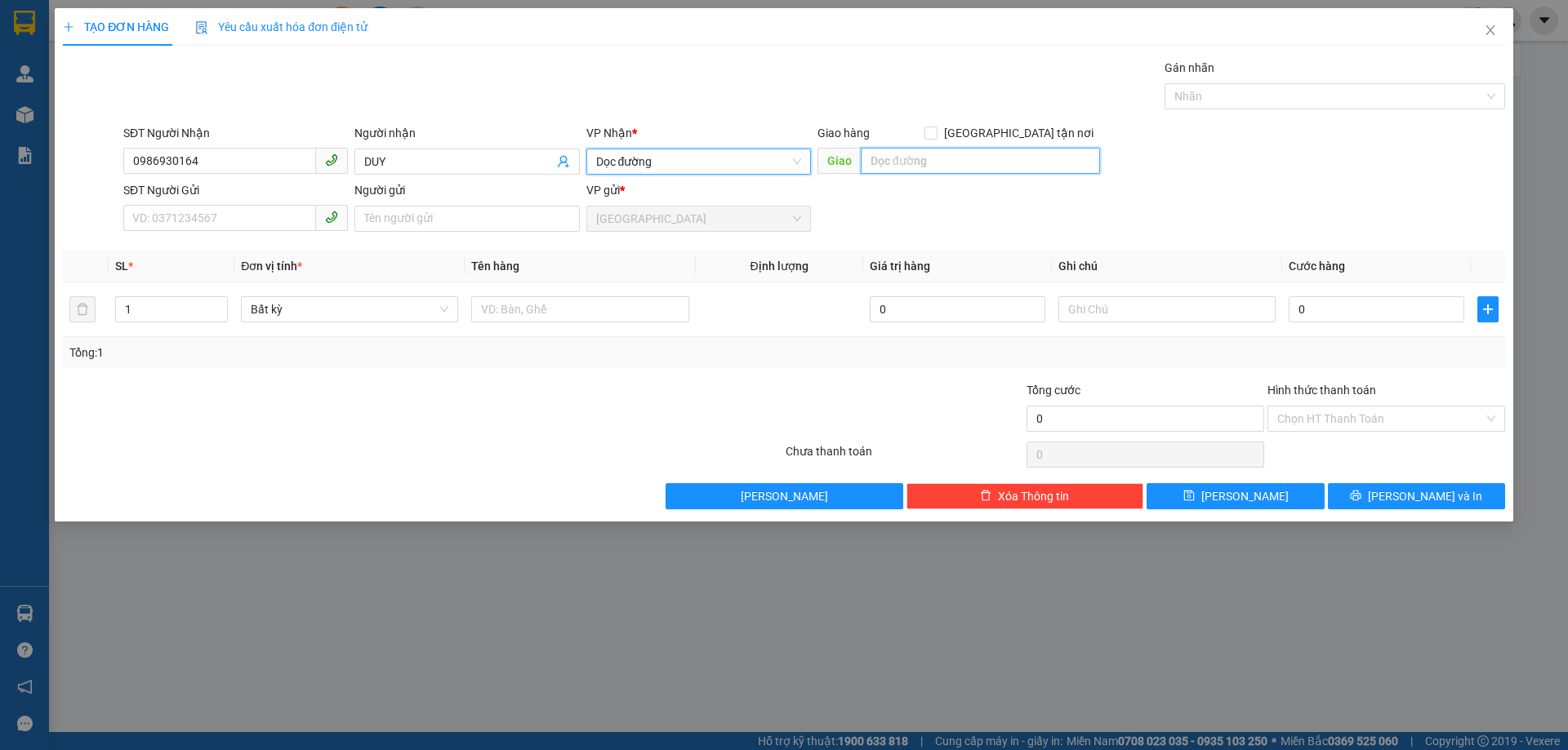
click at [891, 164] on input "text" at bounding box center [980, 161] width 239 height 26
type input "P"
click at [915, 159] on input "PHUOCS ĐẠI BÁC ÁI" at bounding box center [980, 161] width 239 height 26
type input "PHUOC ĐẠI BÁC ÁI"
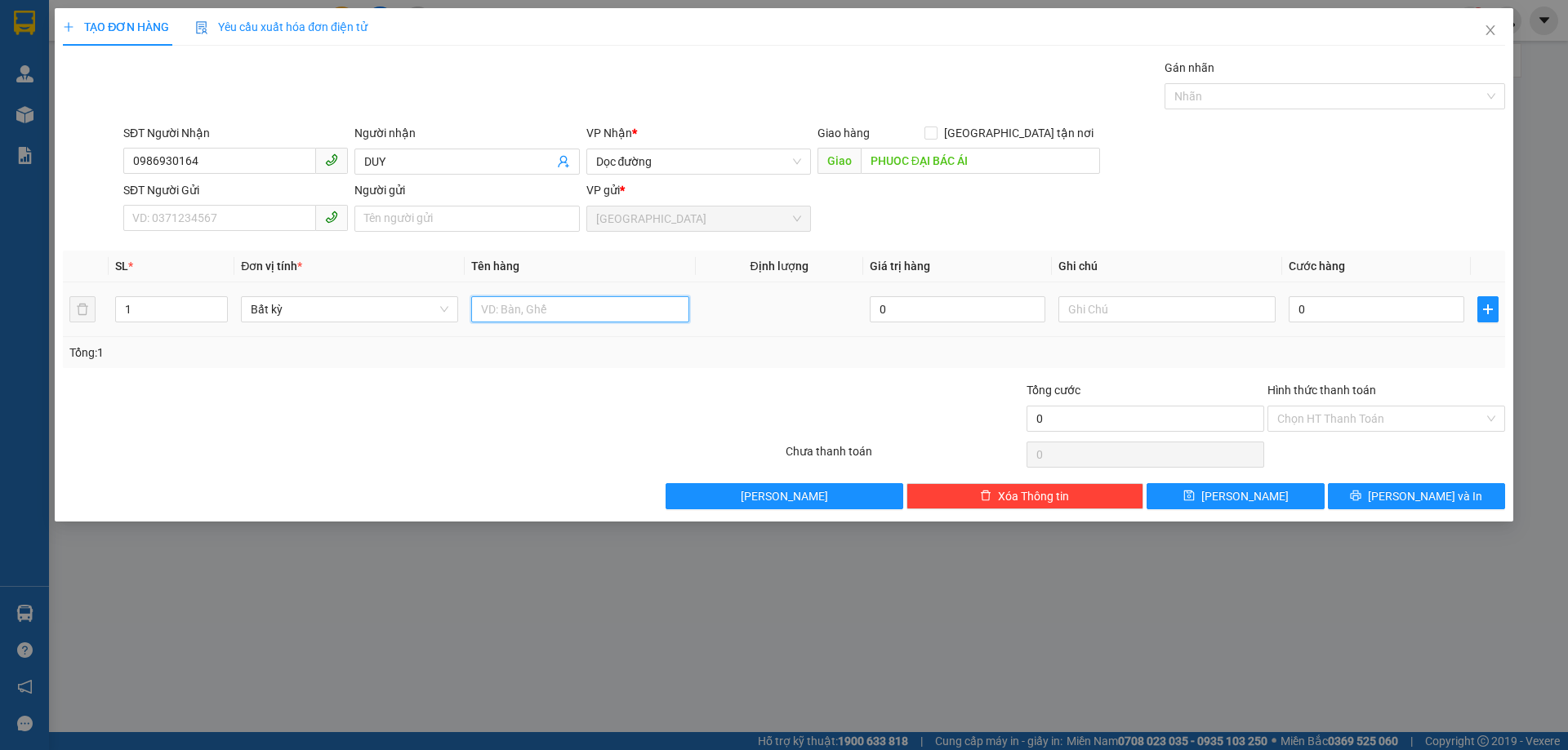
click at [500, 310] on input "text" at bounding box center [580, 309] width 217 height 26
type input "12 BAO ĐỒ"
click at [1296, 309] on input "0" at bounding box center [1376, 309] width 175 height 26
type input "3"
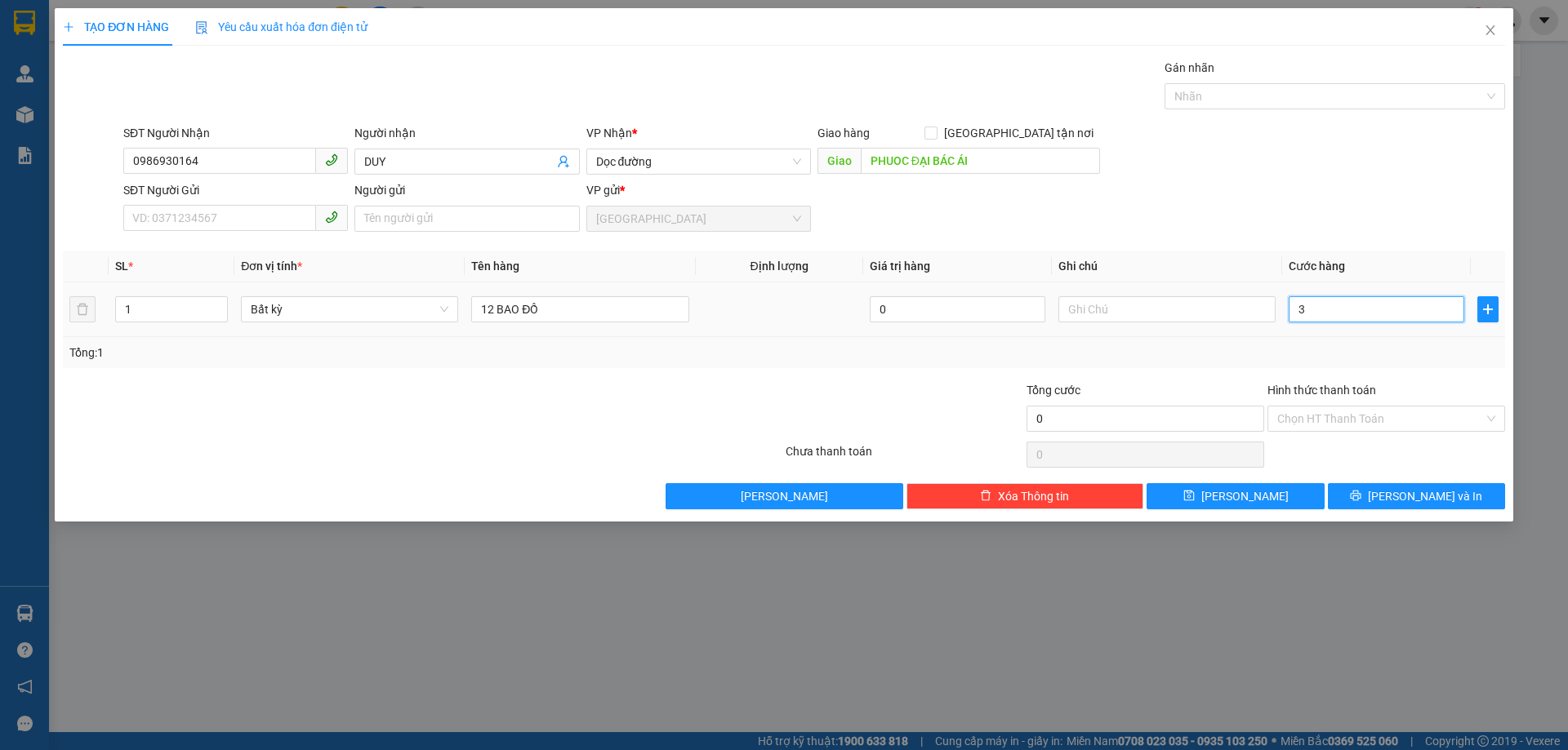
type input "3"
type input "38"
type input "3"
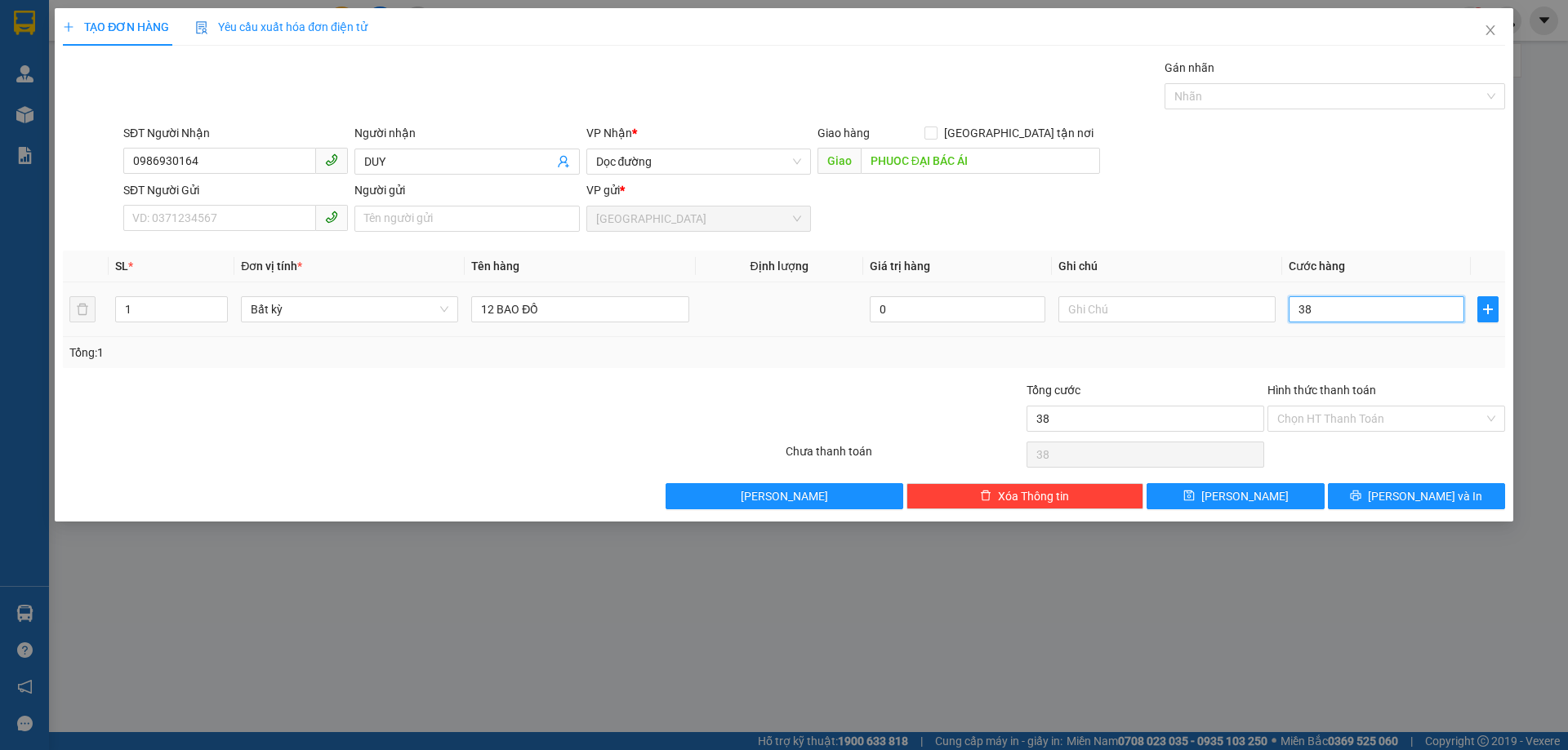
type input "3"
type input "36"
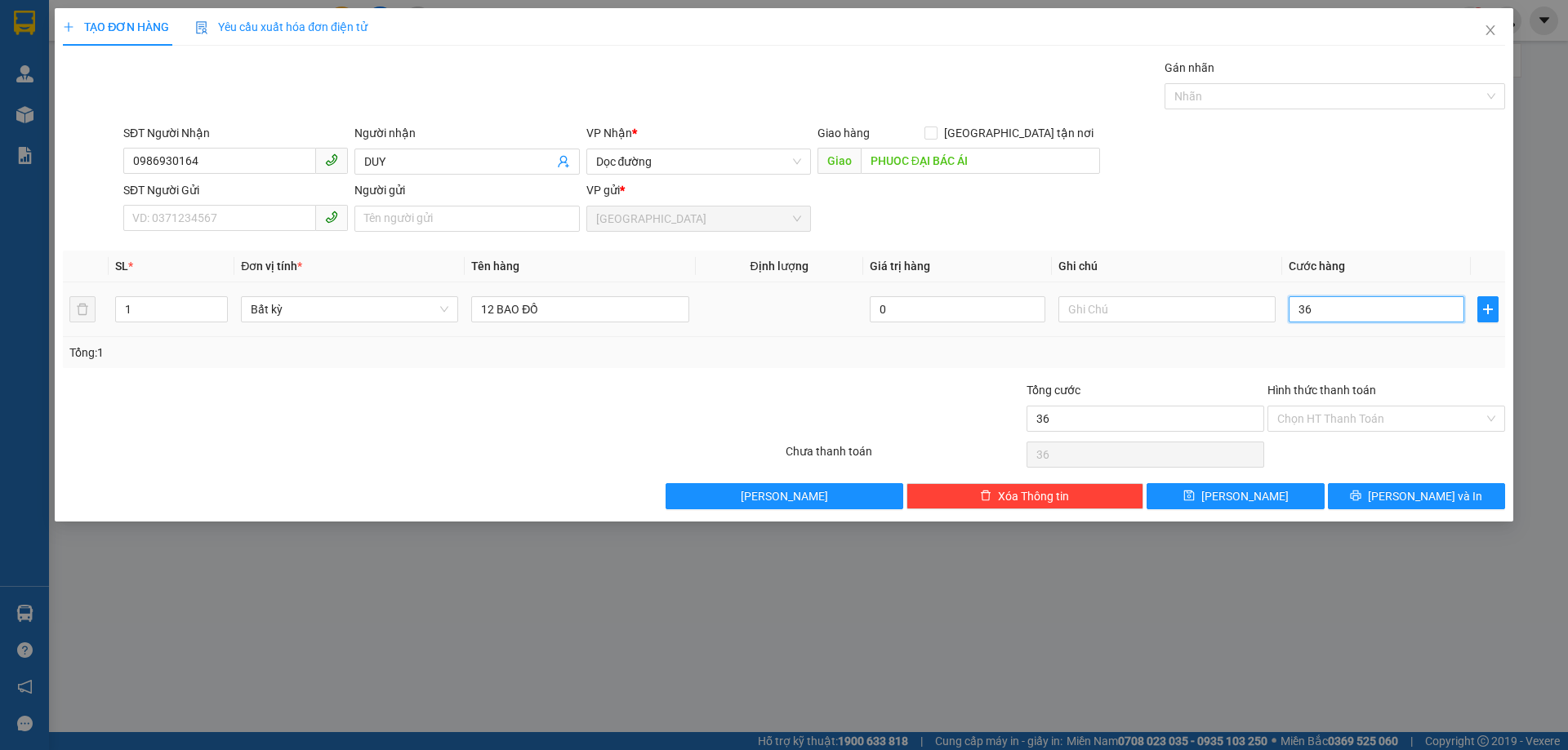
type input "360"
type input "360.000"
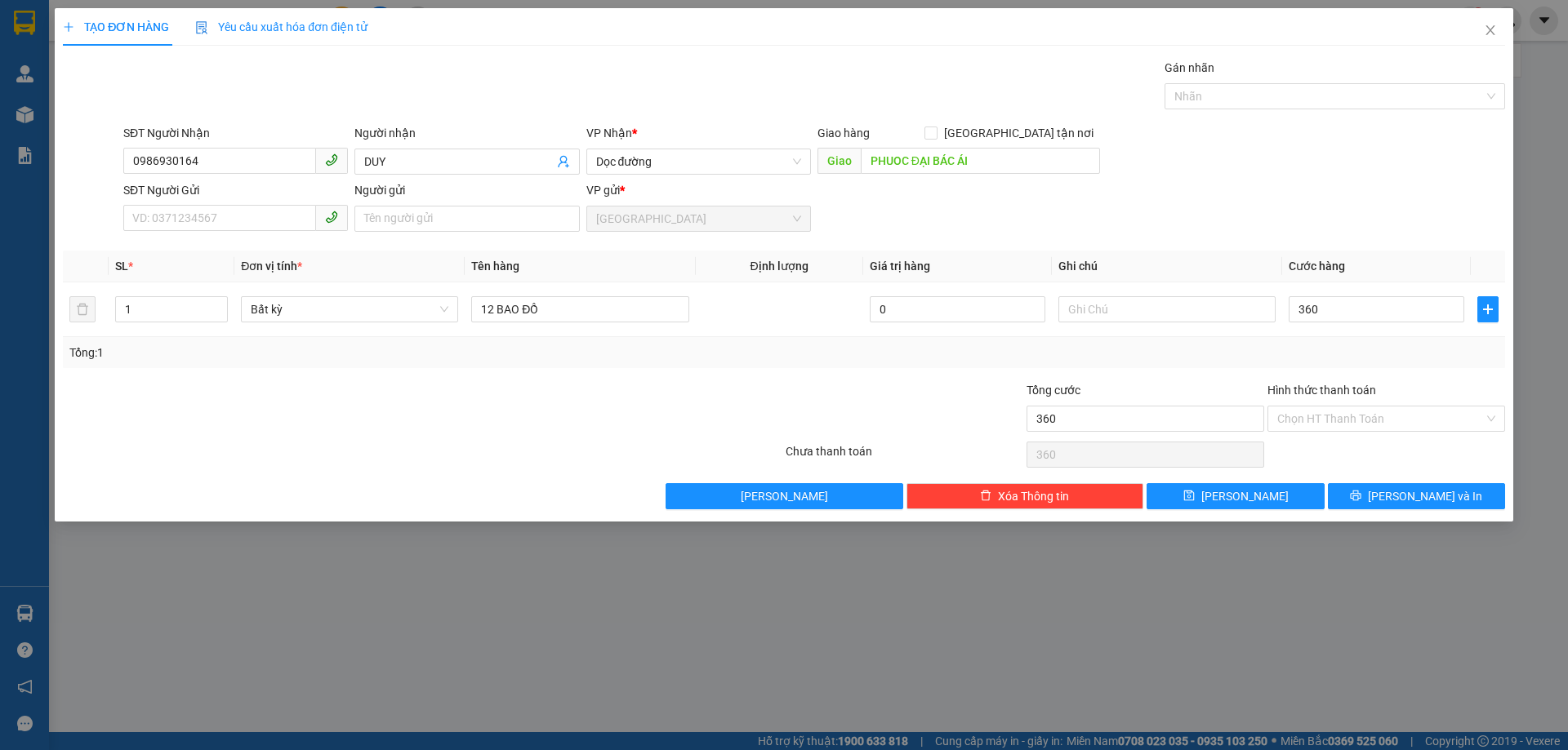
type input "360.000"
click at [1327, 359] on div "Tổng: 1" at bounding box center [784, 353] width 1429 height 18
type input "0"
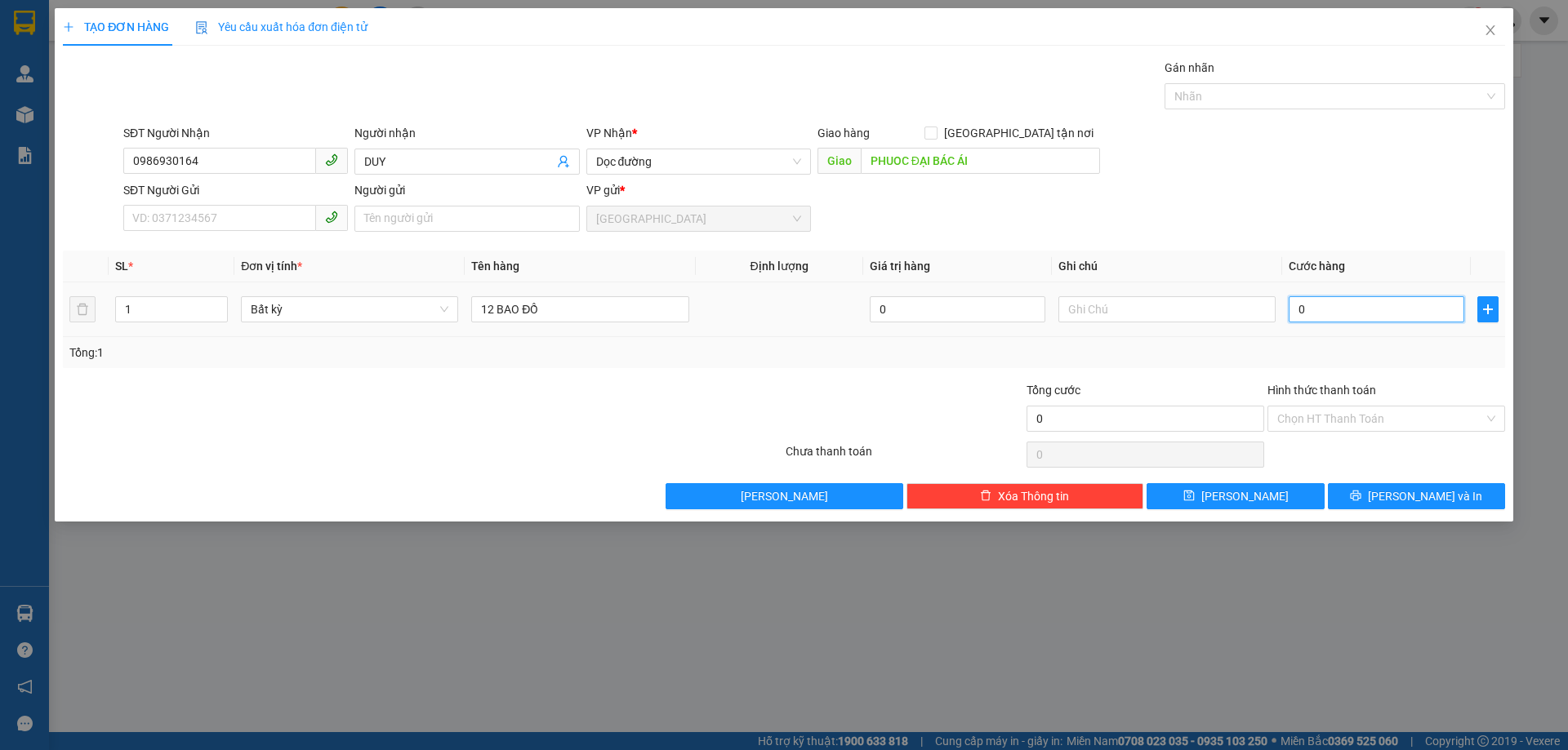
type input "03"
type input "3"
type input "035"
type input "35"
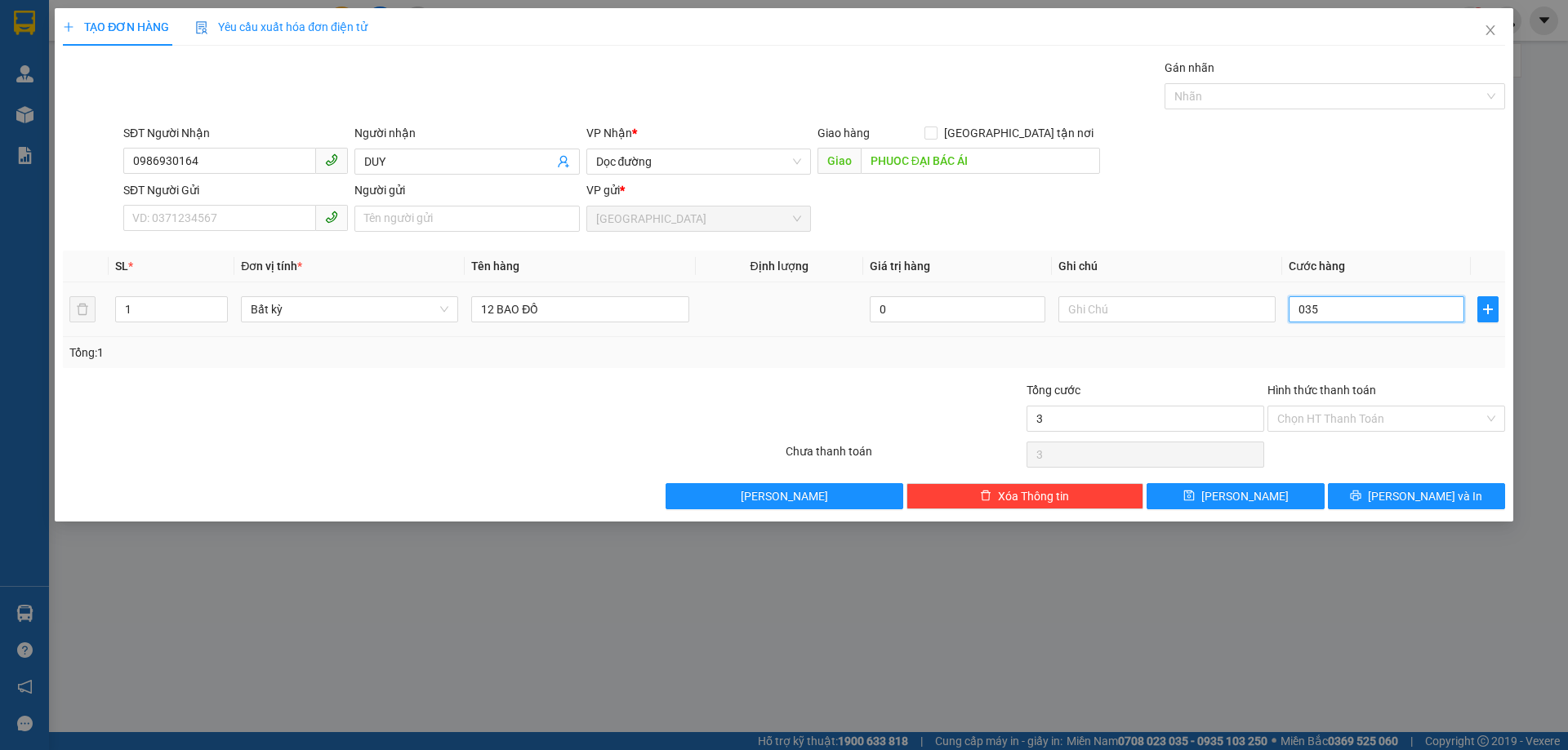
type input "35"
type input "0.350"
type input "350"
type input "350.000"
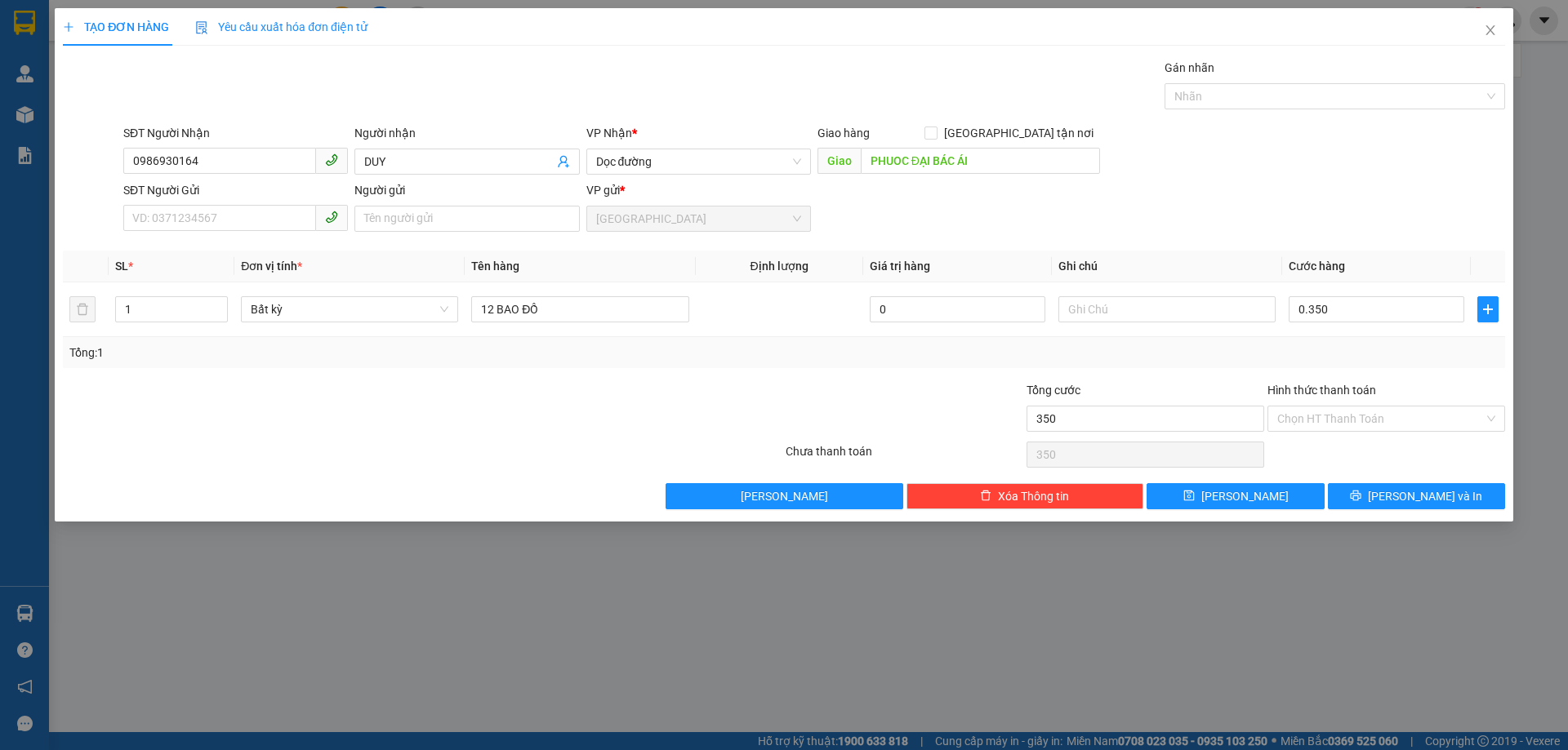
type input "350.000"
click at [1371, 339] on div "Tổng: 1" at bounding box center [784, 352] width 1442 height 31
click at [1339, 416] on input "Hình thức thanh toán" at bounding box center [1380, 419] width 206 height 25
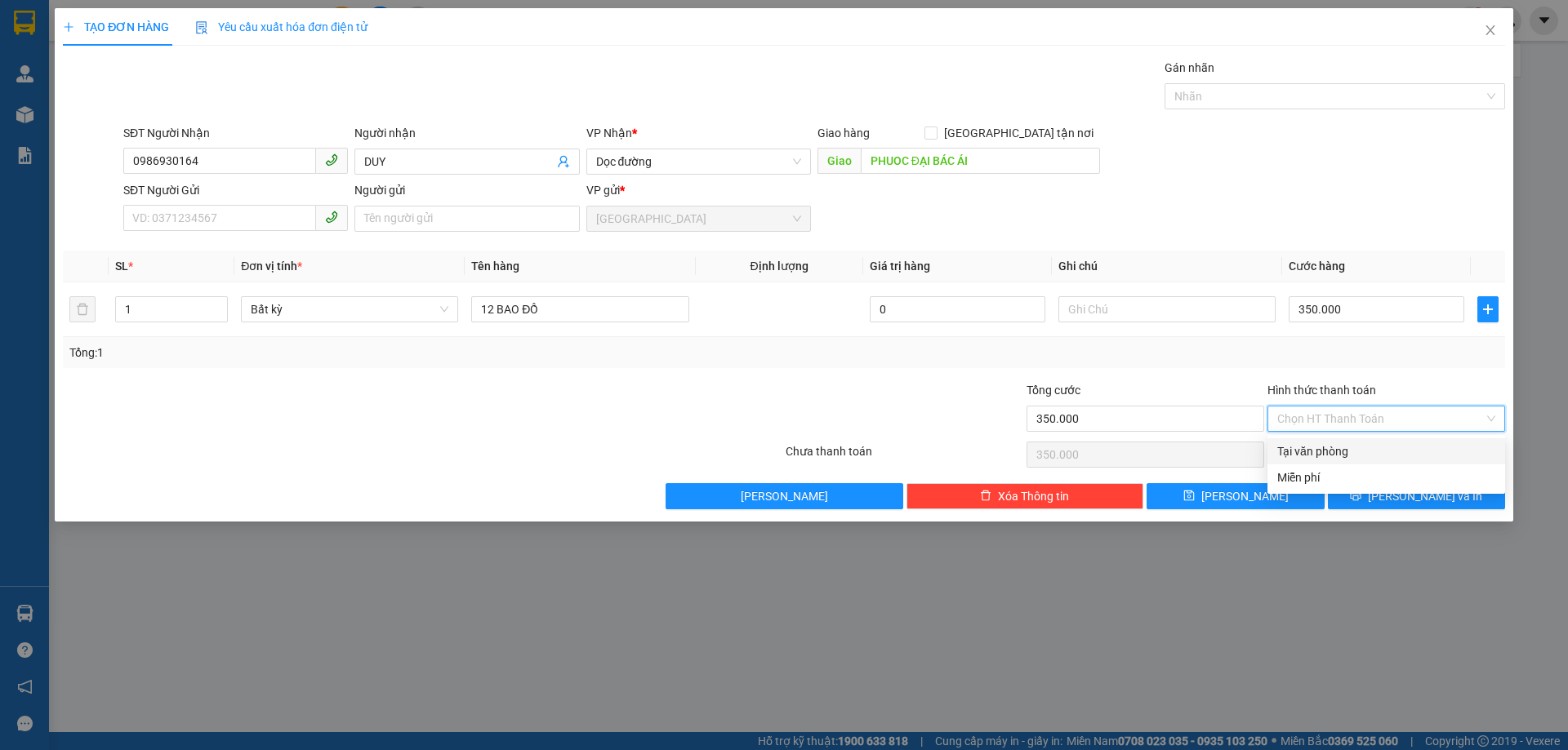
click at [1340, 451] on div "Tại văn phòng" at bounding box center [1385, 452] width 218 height 18
type input "0"
click at [1402, 490] on span "Lưu và In" at bounding box center [1425, 496] width 114 height 18
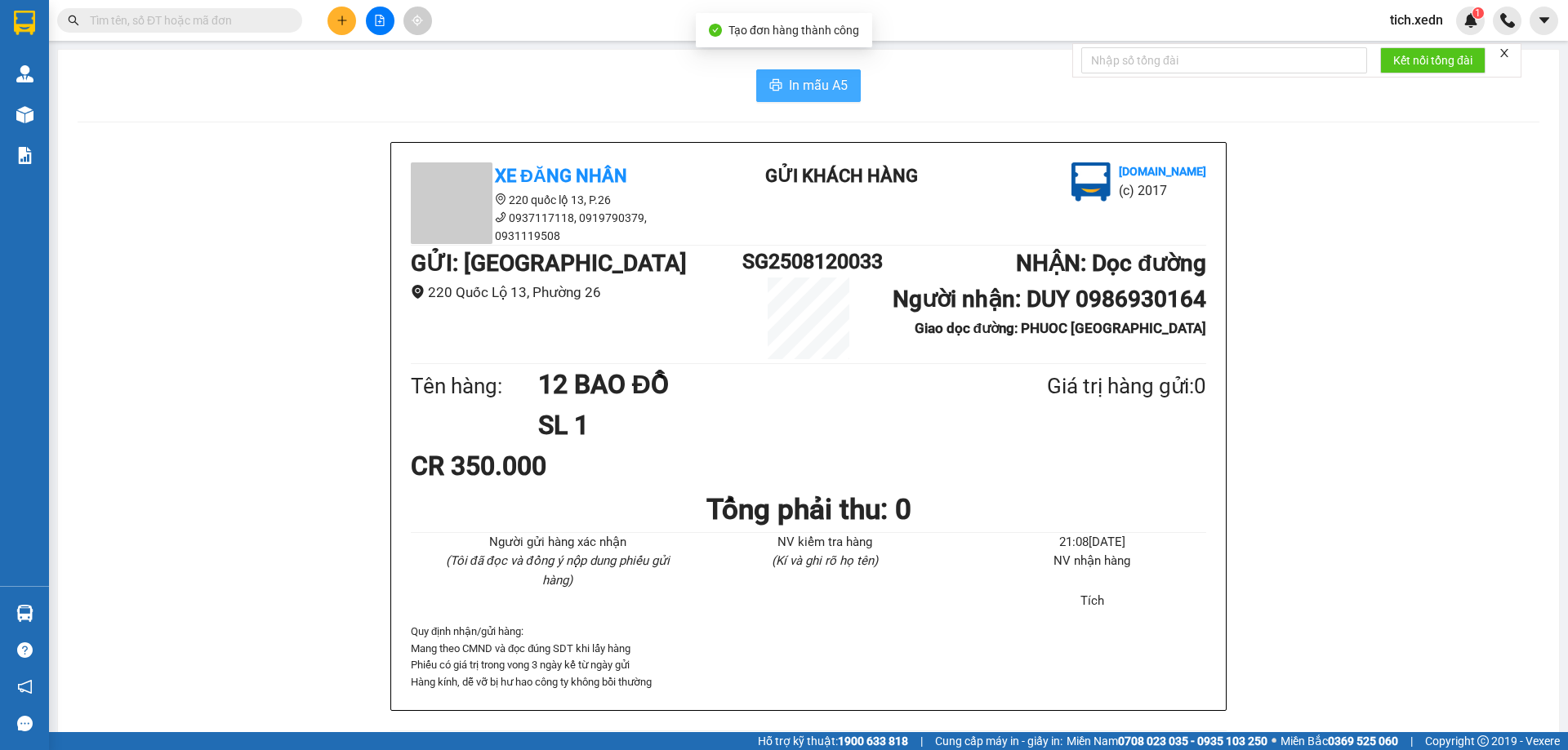
click at [826, 87] on span "In mẫu A5" at bounding box center [818, 85] width 58 height 20
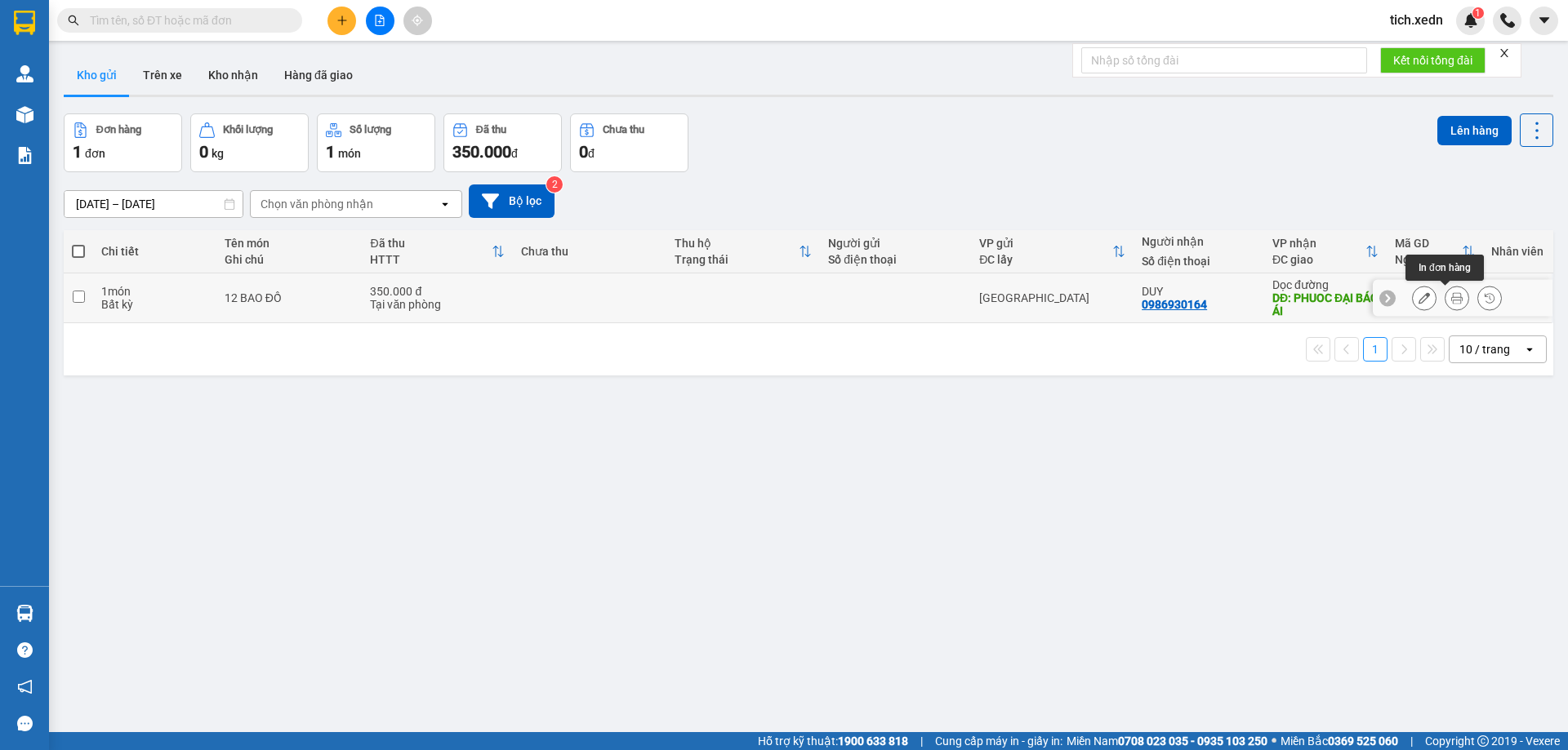
click at [1450, 297] on button at bounding box center [1457, 297] width 23 height 28
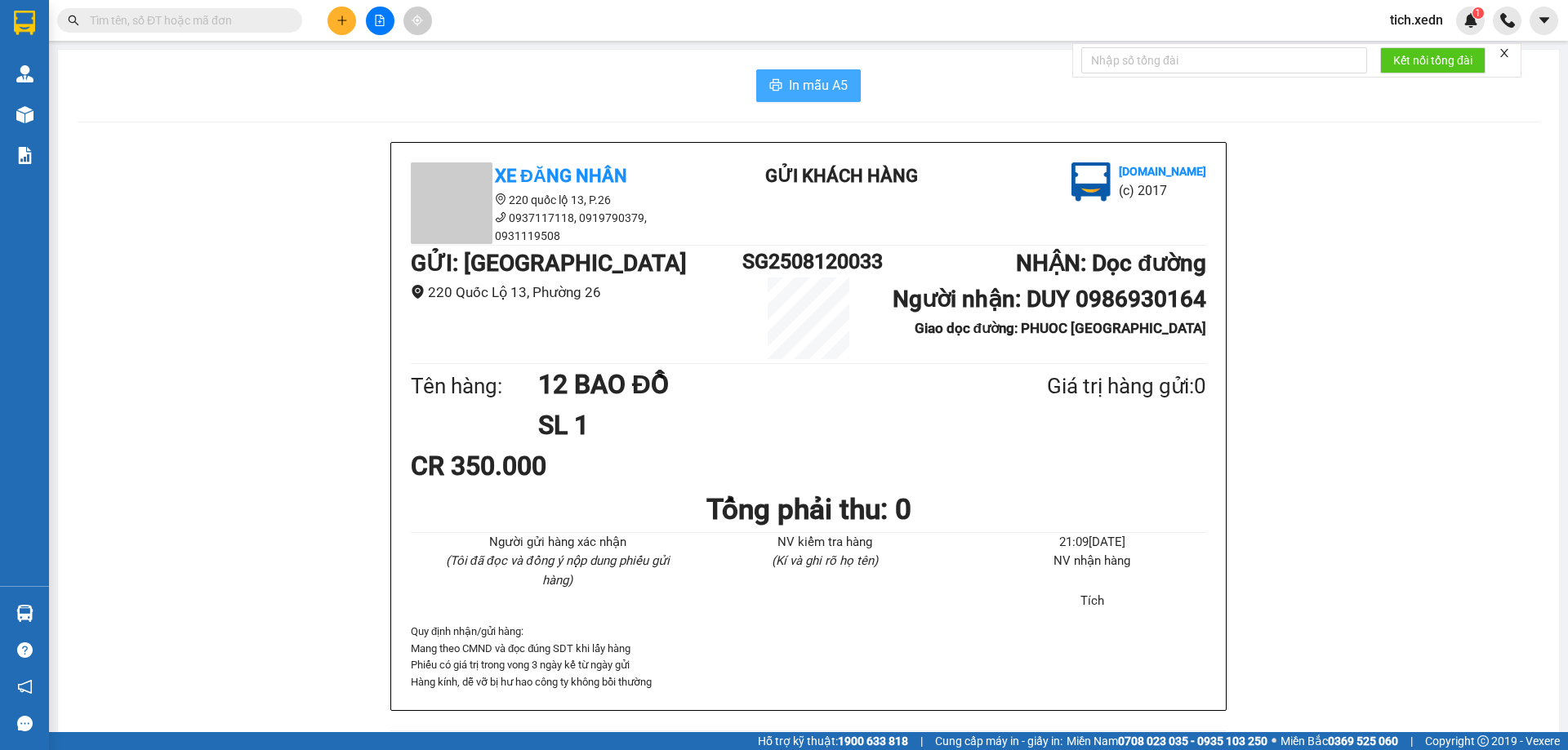
click at [811, 88] on span "In mẫu A5" at bounding box center [818, 85] width 58 height 20
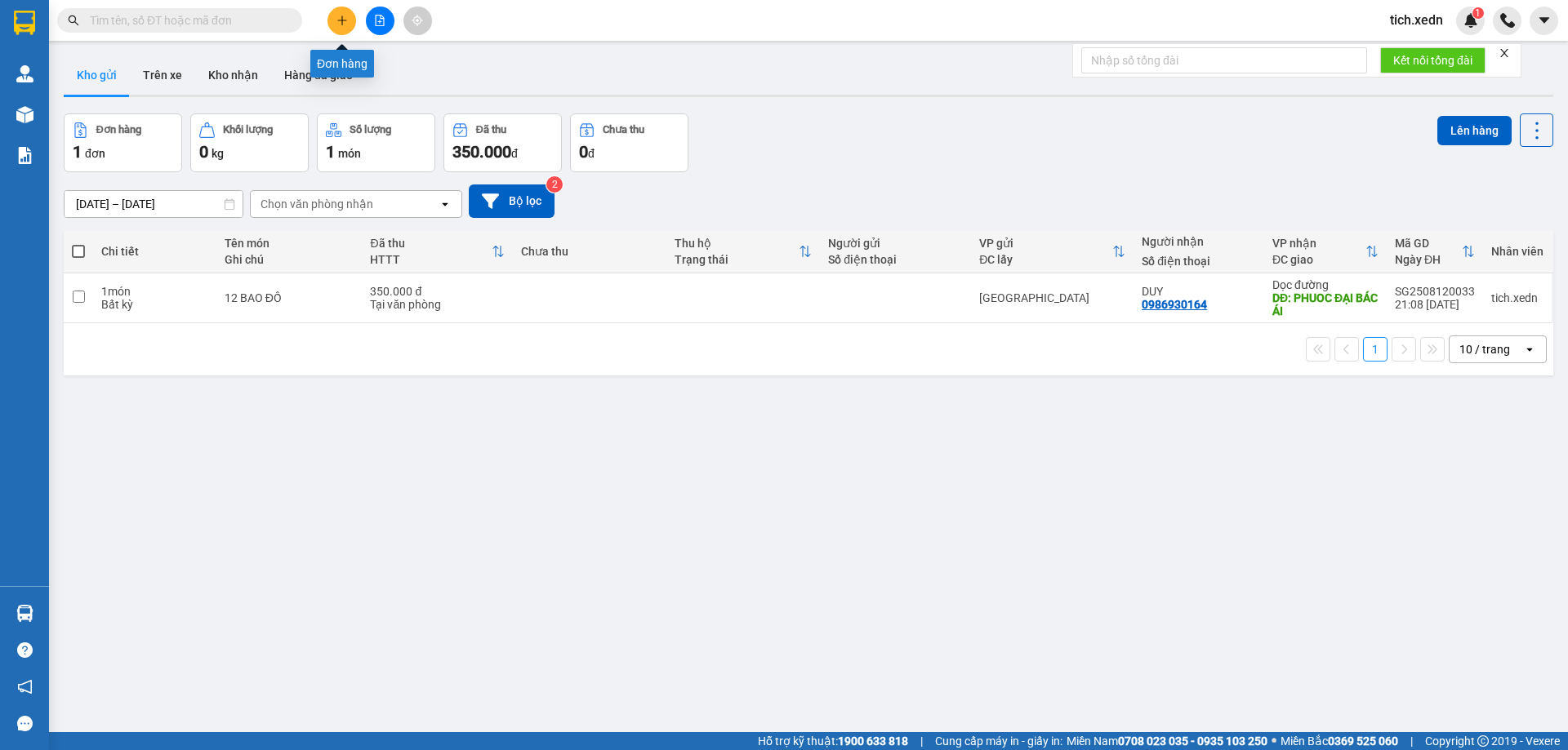
click at [344, 14] on button at bounding box center [341, 20] width 28 height 28
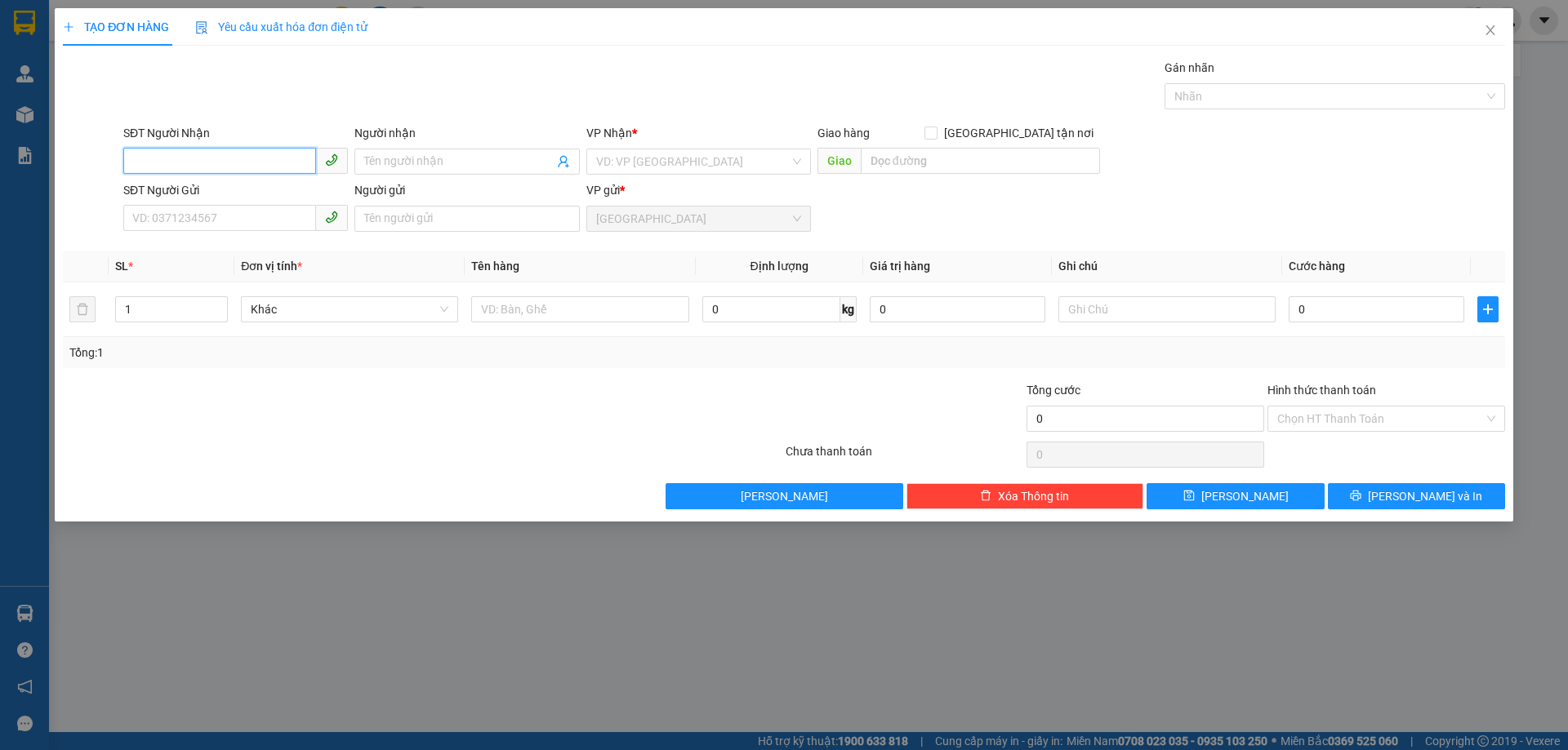
click at [189, 154] on input "SĐT Người Nhận" at bounding box center [219, 161] width 193 height 26
type input "0946570243"
click at [246, 189] on div "0946570243 - TÂM" at bounding box center [235, 194] width 205 height 18
type input "TÂM"
type input "50.000"
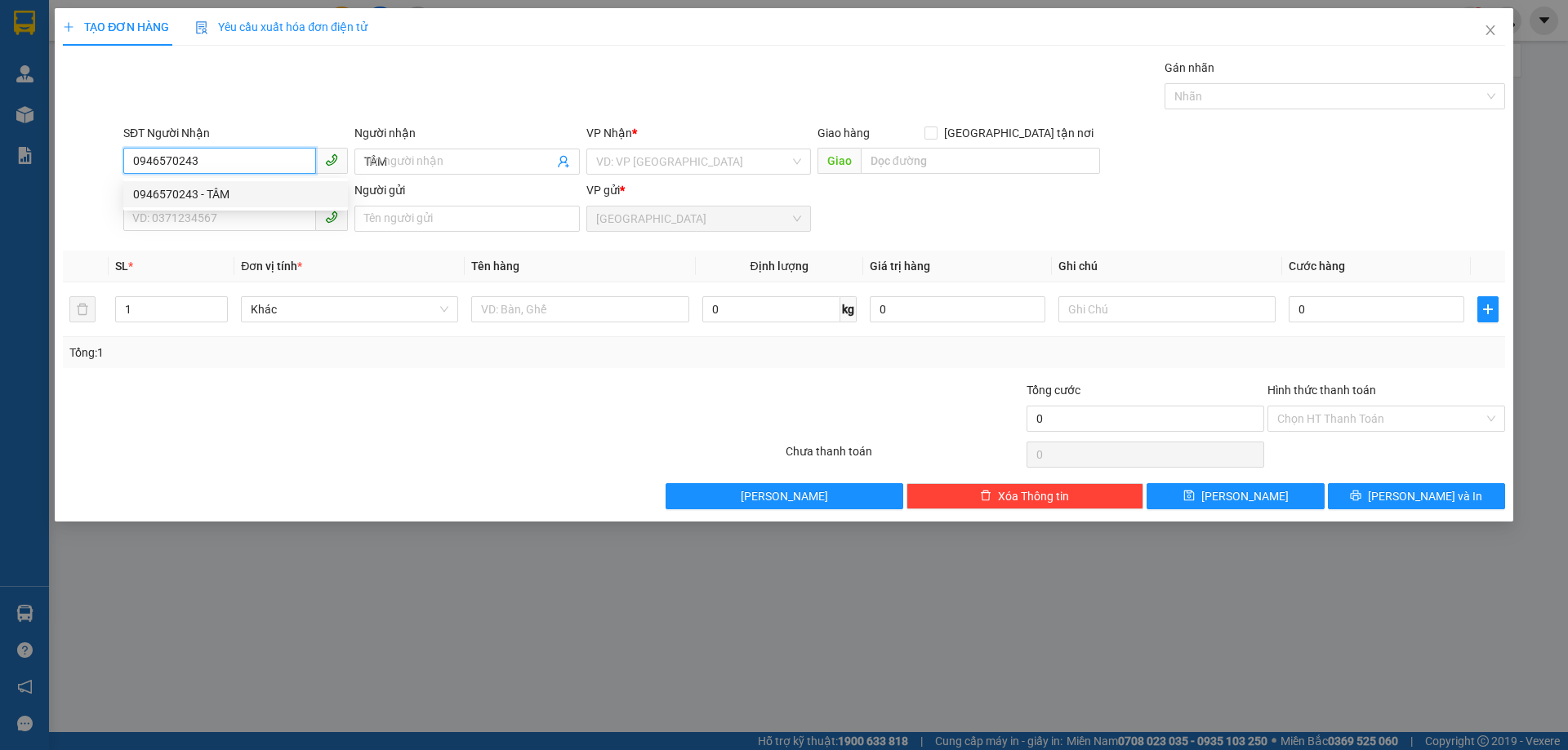
type input "50.000"
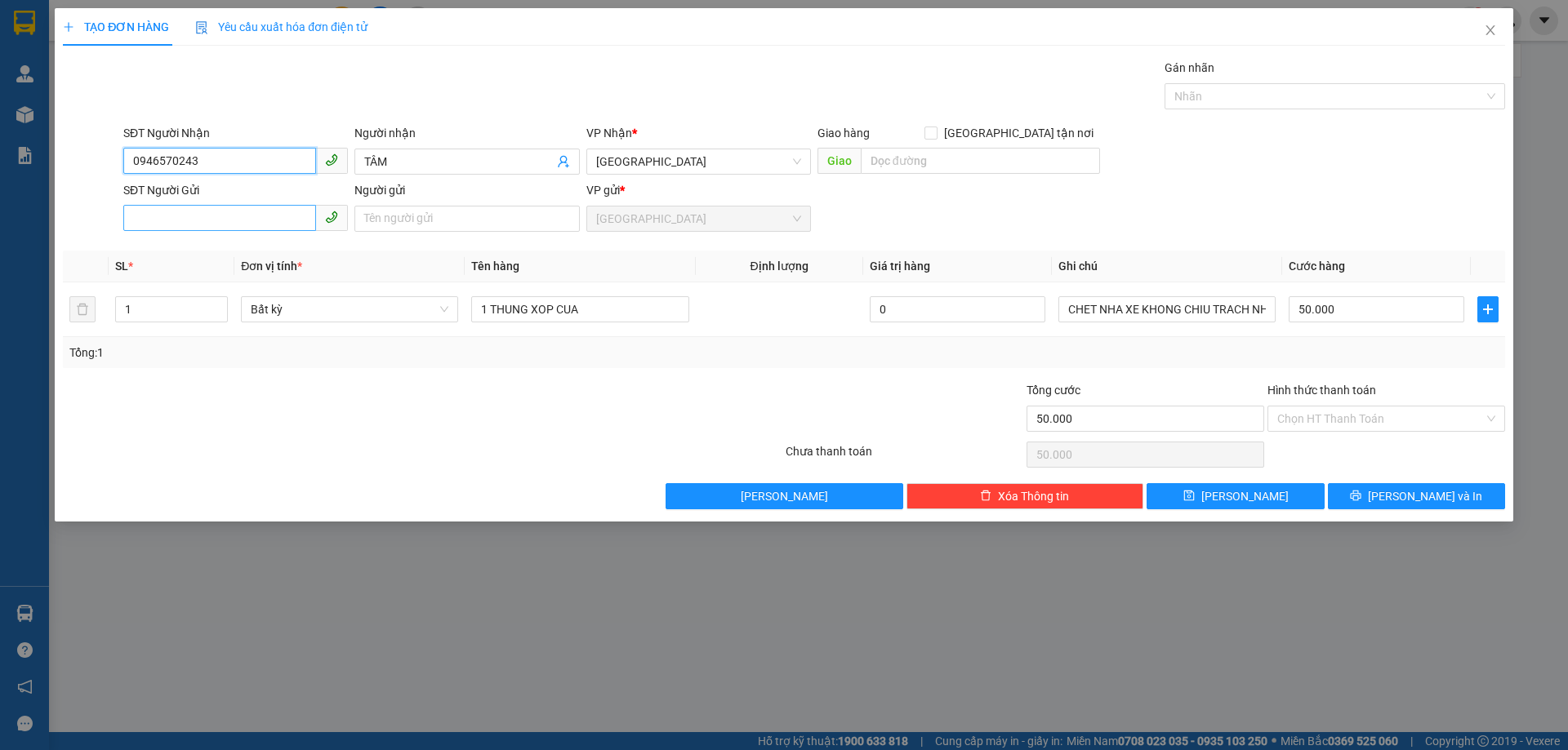
type input "0946570243"
click at [188, 221] on input "SĐT Người Gửi" at bounding box center [219, 218] width 193 height 26
click at [200, 275] on div "0879704170 - TRƯỜNG" at bounding box center [235, 277] width 205 height 18
type input "0879704170"
type input "TRƯỜNG"
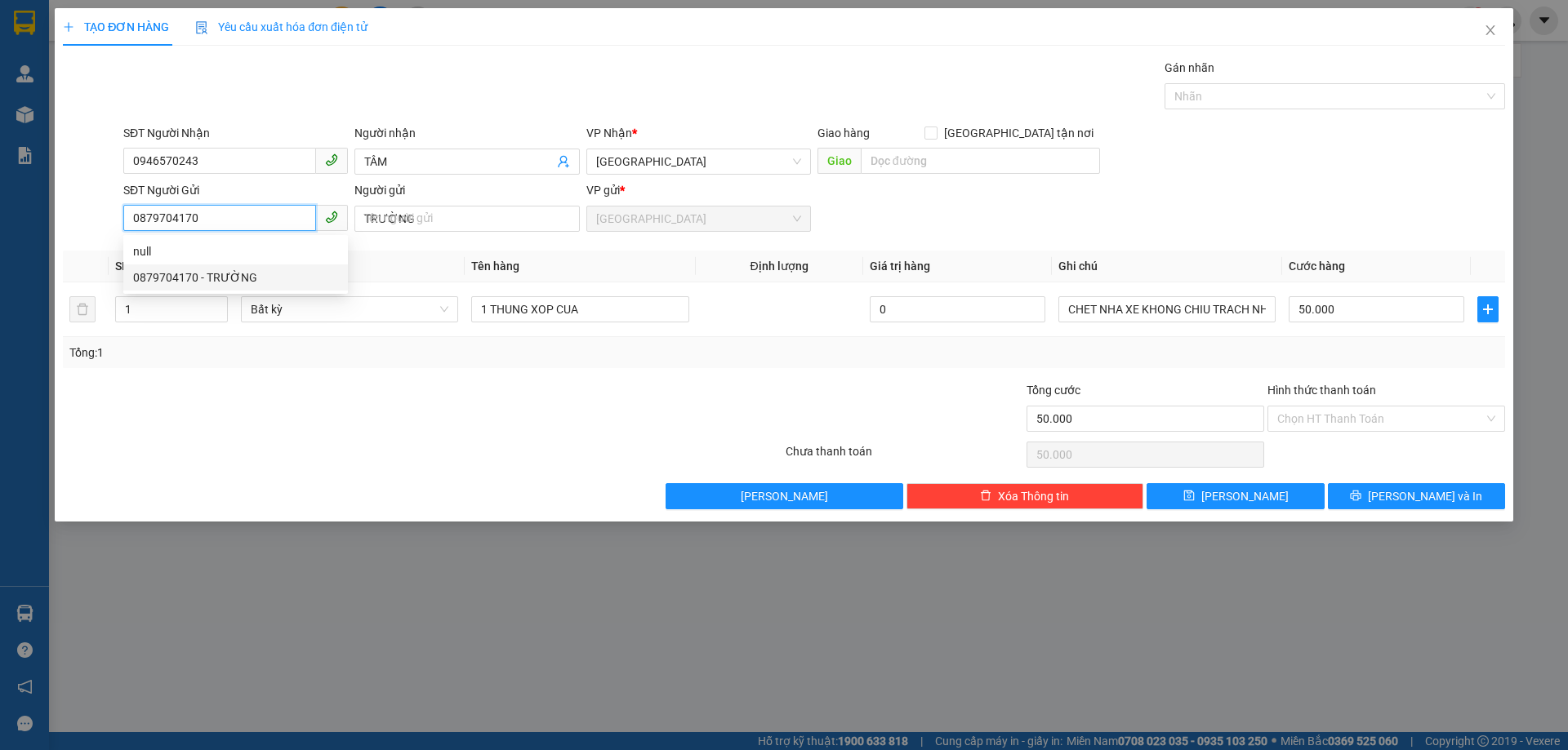
type input "90.000"
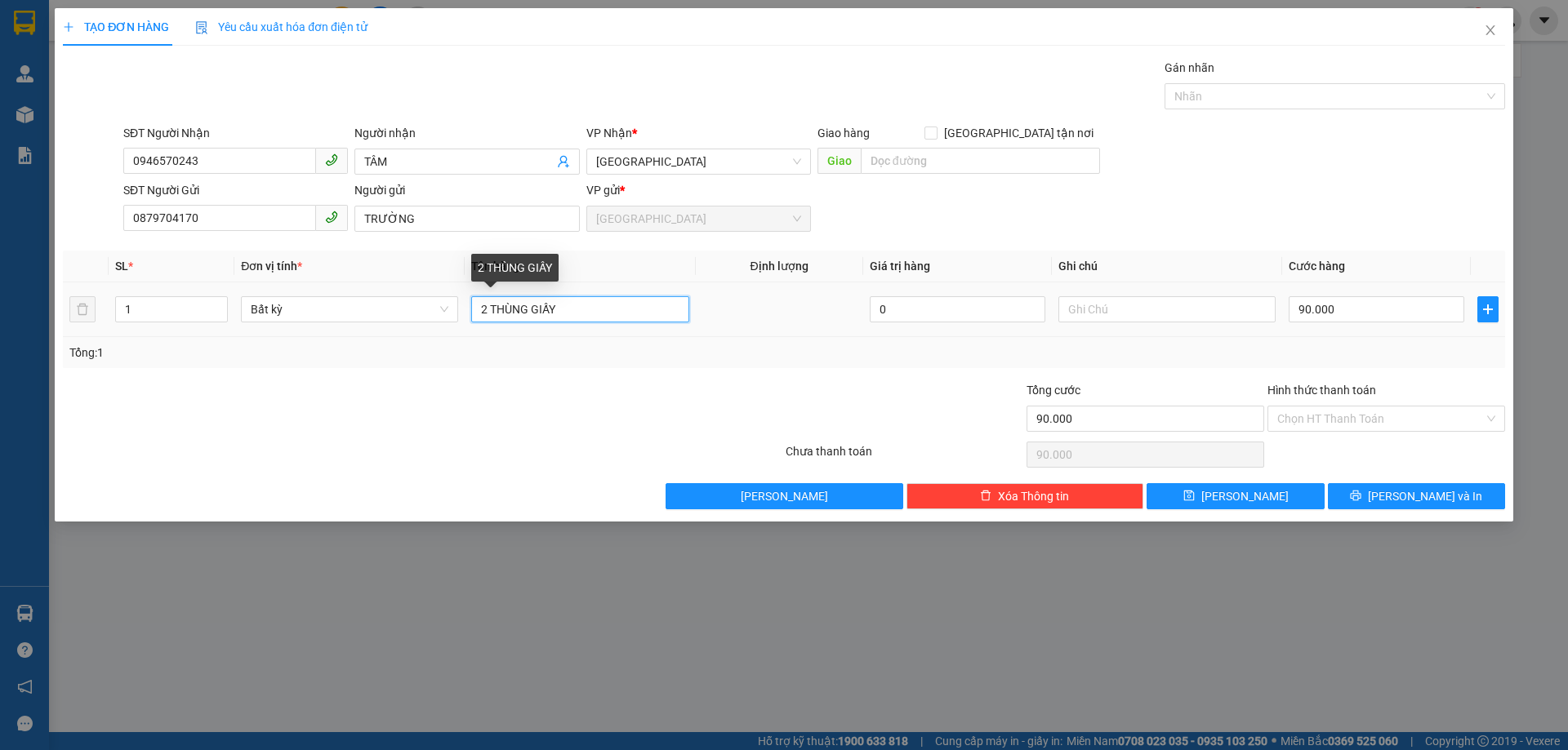
drag, startPoint x: 562, startPoint y: 307, endPoint x: 485, endPoint y: 311, distance: 77.1
click at [467, 311] on td "2 THÙNG GIẤY" at bounding box center [580, 310] width 230 height 55
type input "GIẤY TỜ XE"
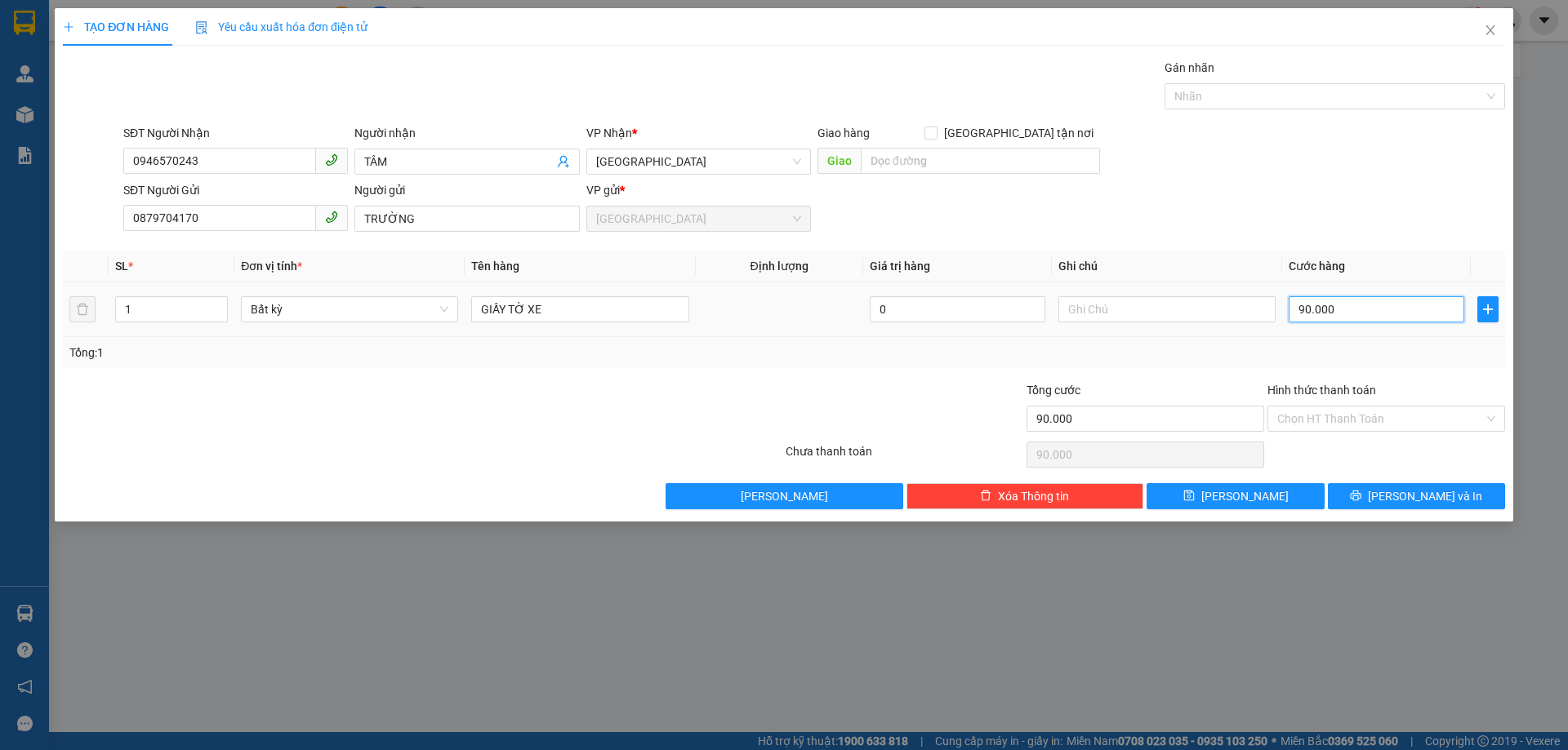
type input "0"
type input "90.000"
click at [1296, 301] on input "0" at bounding box center [1376, 309] width 175 height 26
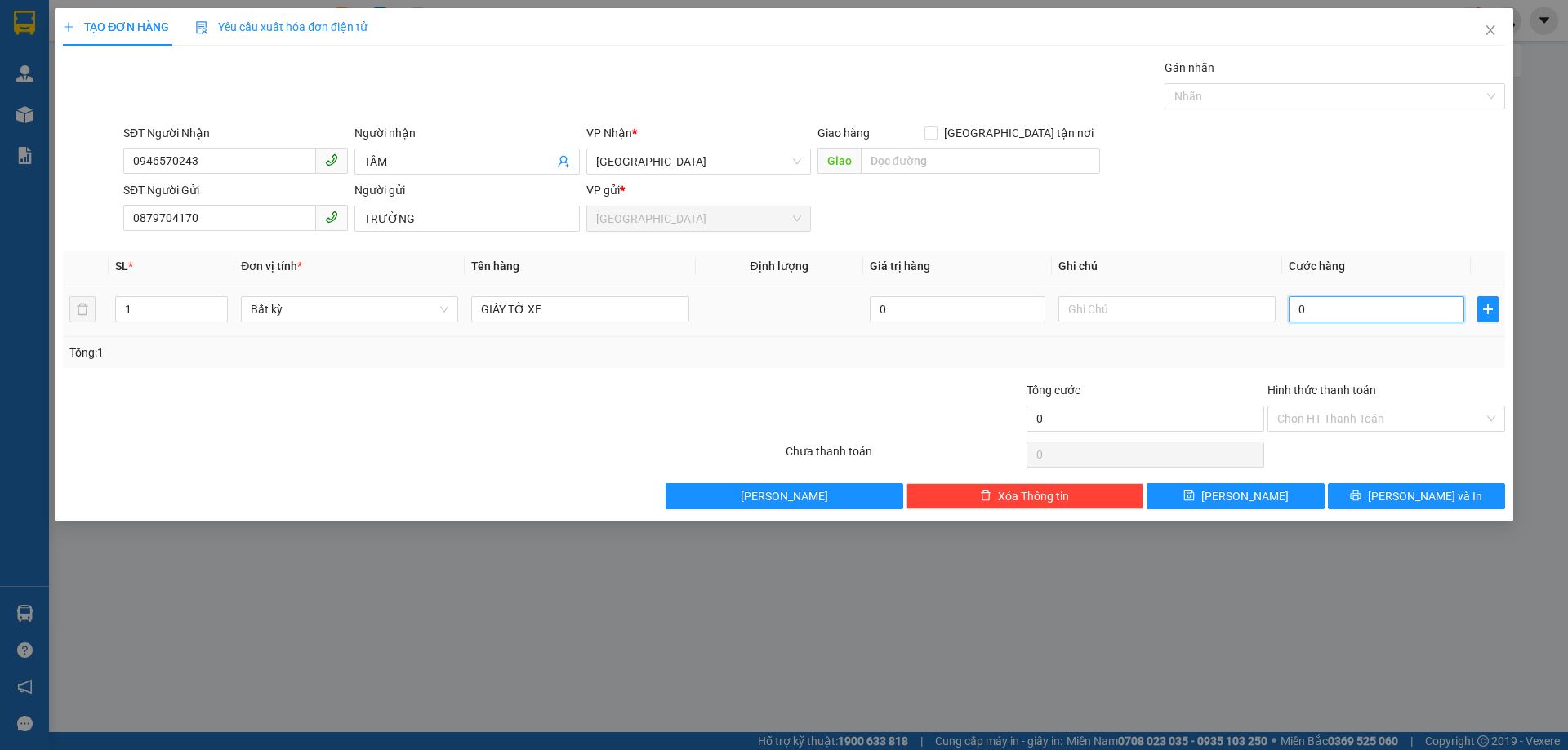
type input "3"
type input "30"
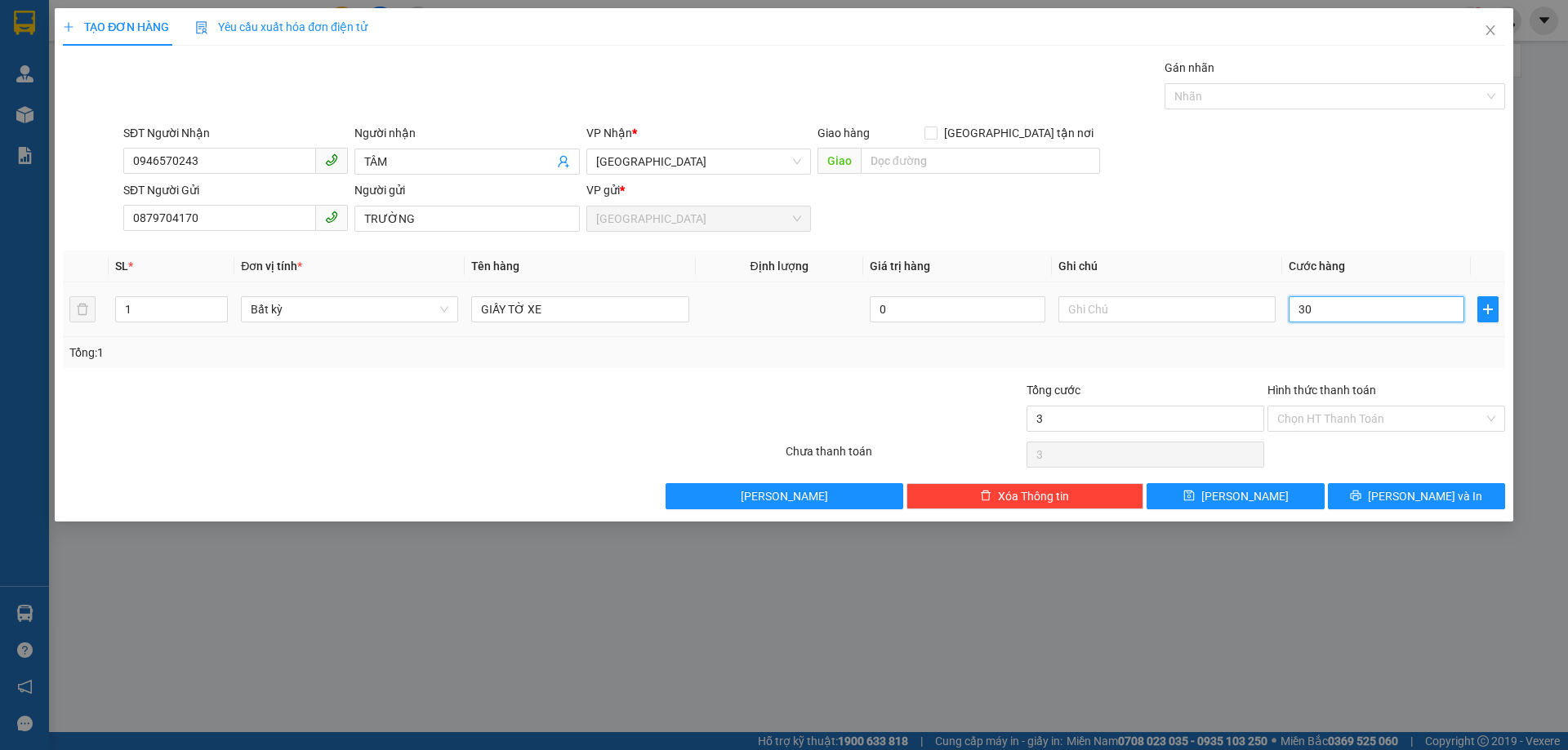
type input "30"
click at [1302, 349] on div "Tổng: 1" at bounding box center [784, 353] width 1429 height 18
type input "30.000"
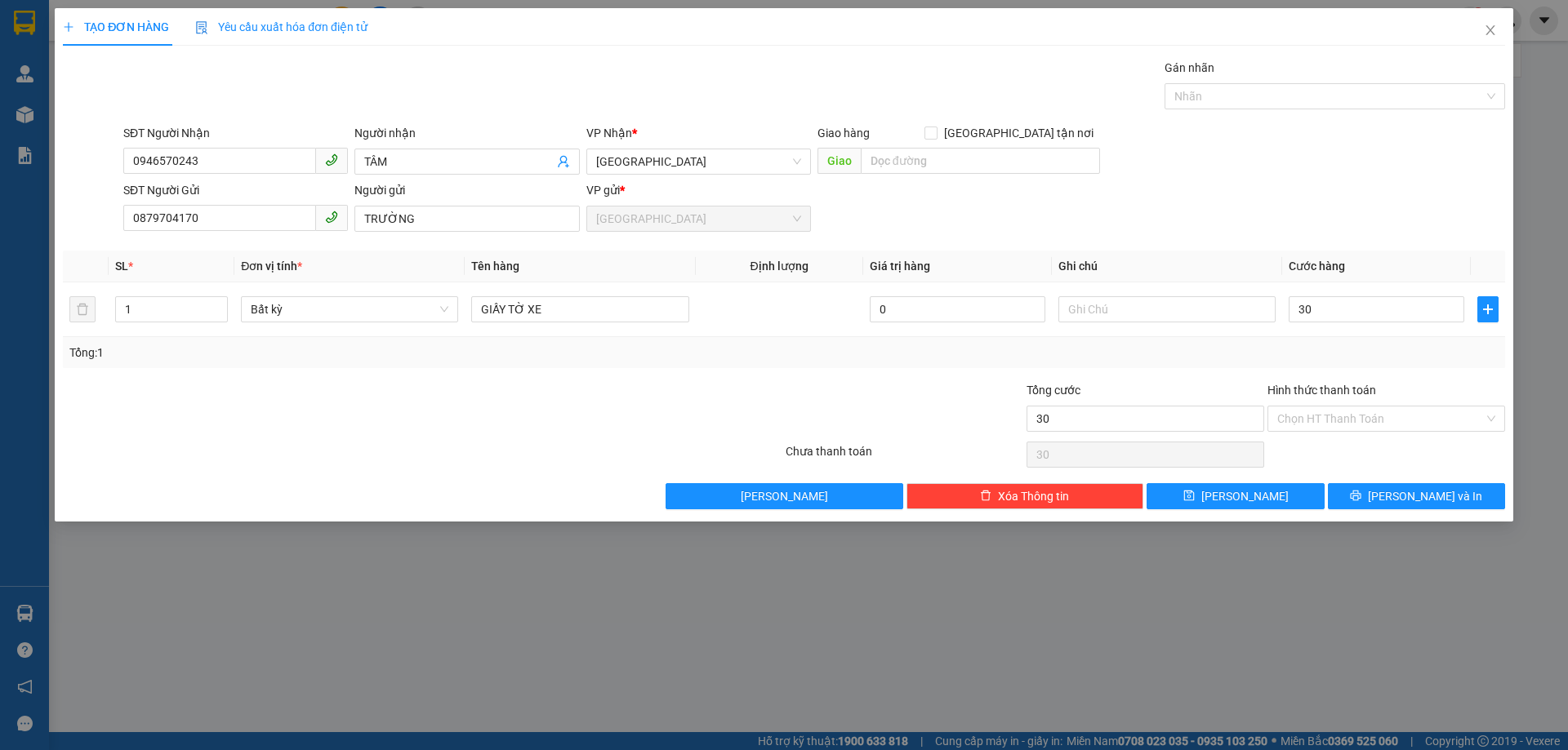
type input "30.000"
click at [1330, 413] on input "Hình thức thanh toán" at bounding box center [1380, 419] width 206 height 25
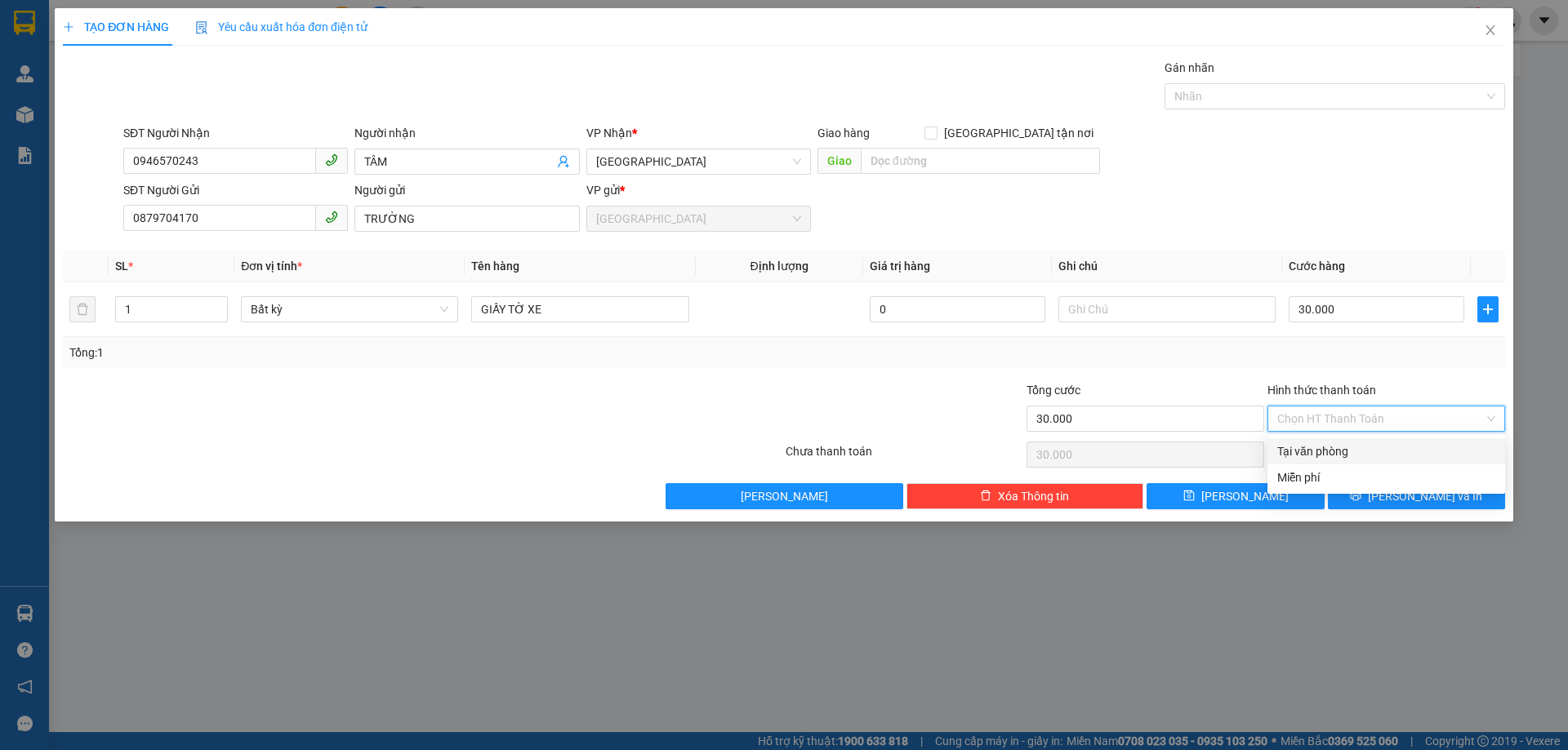
click at [1327, 442] on div "Tại văn phòng" at bounding box center [1385, 451] width 237 height 26
type input "0"
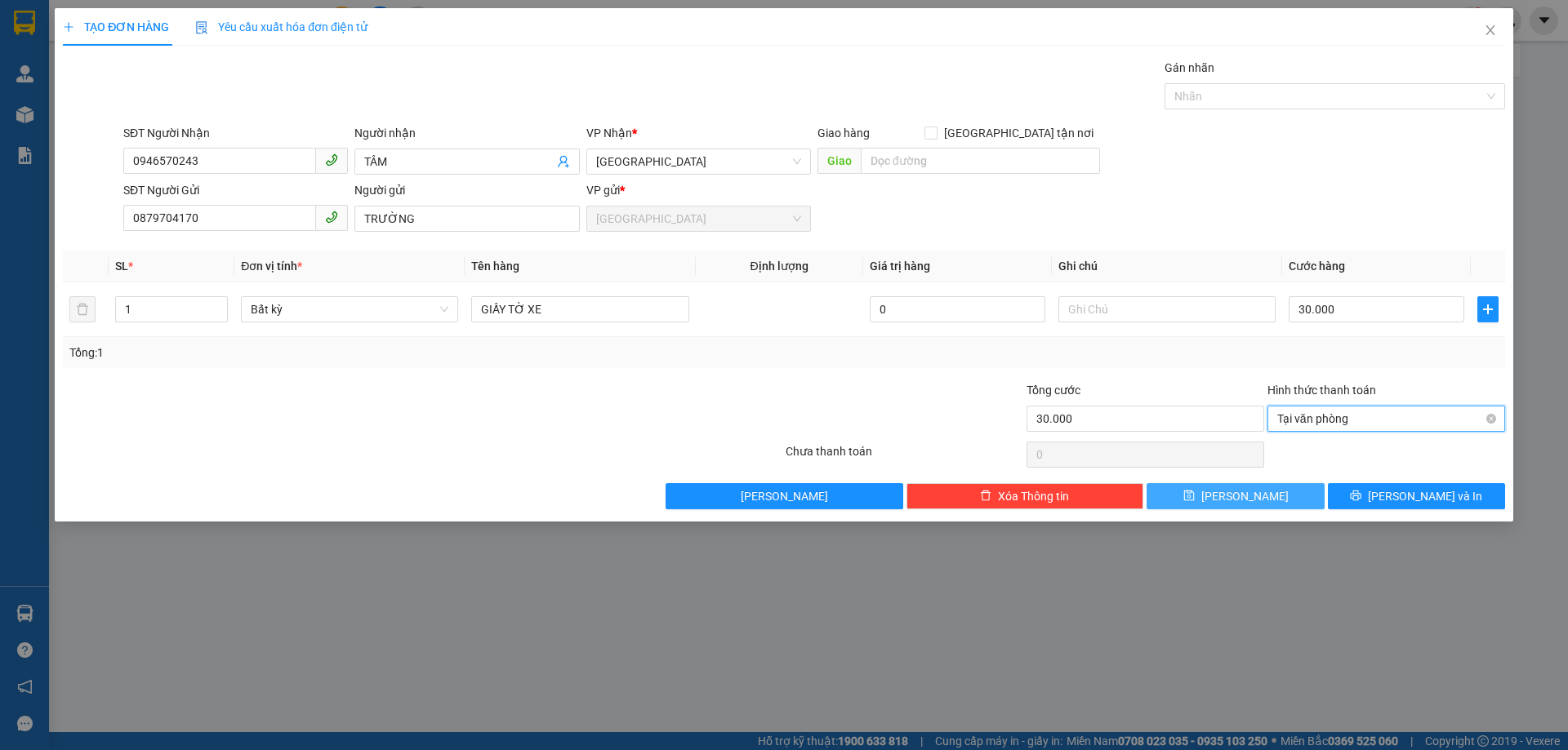
drag, startPoint x: 1263, startPoint y: 495, endPoint x: 1275, endPoint y: 407, distance: 88.8
click at [1267, 478] on div "Transit Pickup Surcharge Ids Transit Deliver Surcharge Ids Transit Deliver Surc…" at bounding box center [784, 284] width 1442 height 451
click at [1237, 493] on span "Lưu" at bounding box center [1245, 496] width 88 height 18
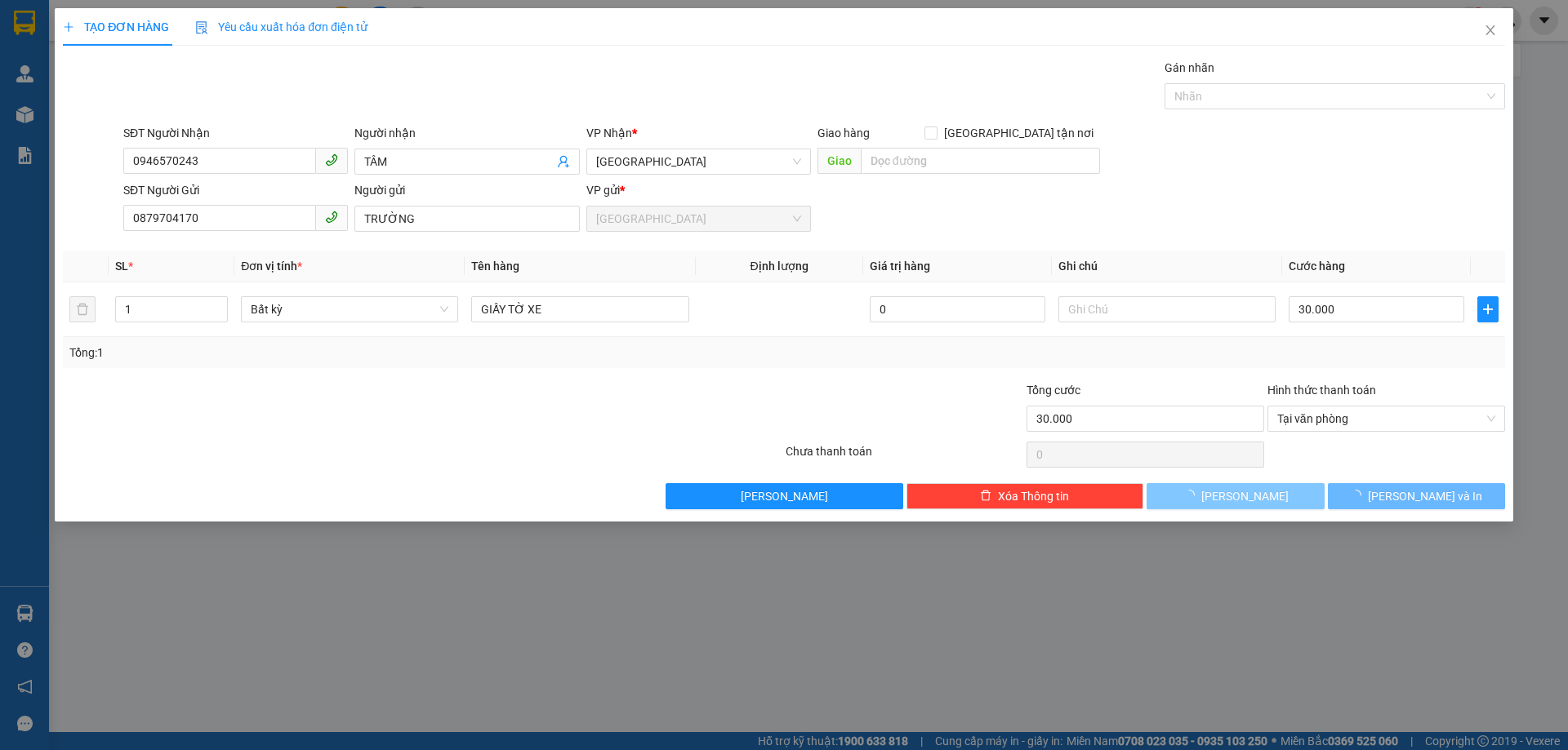
type input "0"
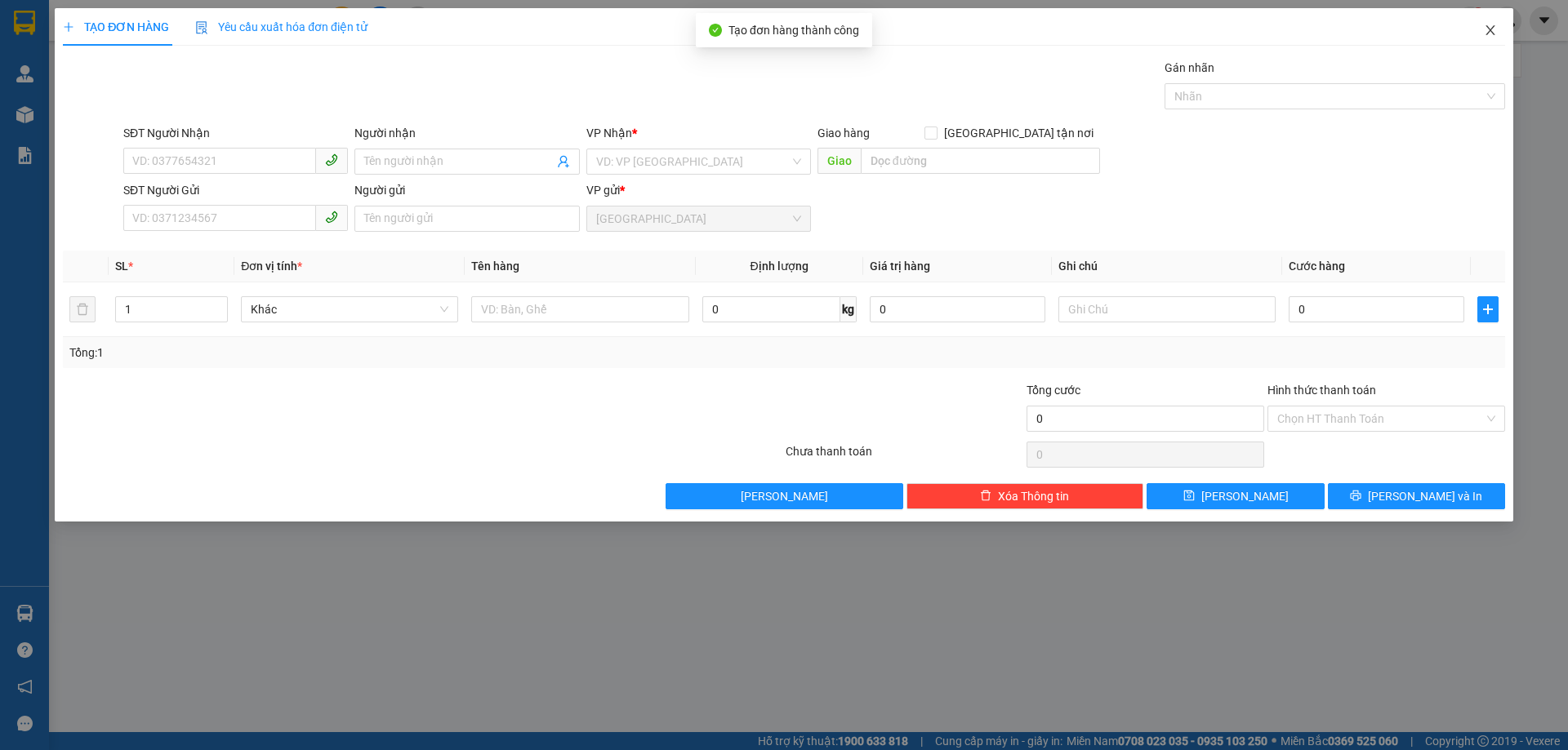
click at [1484, 24] on span "Close" at bounding box center [1490, 31] width 46 height 46
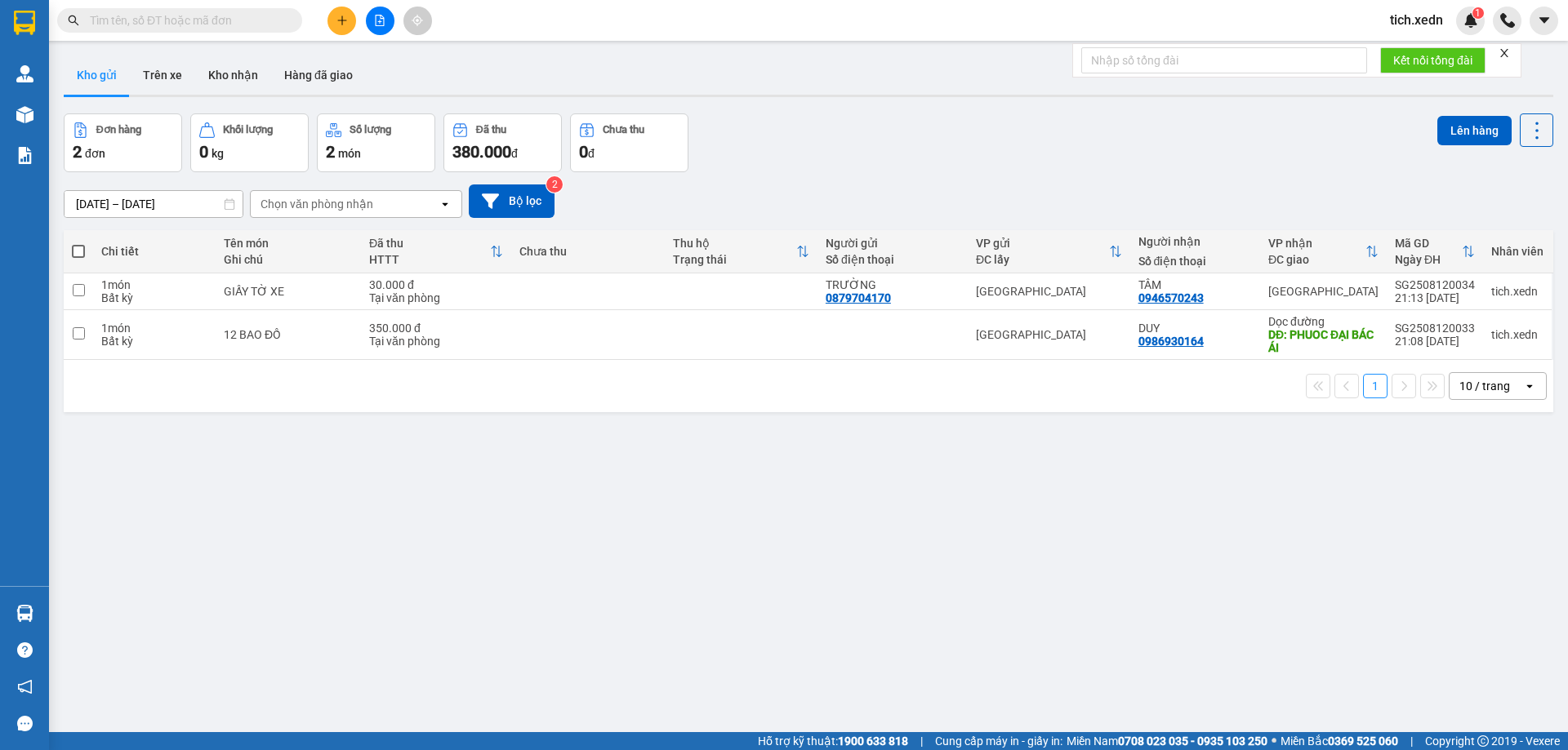
click at [71, 252] on th at bounding box center [78, 251] width 29 height 43
click at [76, 249] on span at bounding box center [78, 251] width 13 height 13
click at [78, 244] on input "checkbox" at bounding box center [78, 244] width 0 height 0
checkbox input "true"
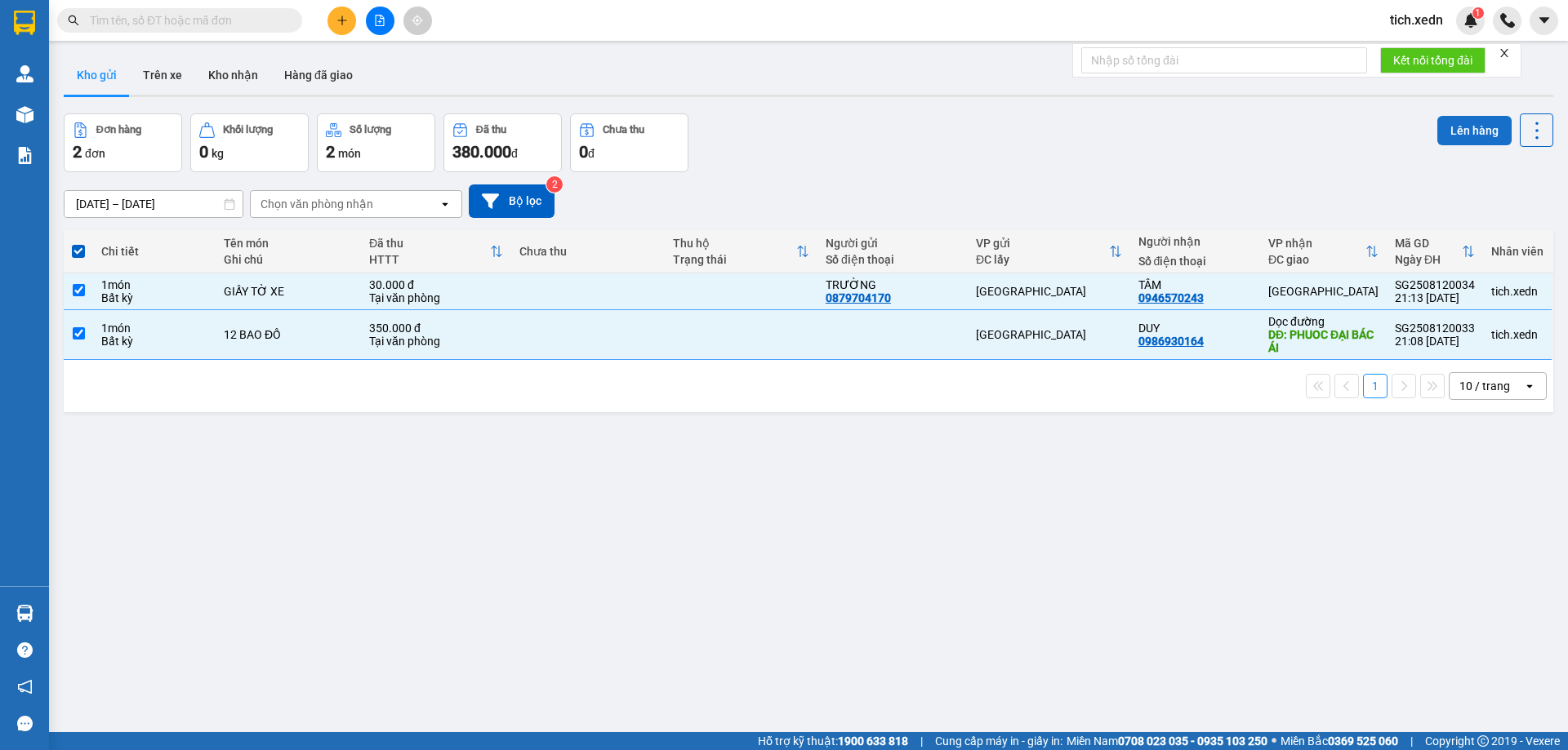
drag, startPoint x: 1458, startPoint y: 121, endPoint x: 1454, endPoint y: 130, distance: 9.8
click at [1456, 128] on button "Lên hàng" at bounding box center [1474, 130] width 74 height 29
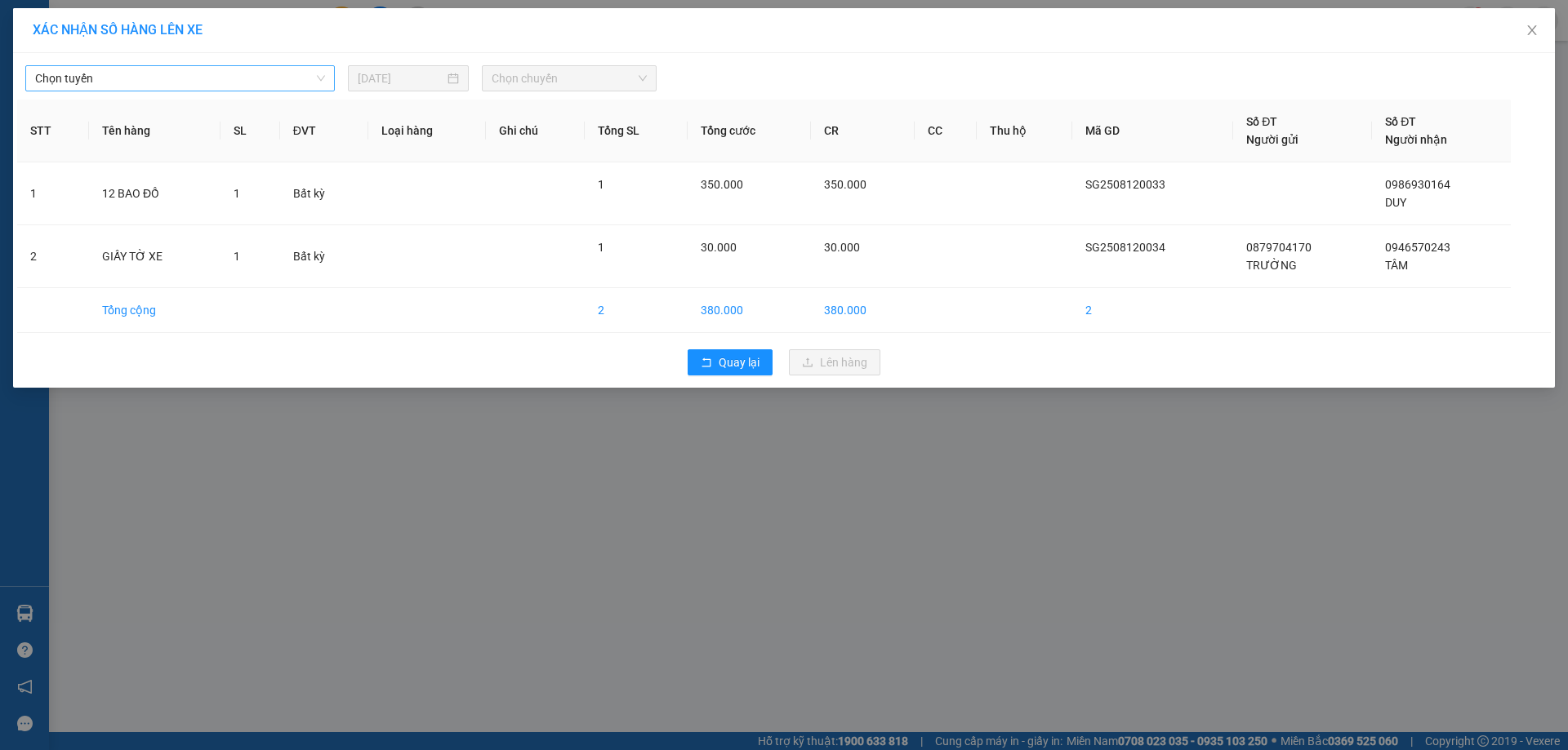
click at [204, 77] on span "Chọn tuyến" at bounding box center [180, 78] width 290 height 25
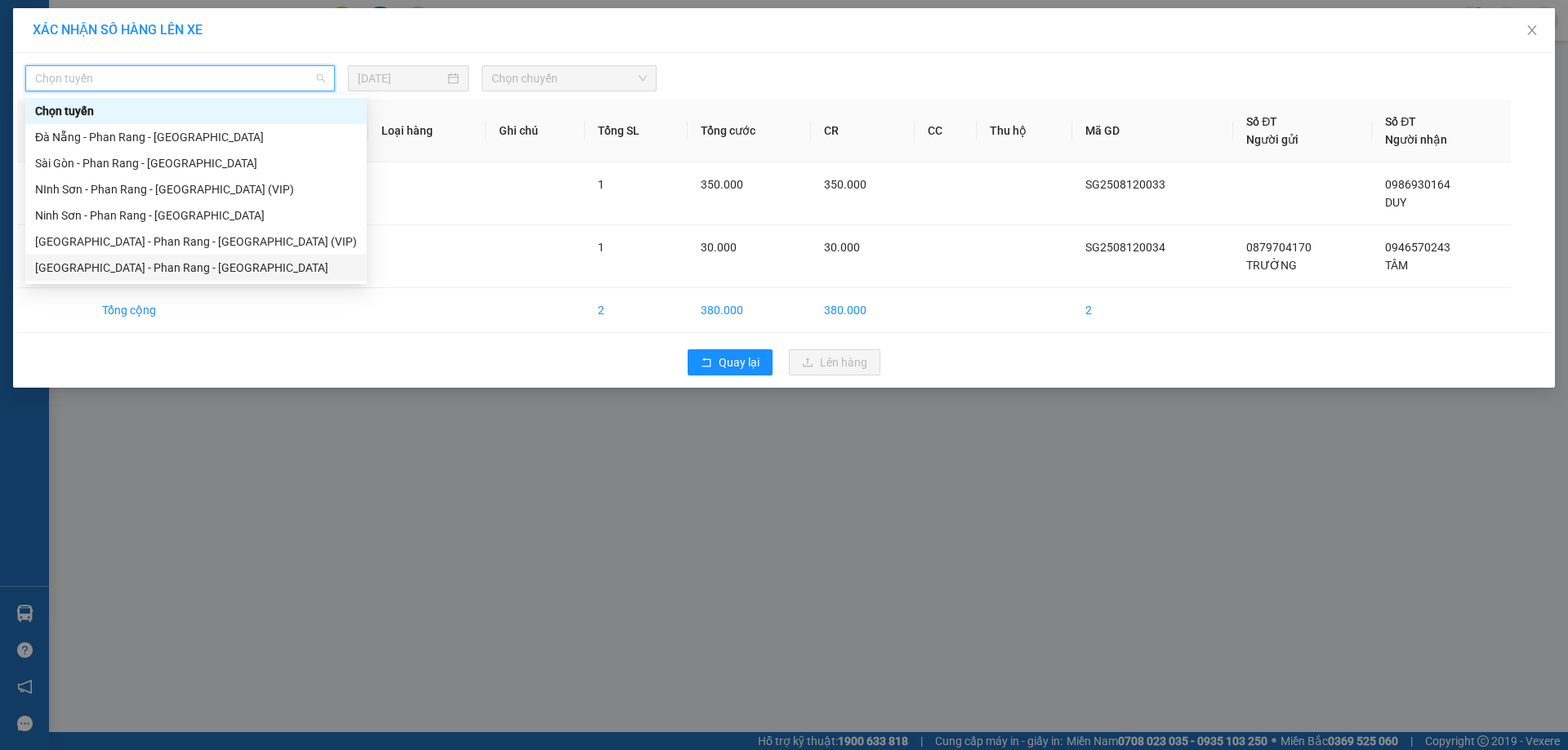
click at [201, 255] on div "Sài Gòn - Phan Rang - Ninh Sơn" at bounding box center [196, 267] width 341 height 26
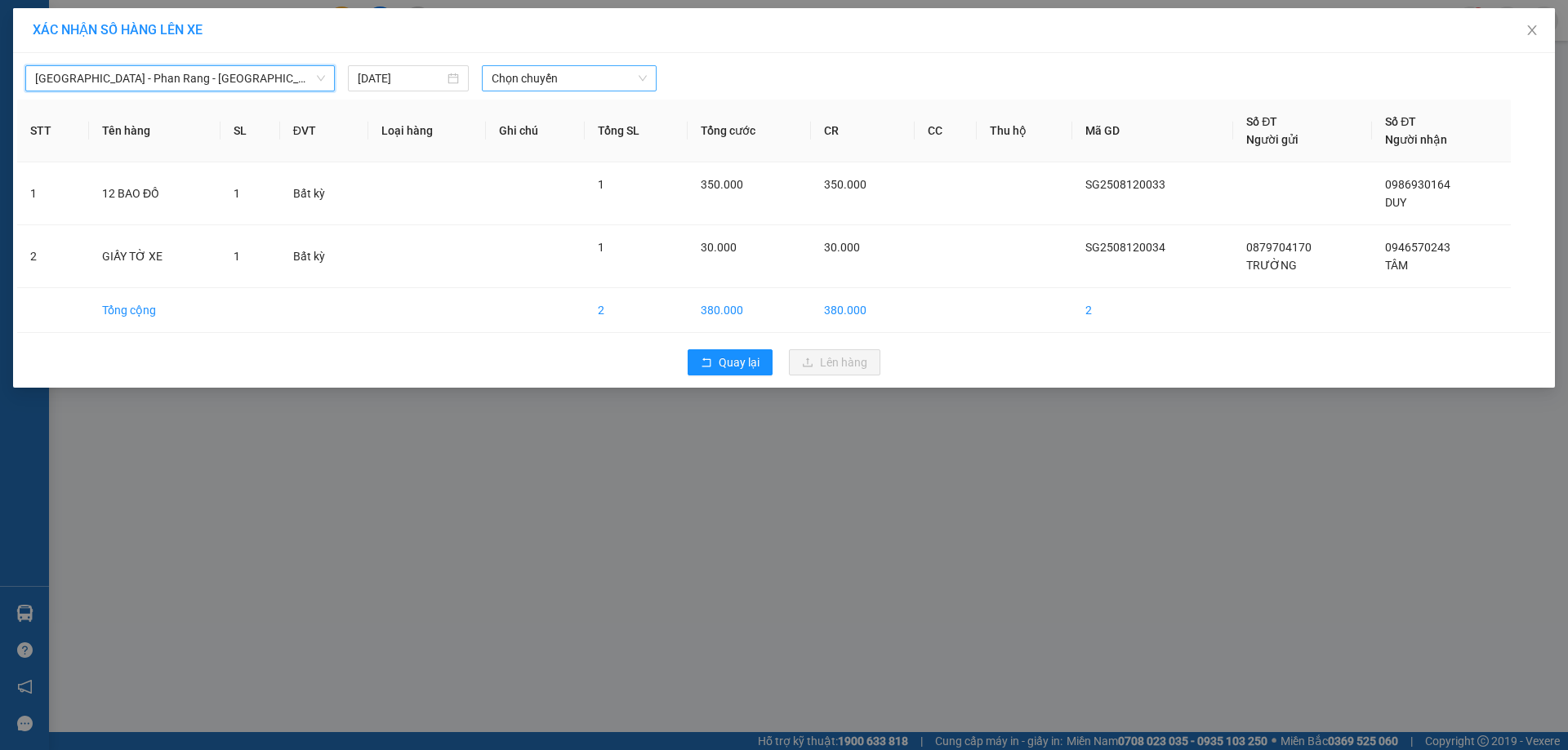
click at [571, 83] on span "Chọn chuyến" at bounding box center [570, 78] width 155 height 25
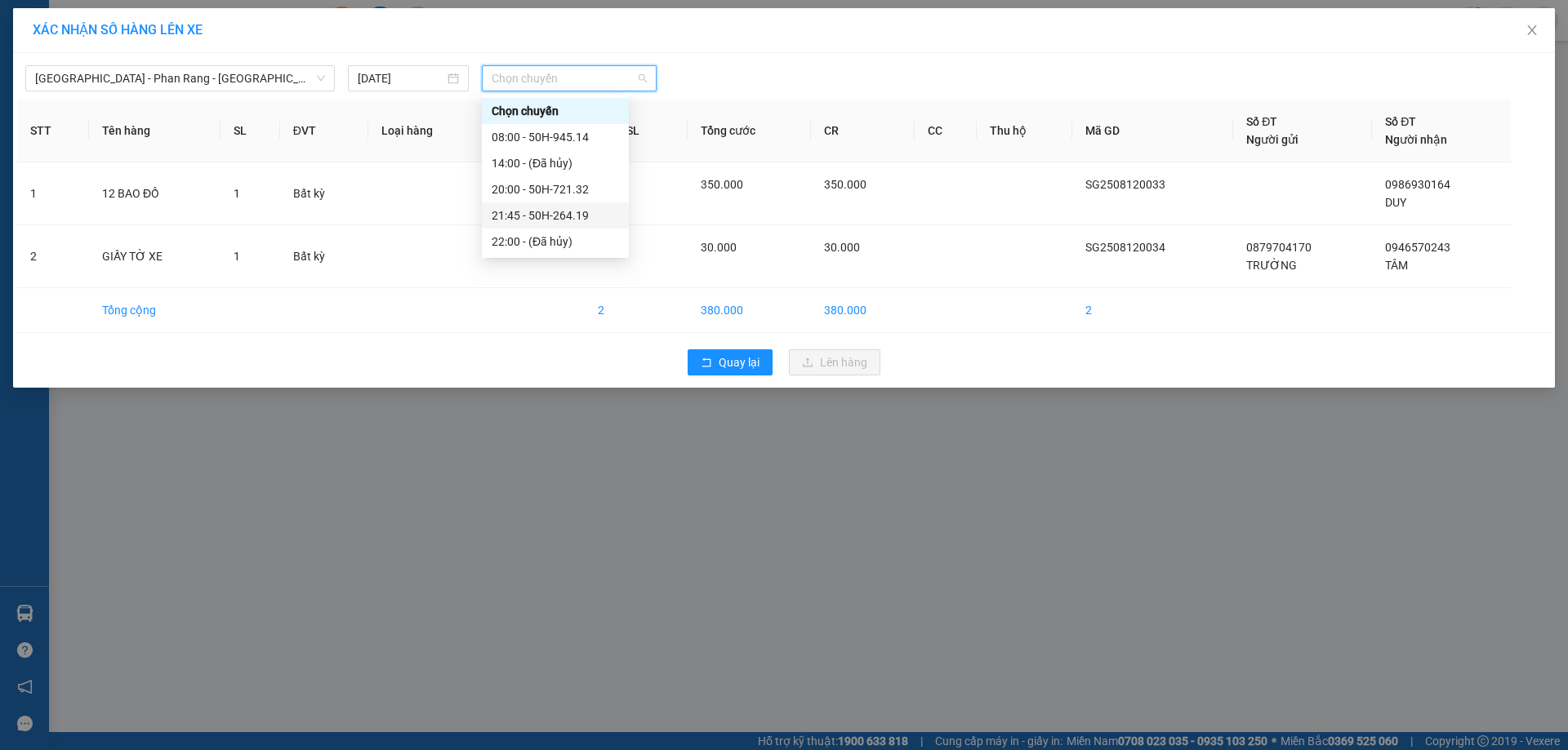
click at [599, 212] on div "21:45 - 50H-264.19" at bounding box center [556, 215] width 128 height 18
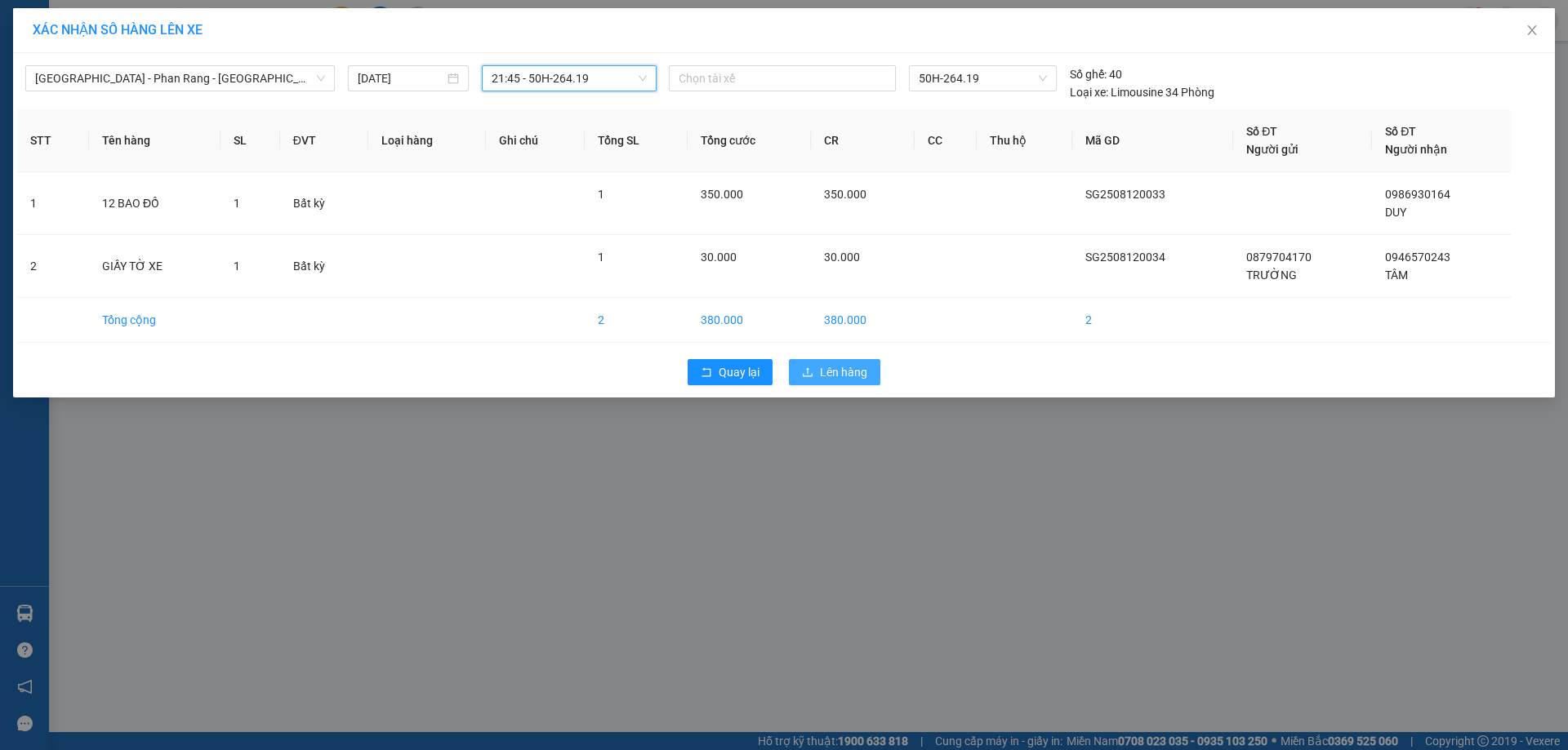
click at [821, 369] on span "Lên hàng" at bounding box center [843, 372] width 47 height 18
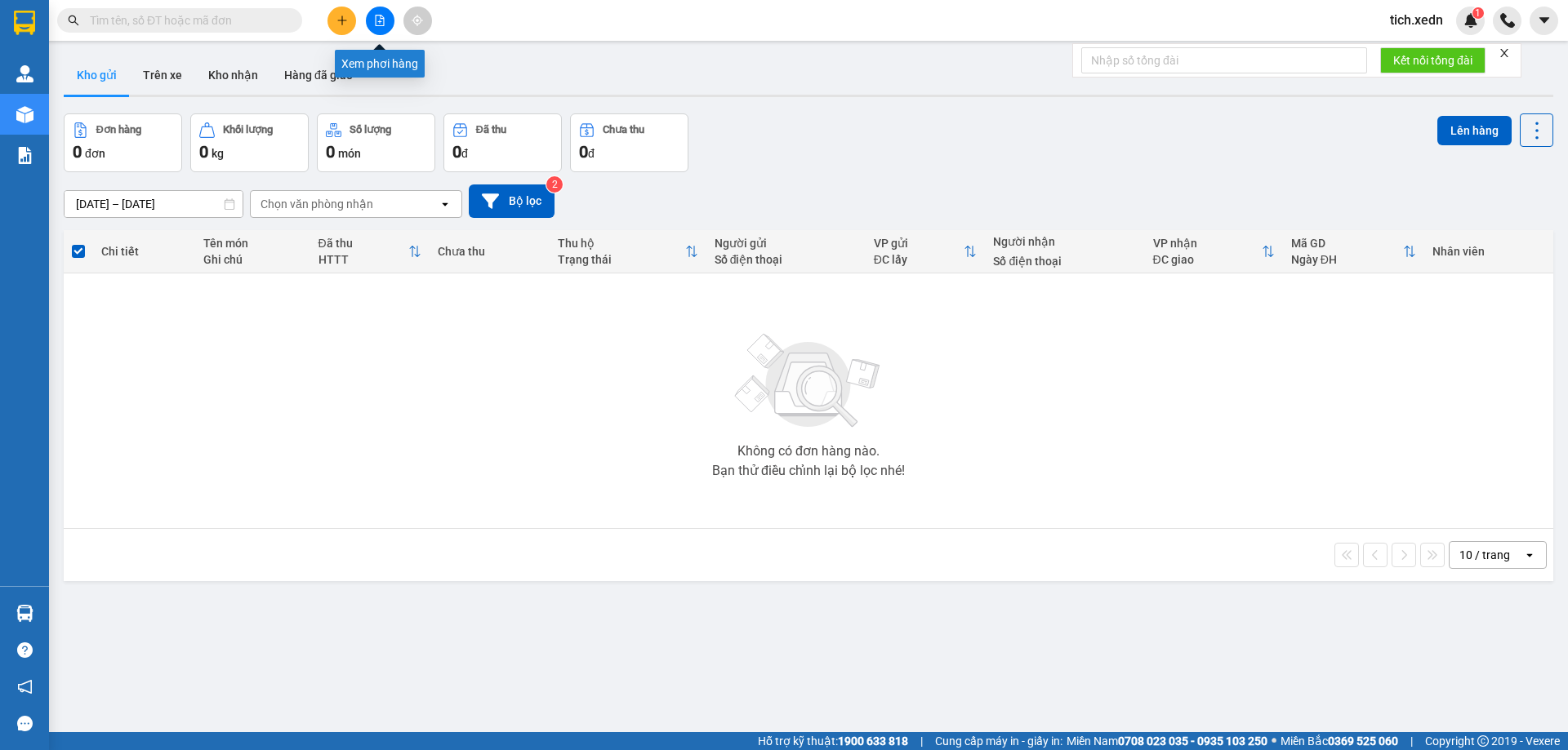
click at [380, 19] on icon "file-add" at bounding box center [380, 20] width 12 height 12
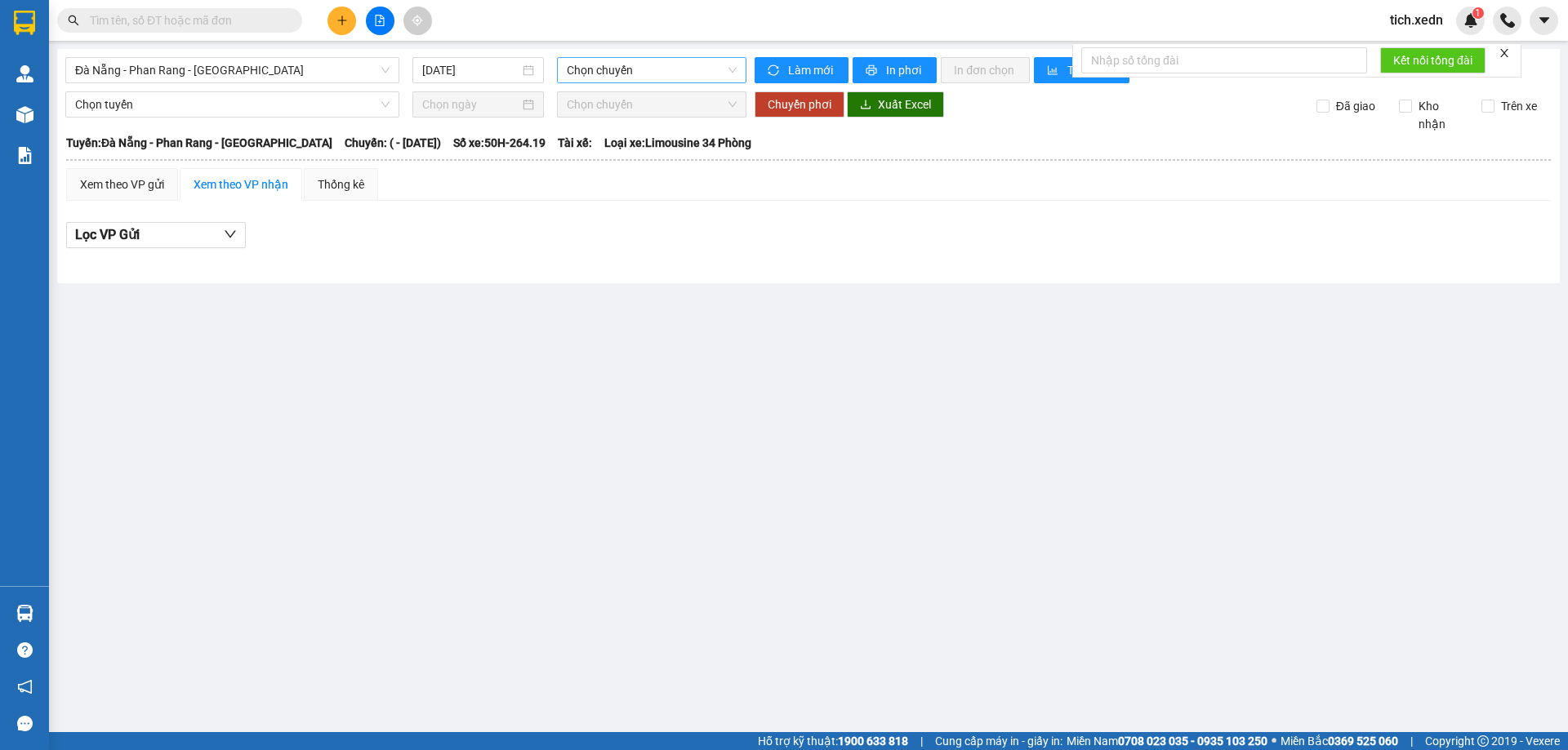
click at [642, 59] on span "Chọn chuyến" at bounding box center [652, 70] width 170 height 25
click at [337, 75] on span "Đà Nẵng - Phan Rang - Sài Gòn" at bounding box center [232, 70] width 314 height 25
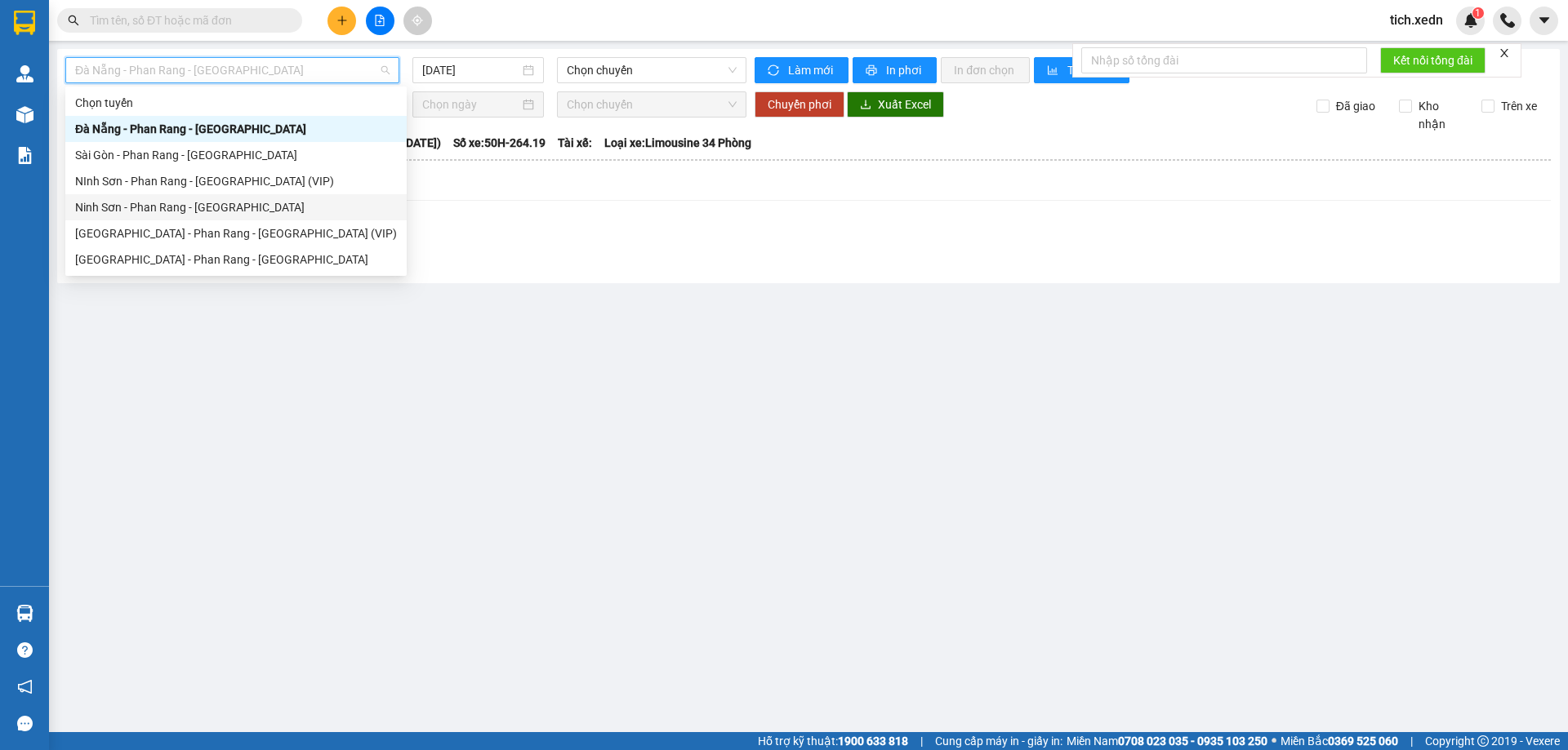
click at [319, 202] on div "Ninh Sơn - Phan Rang - Sài Gòn" at bounding box center [235, 207] width 321 height 18
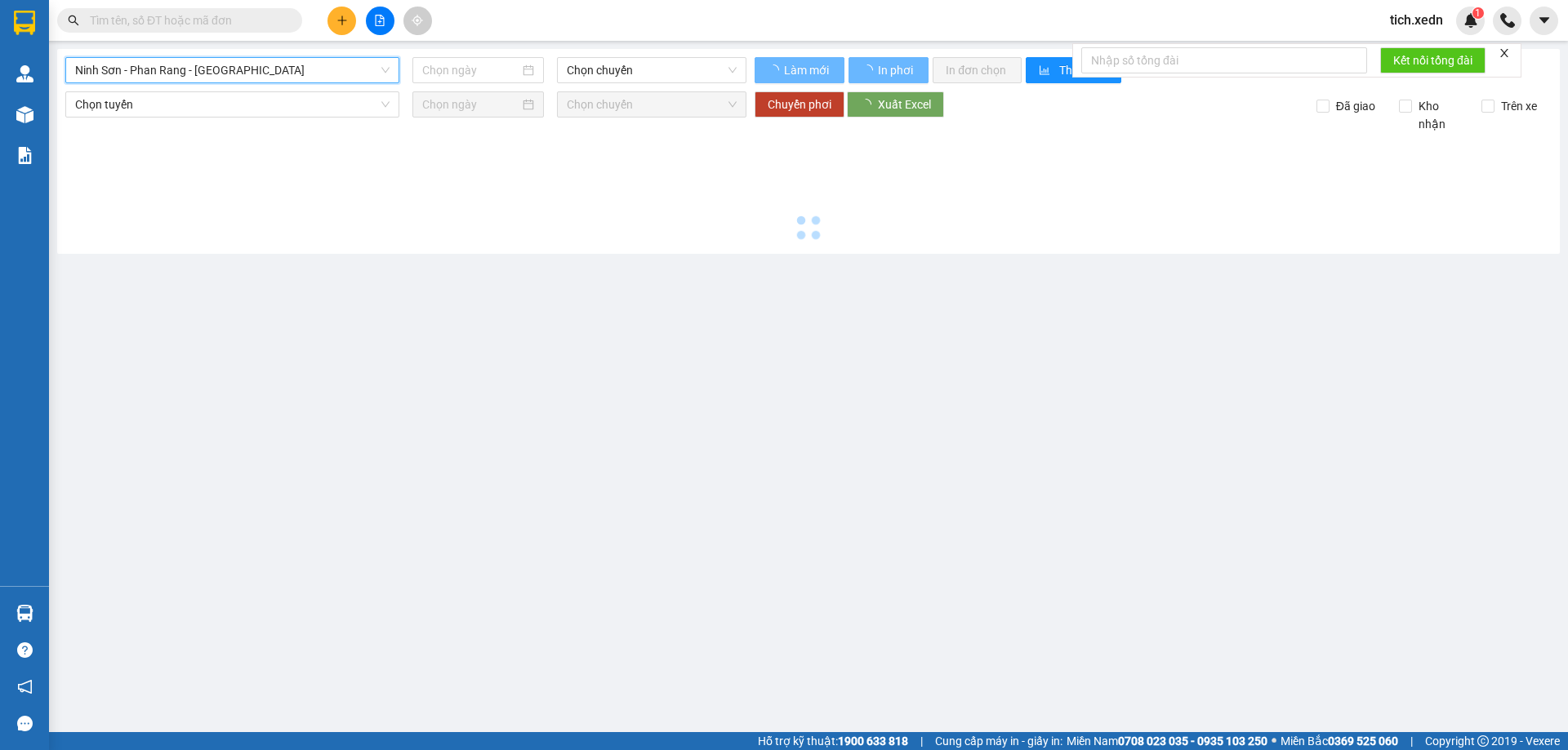
type input "12/08/2025"
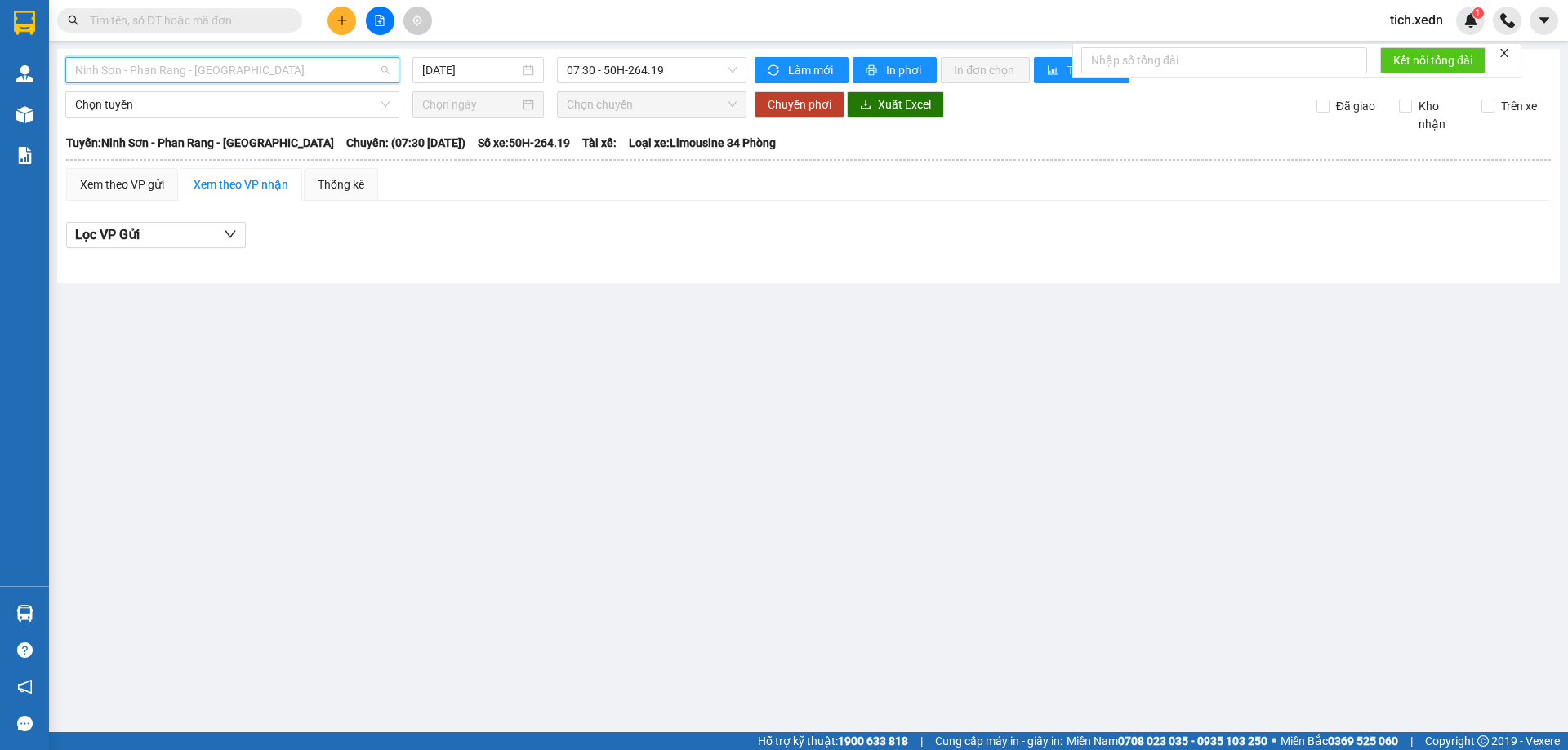
drag, startPoint x: 328, startPoint y: 71, endPoint x: 312, endPoint y: 108, distance: 40.3
click at [327, 83] on div "Ninh Sơn - Phan Rang - Sài Gòn 12/08/2025 07:30 - 50H-264.19 Làm mới In phơi In…" at bounding box center [809, 166] width 1502 height 234
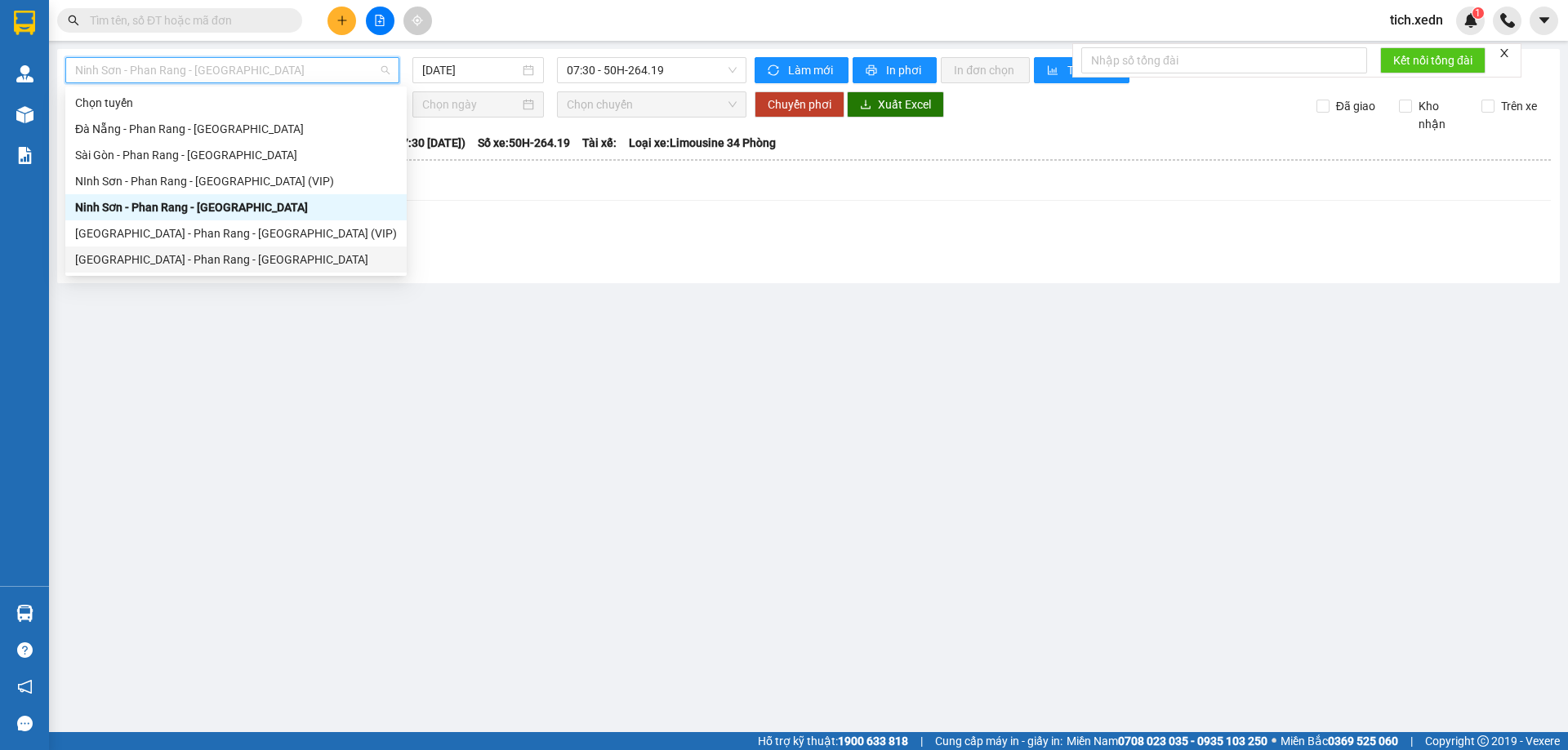
click at [309, 262] on div "Sài Gòn - Phan Rang - Ninh Sơn" at bounding box center [235, 260] width 321 height 18
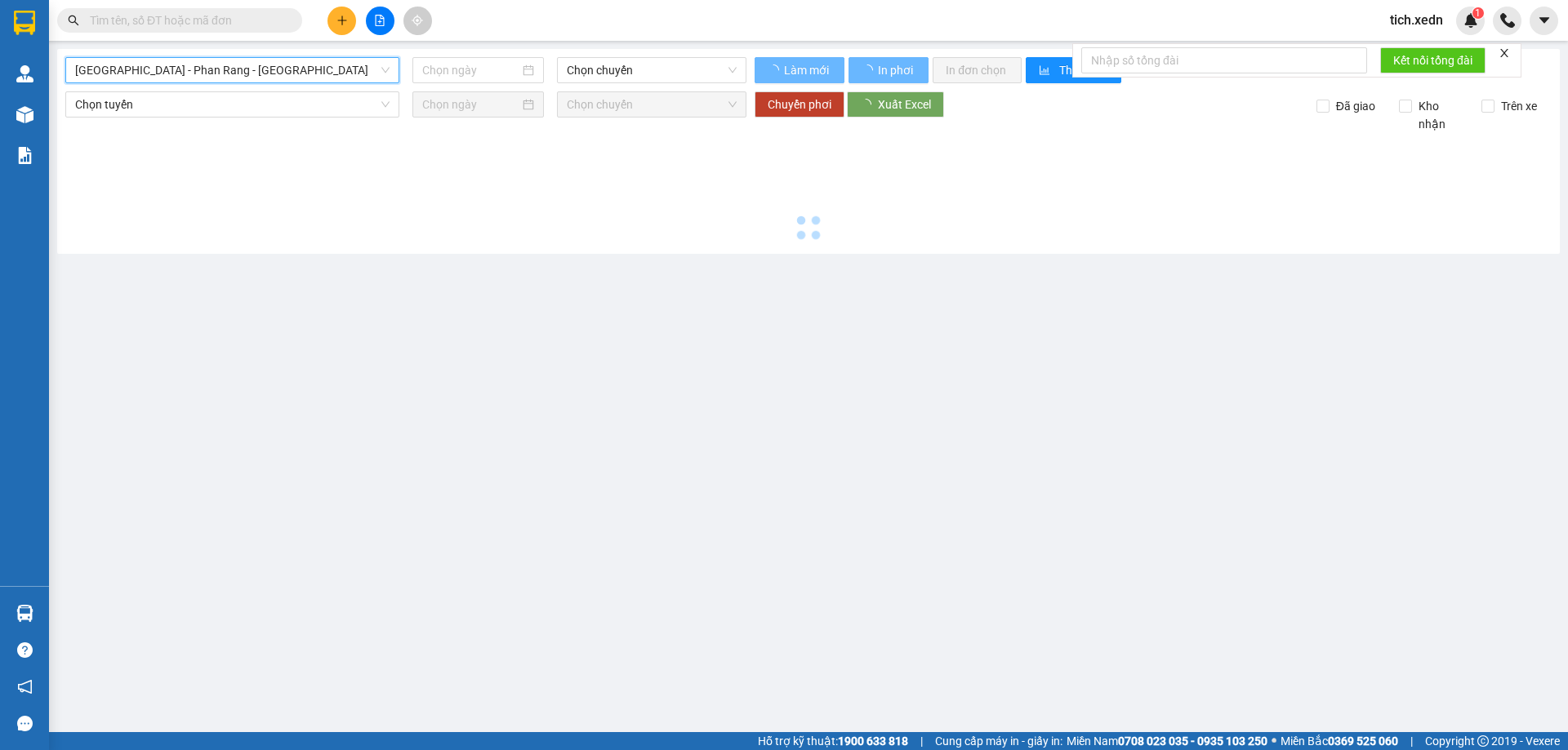
type input "12/08/2025"
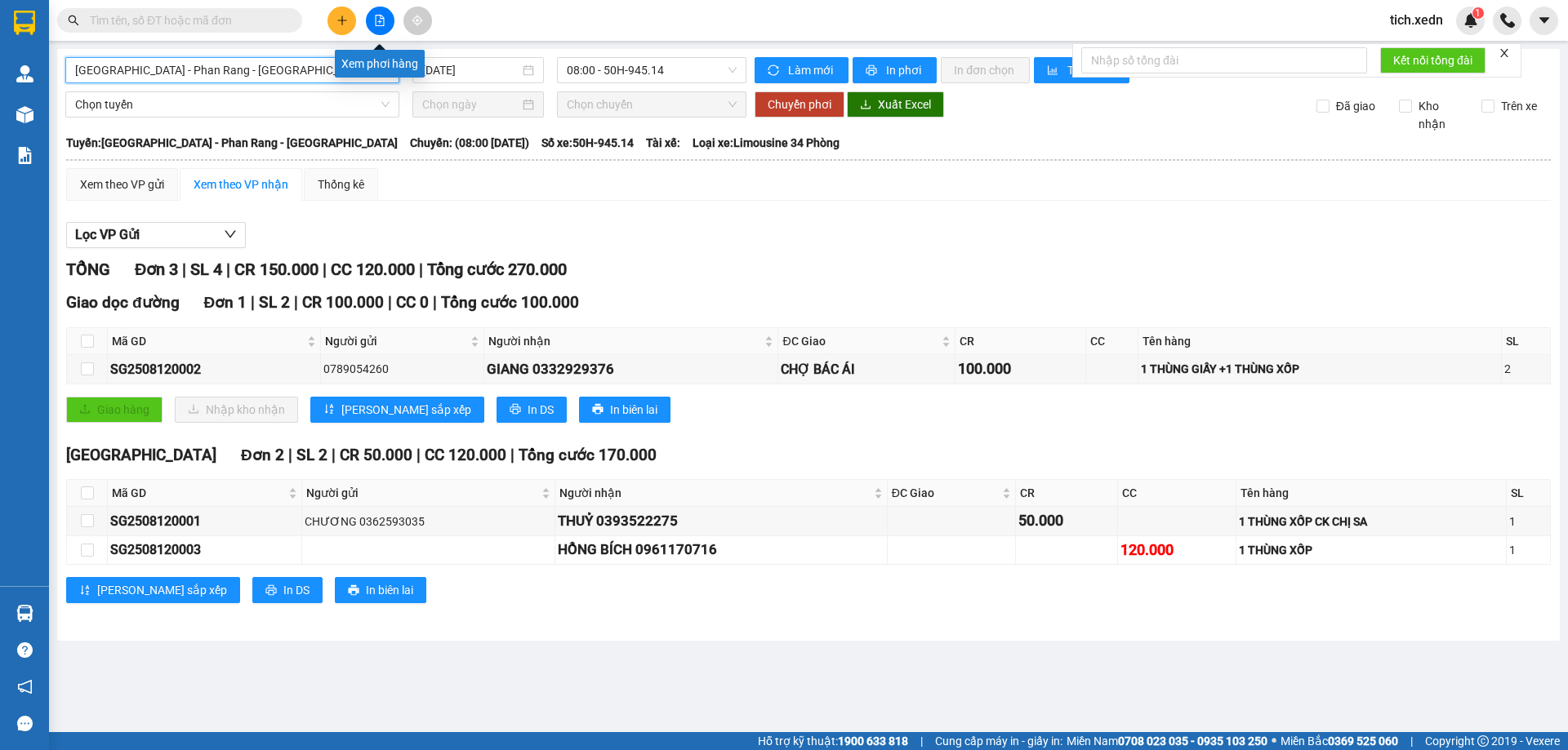
click at [382, 12] on button at bounding box center [380, 20] width 28 height 28
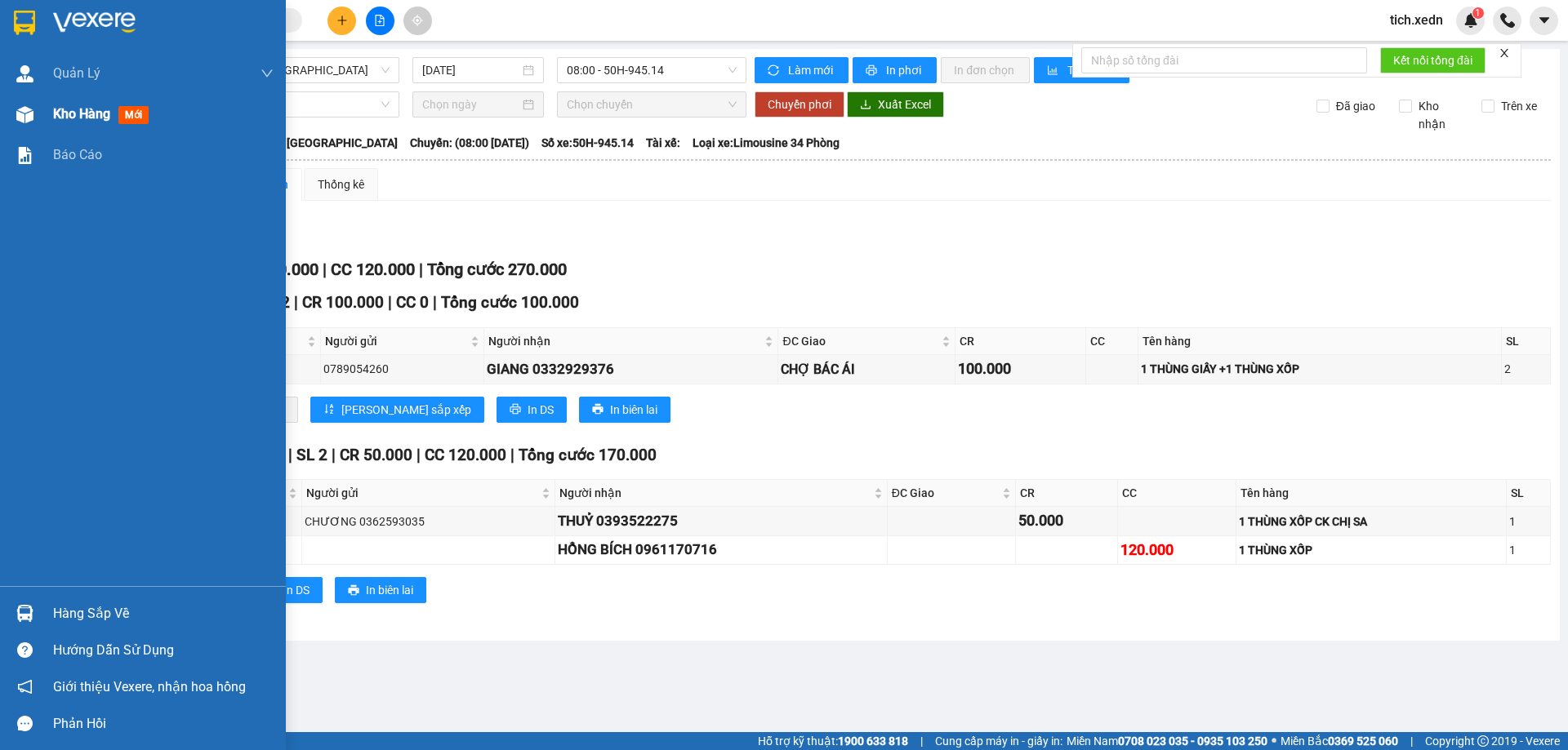
click at [95, 106] on span "Kho hàng" at bounding box center [81, 113] width 57 height 16
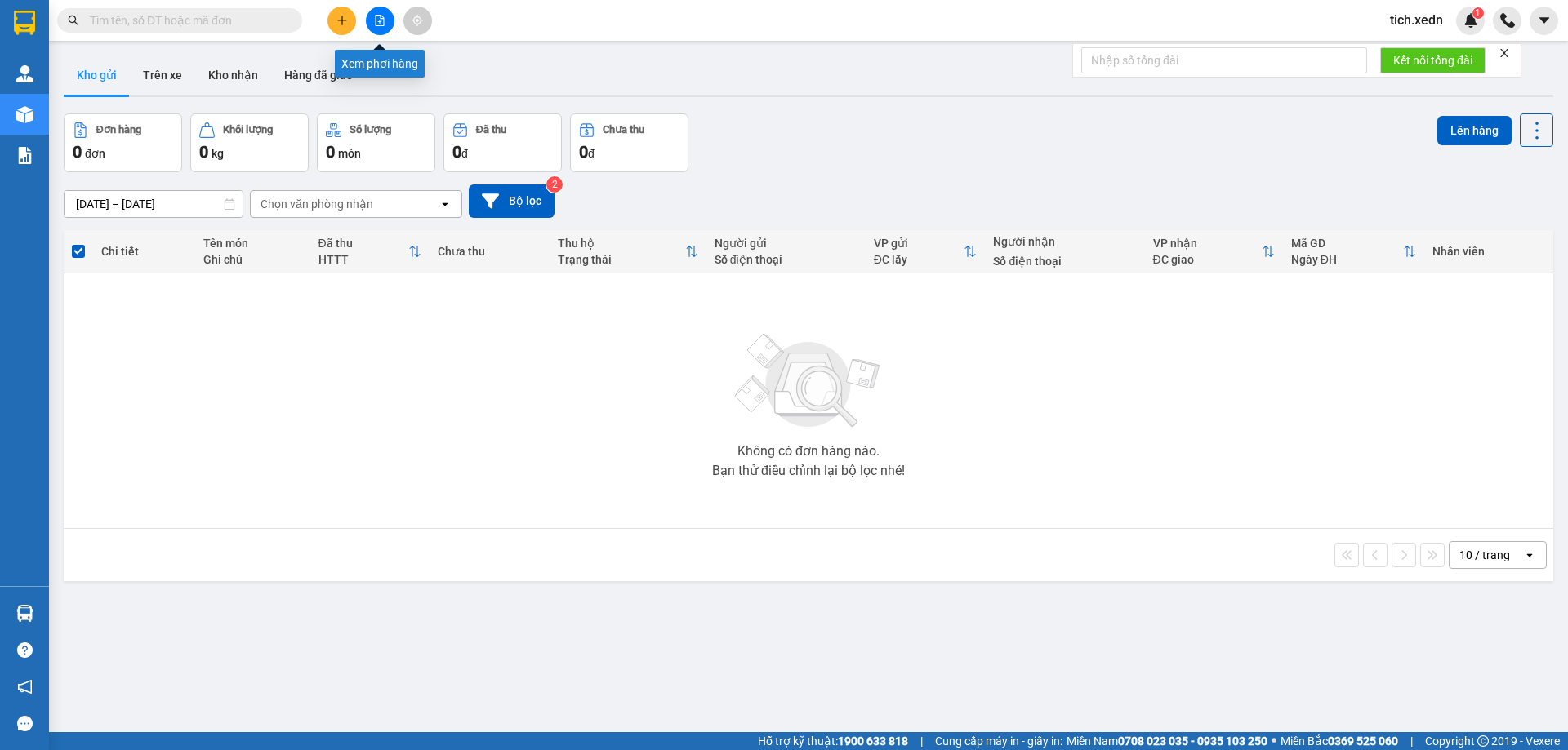
click at [387, 14] on button at bounding box center [380, 20] width 28 height 28
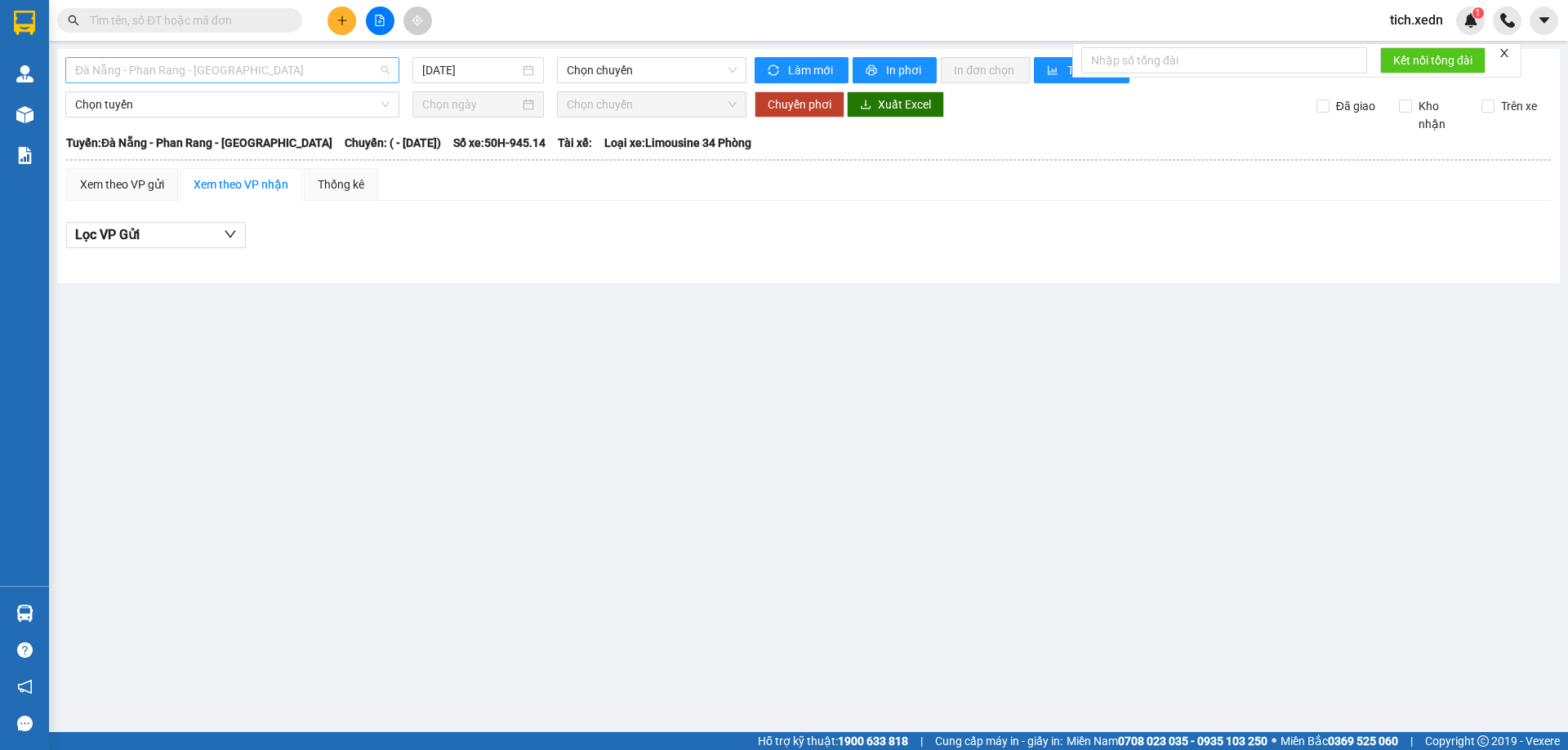
click at [283, 70] on span "Đà Nẵng - Phan Rang - Sài Gòn" at bounding box center [232, 70] width 314 height 25
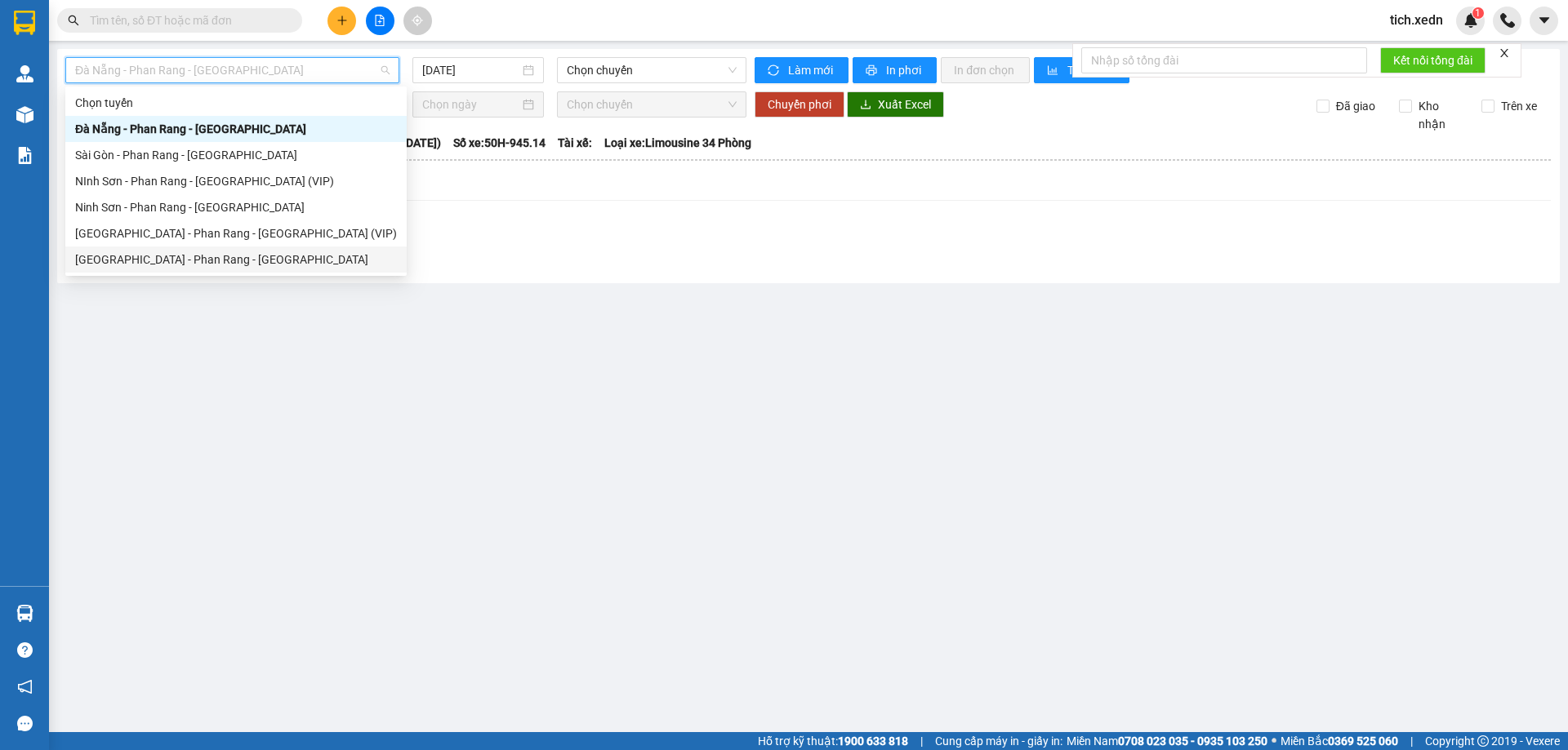
drag, startPoint x: 287, startPoint y: 254, endPoint x: 338, endPoint y: 251, distance: 51.1
click at [290, 254] on div "Sài Gòn - Phan Rang - Ninh Sơn" at bounding box center [235, 260] width 321 height 18
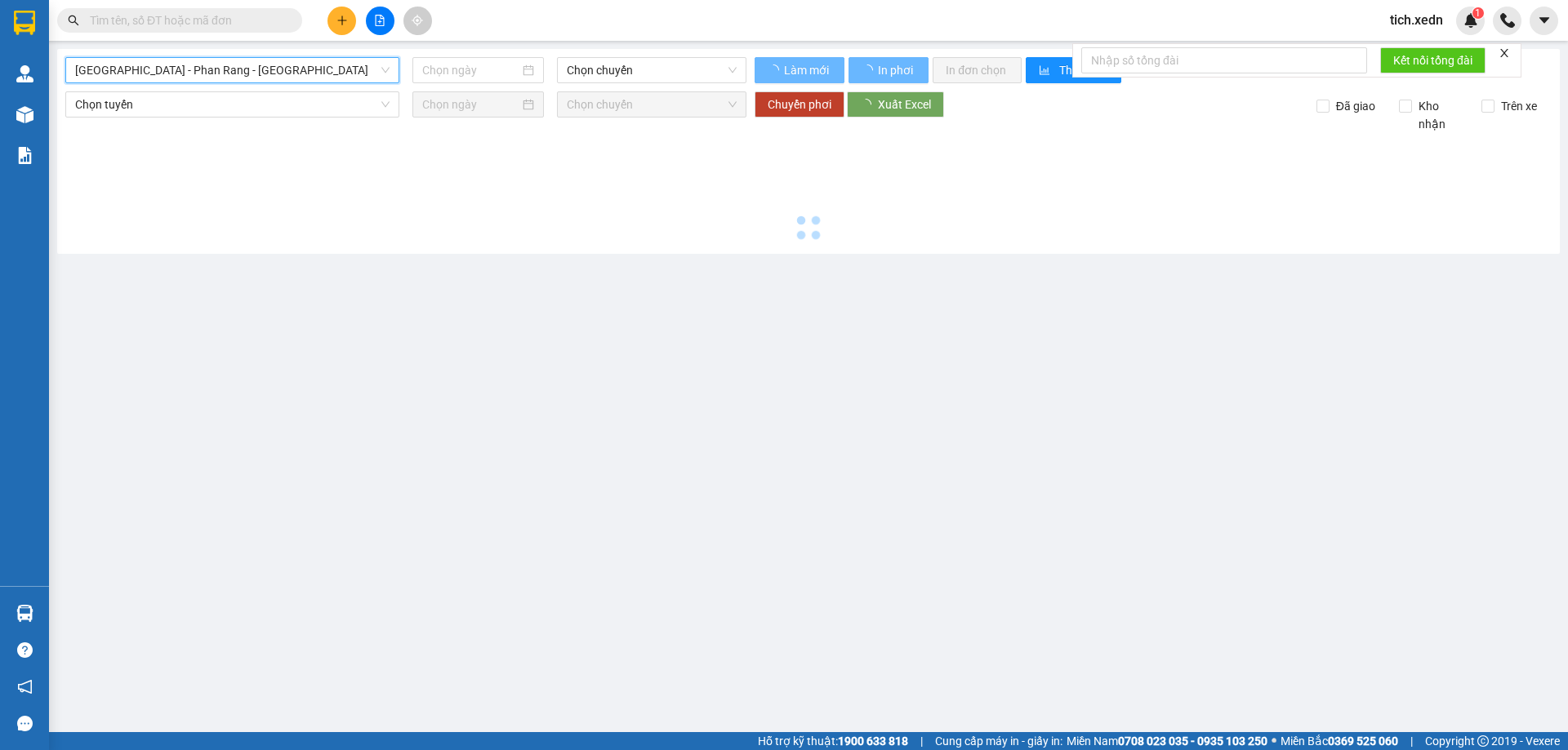
type input "12/08/2025"
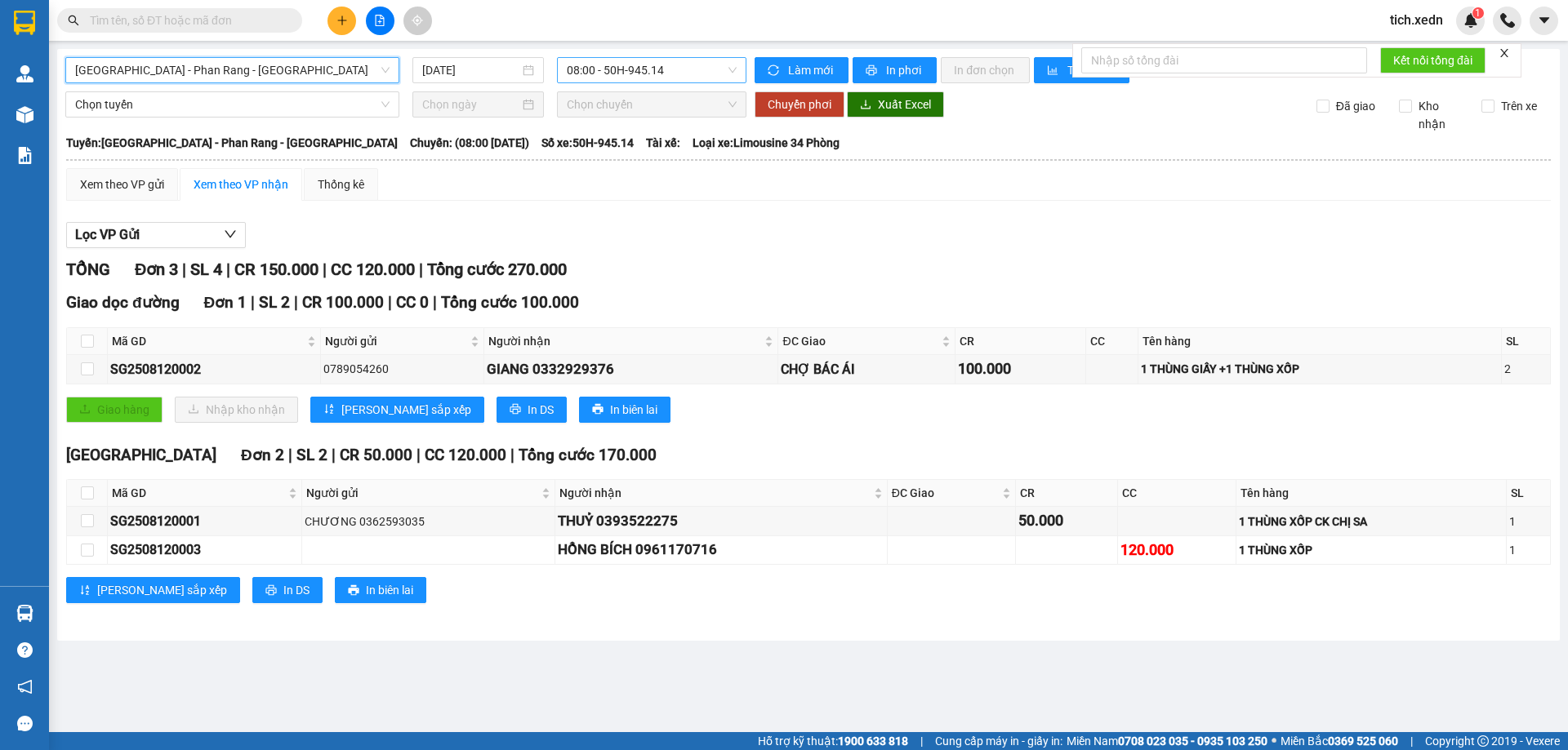
click at [598, 68] on span "08:00 - 50H-945.14" at bounding box center [652, 70] width 170 height 25
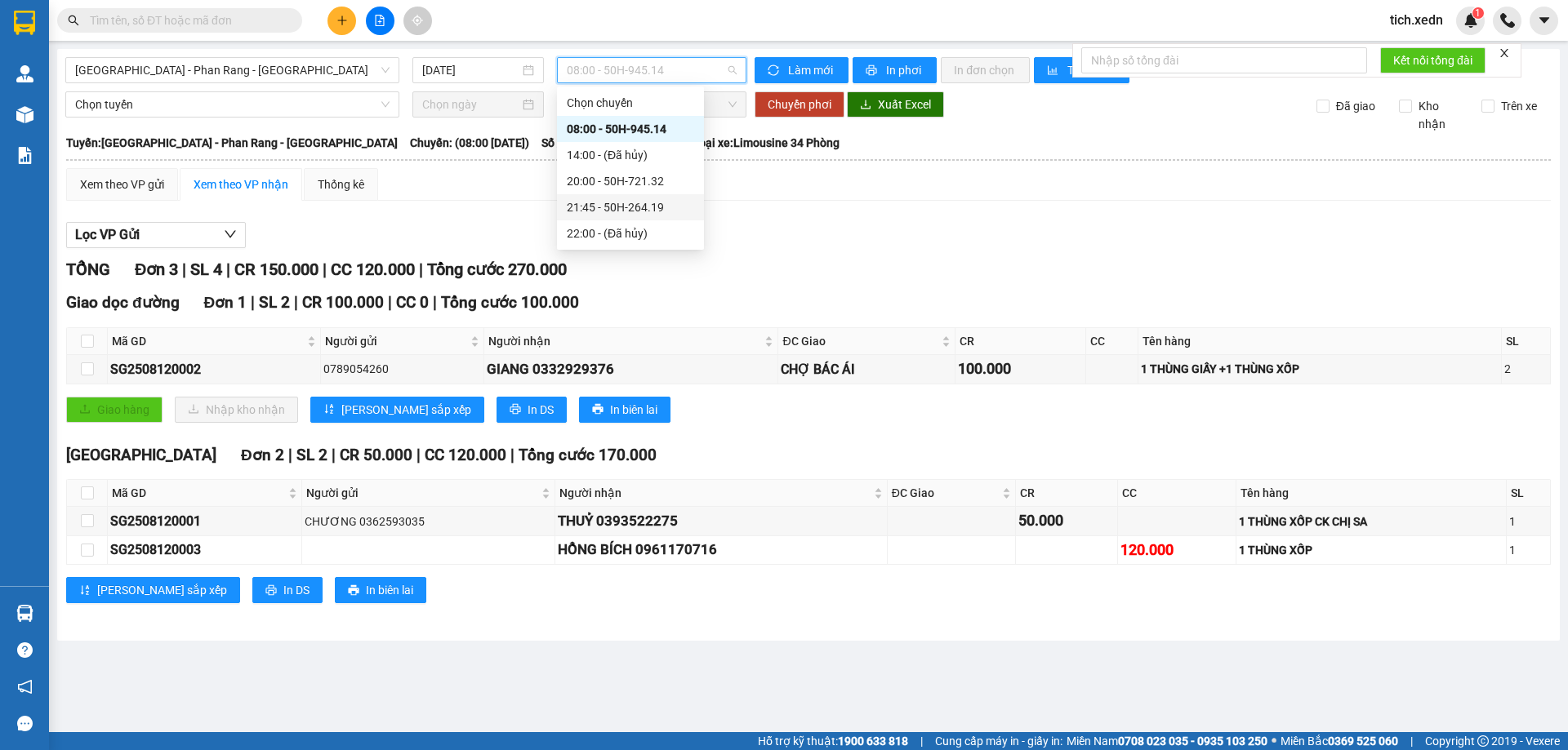
click at [619, 206] on div "21:45 - 50H-264.19" at bounding box center [631, 207] width 128 height 18
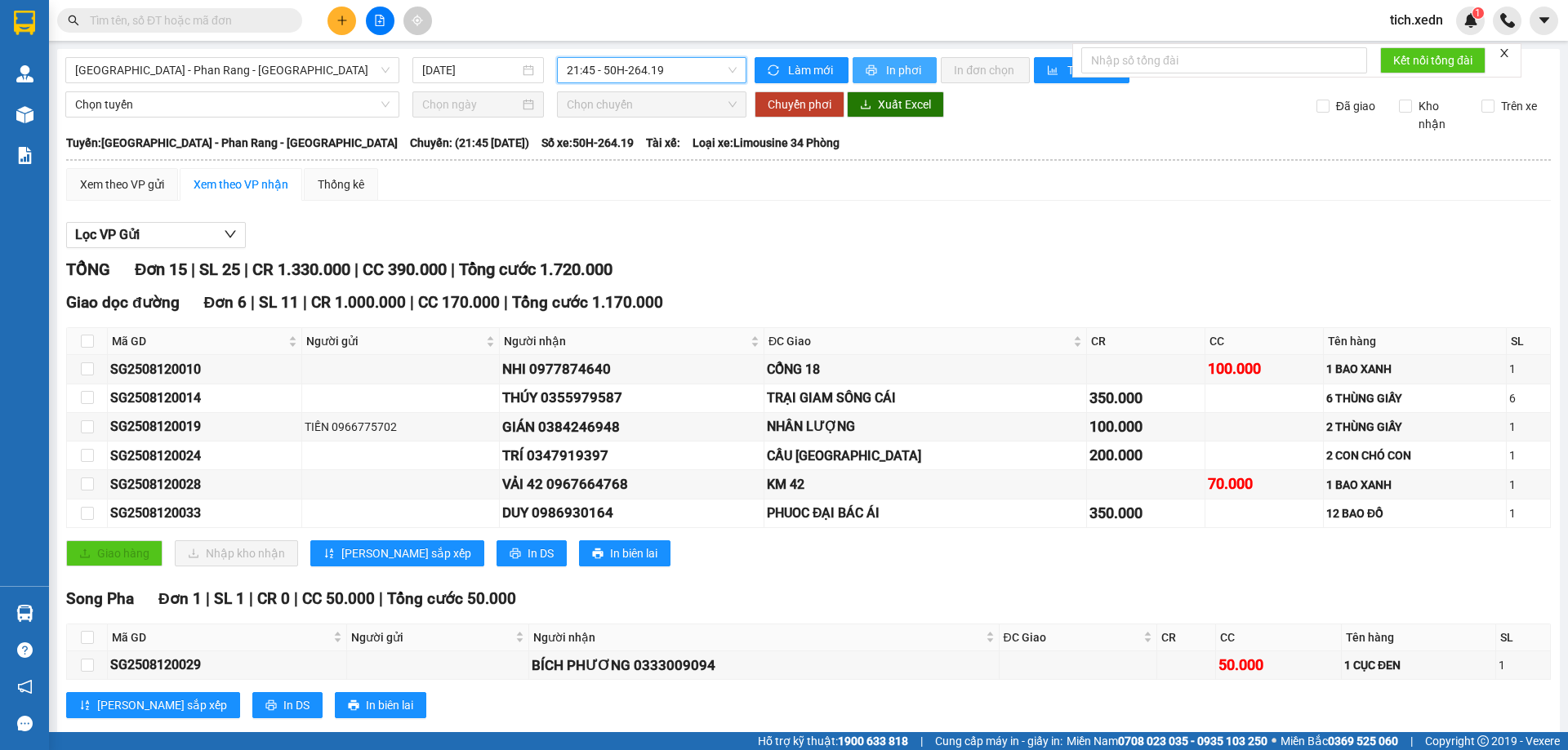
click at [852, 63] on button "In phơi" at bounding box center [894, 70] width 84 height 26
click at [292, 69] on span "Sài Gòn - Phan Rang - Ninh Sơn" at bounding box center [232, 70] width 314 height 25
